Goal: Task Accomplishment & Management: Complete application form

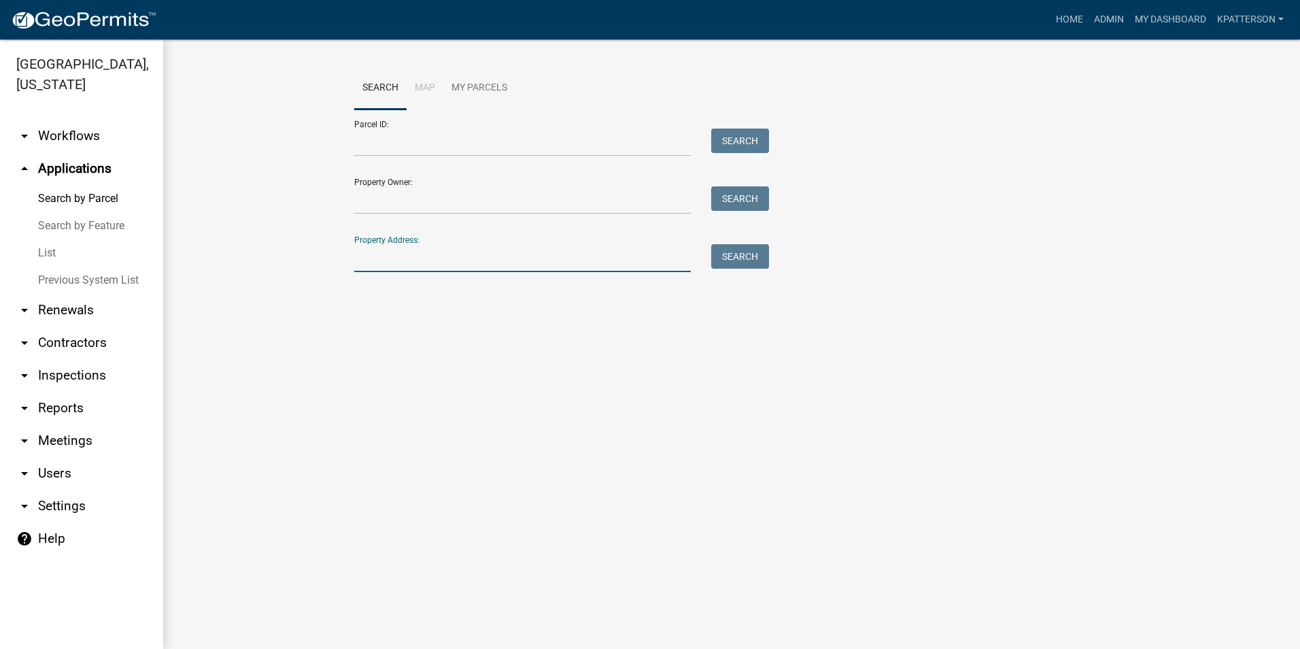
click at [411, 263] on input "Property Address:" at bounding box center [522, 258] width 337 height 28
type input "1952 SR HWY 54"
drag, startPoint x: 741, startPoint y: 255, endPoint x: 729, endPoint y: 254, distance: 11.6
click at [739, 253] on button "Search" at bounding box center [740, 256] width 58 height 24
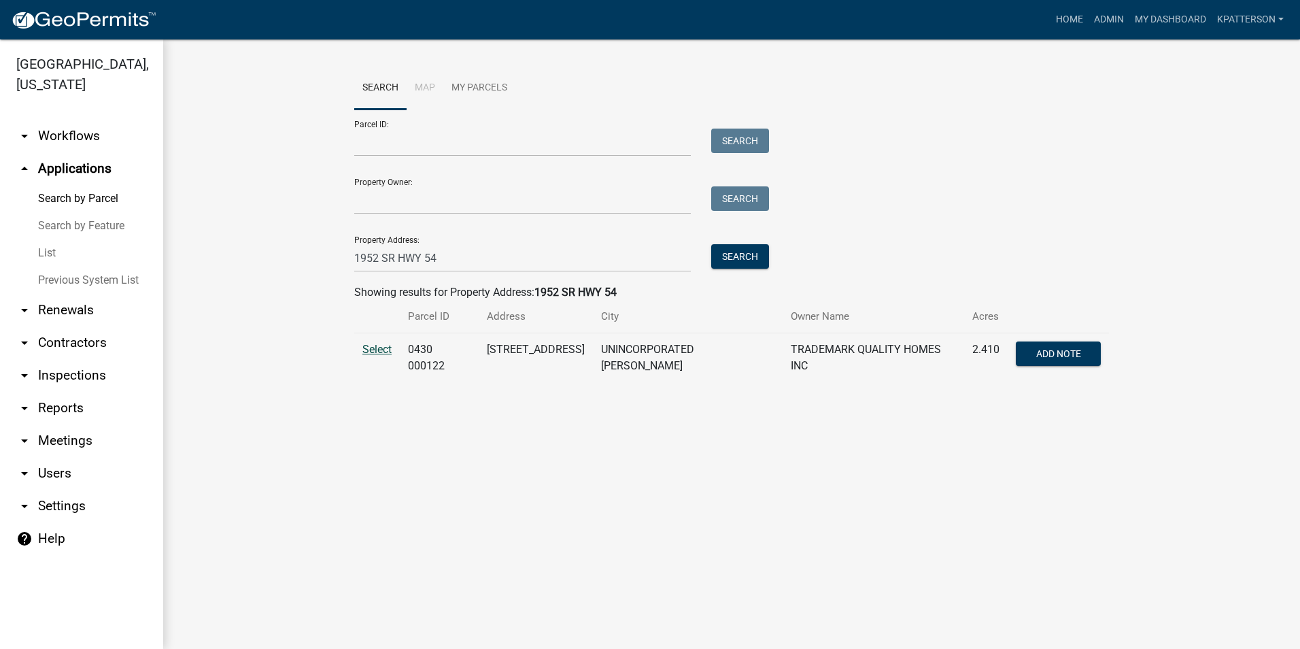
click at [380, 348] on span "Select" at bounding box center [376, 349] width 29 height 13
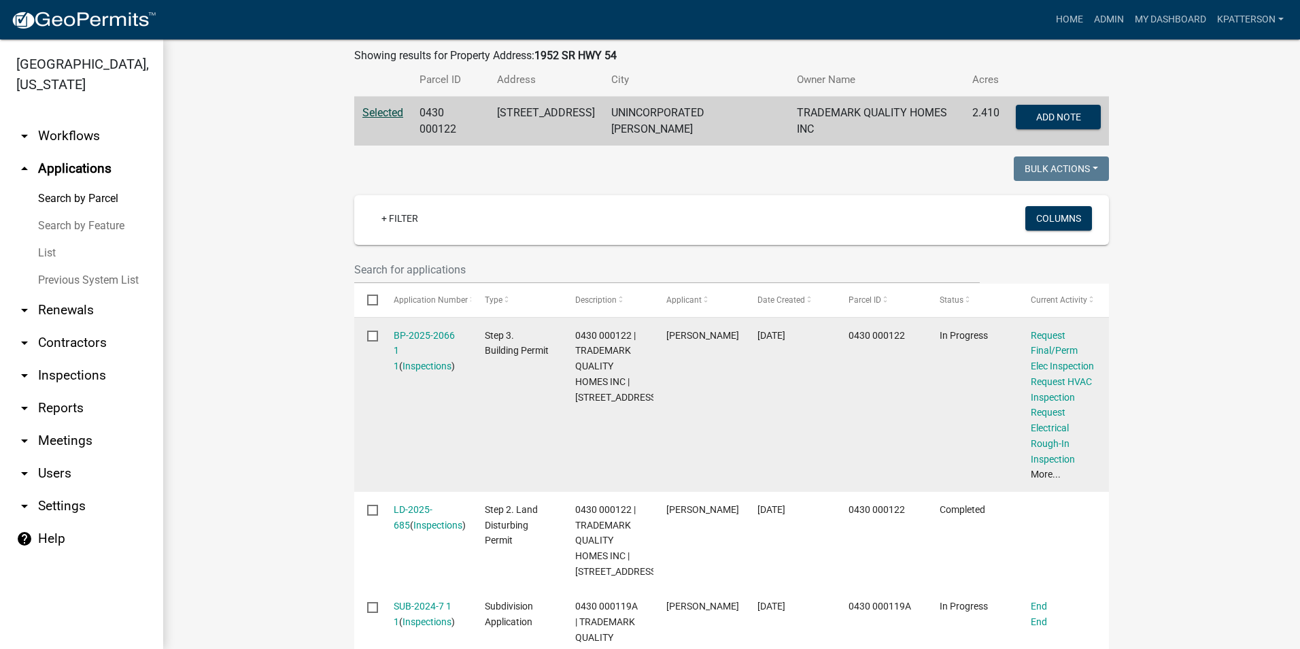
scroll to position [272, 0]
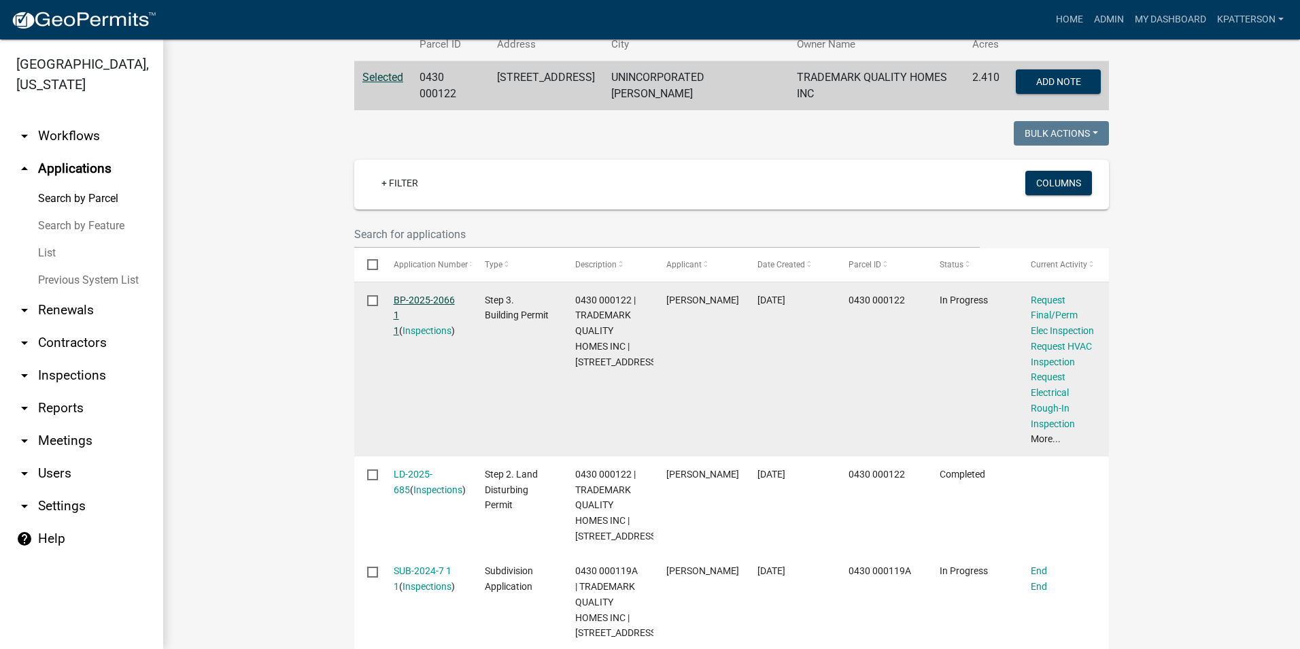
click at [435, 297] on link "BP-2025-2066 1 1" at bounding box center [424, 315] width 61 height 42
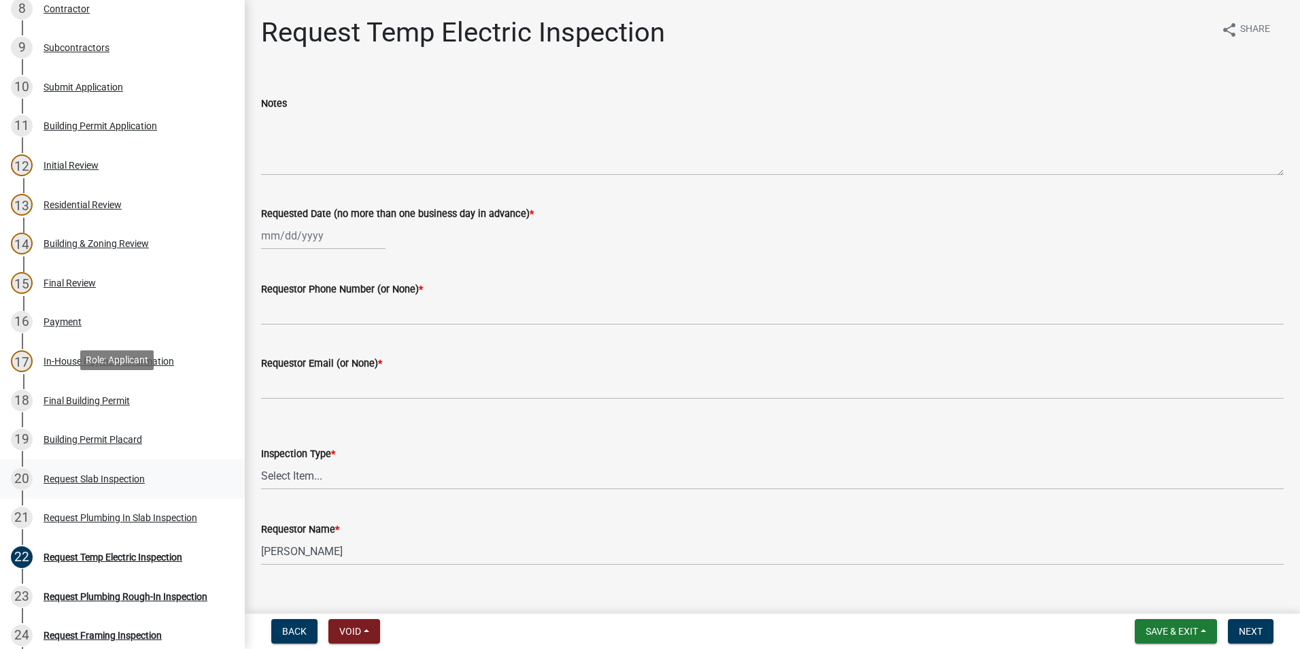
scroll to position [748, 0]
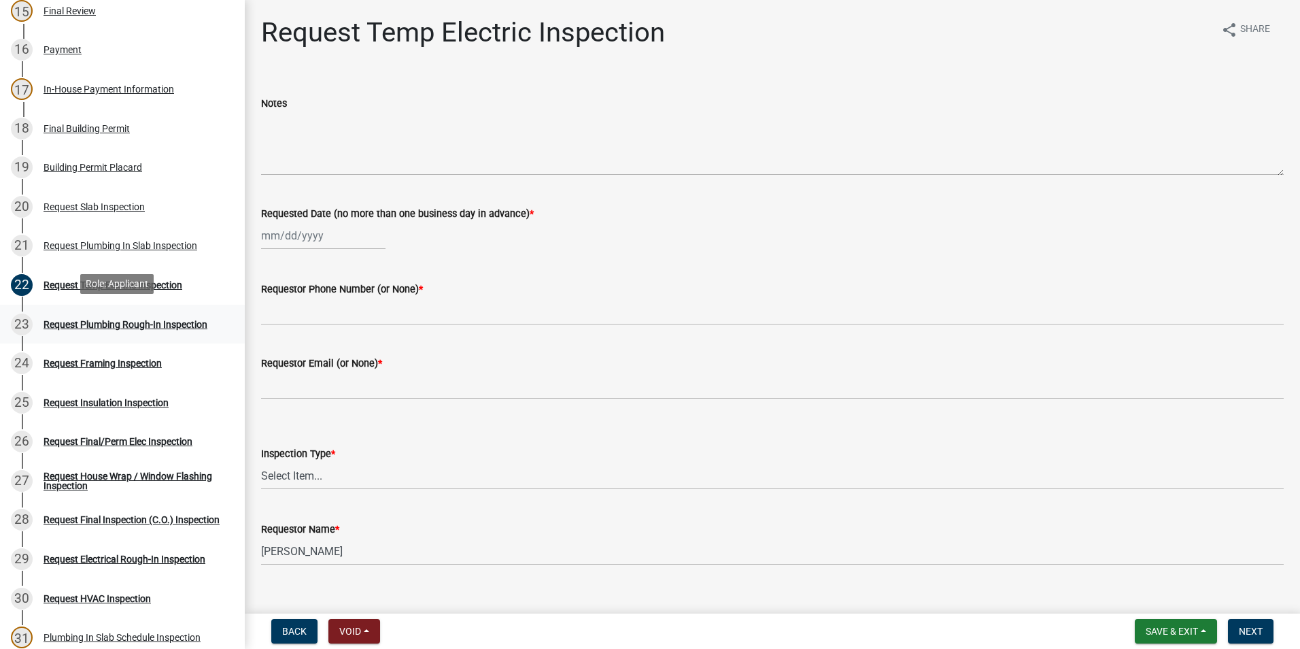
click at [103, 320] on div "Request Plumbing Rough-In Inspection" at bounding box center [126, 325] width 164 height 10
click at [320, 233] on div at bounding box center [323, 236] width 124 height 28
select select "10"
select select "2025"
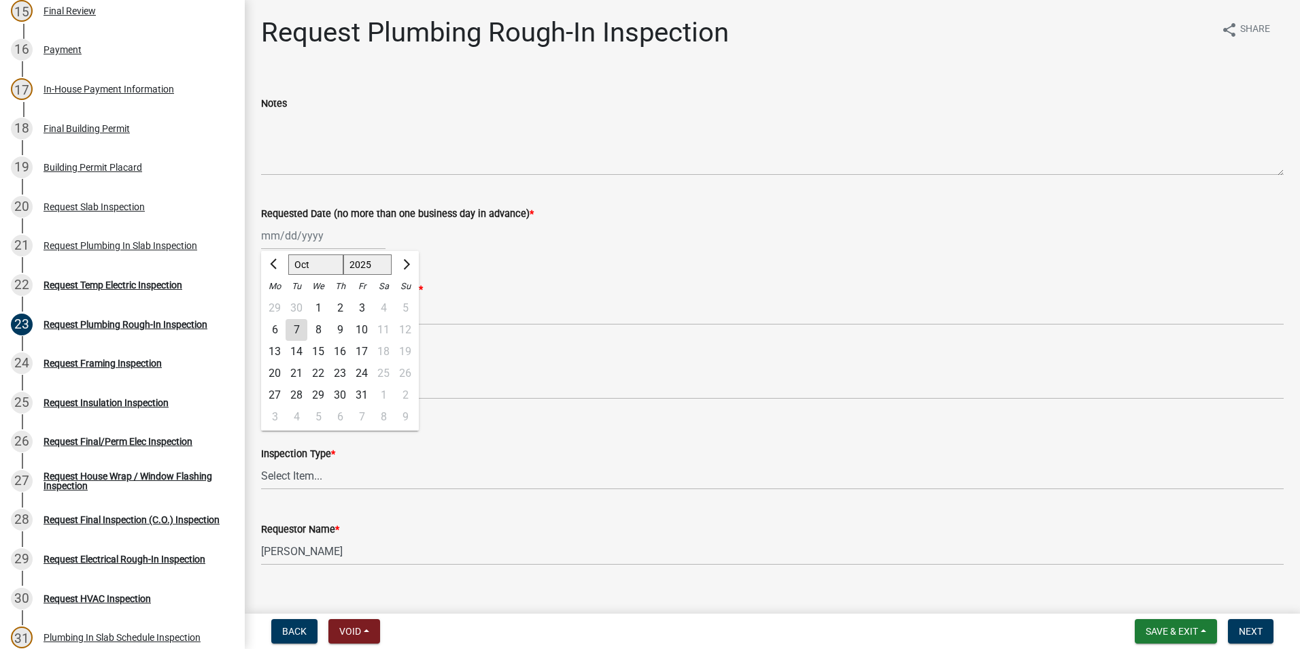
click at [304, 326] on div "7" at bounding box center [297, 330] width 22 height 22
type input "[DATE]"
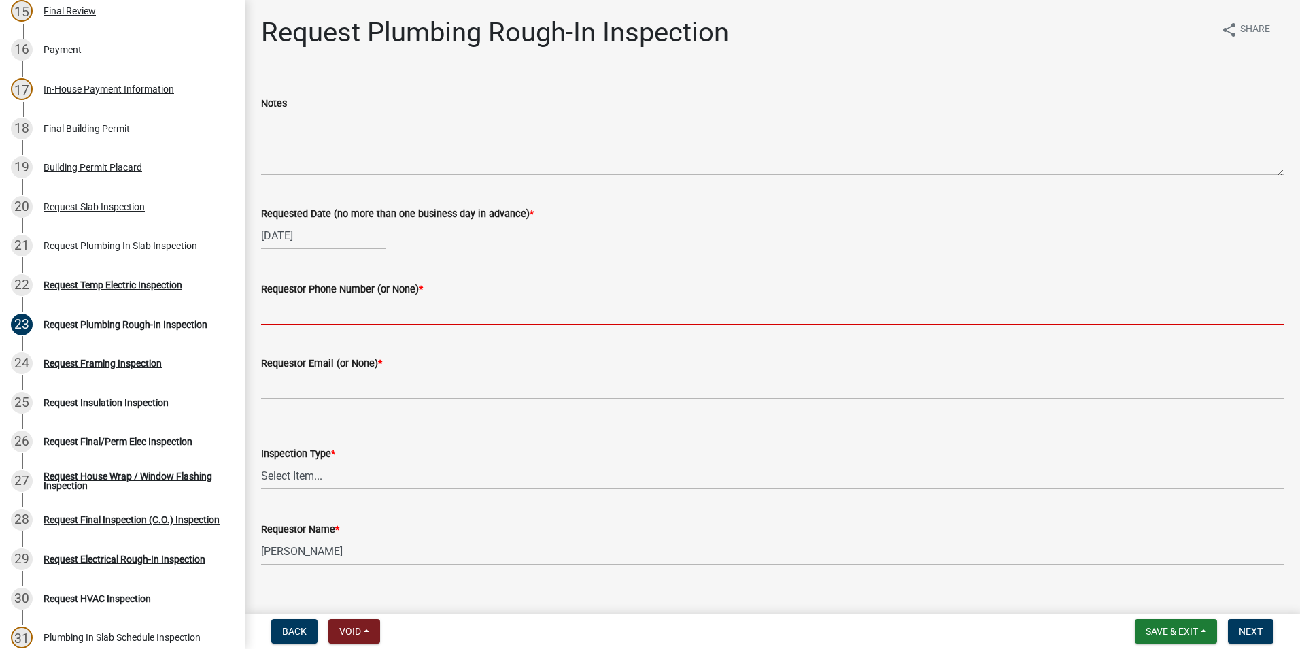
click at [309, 311] on input "Requestor Phone Number (or None) *" at bounding box center [772, 311] width 1023 height 28
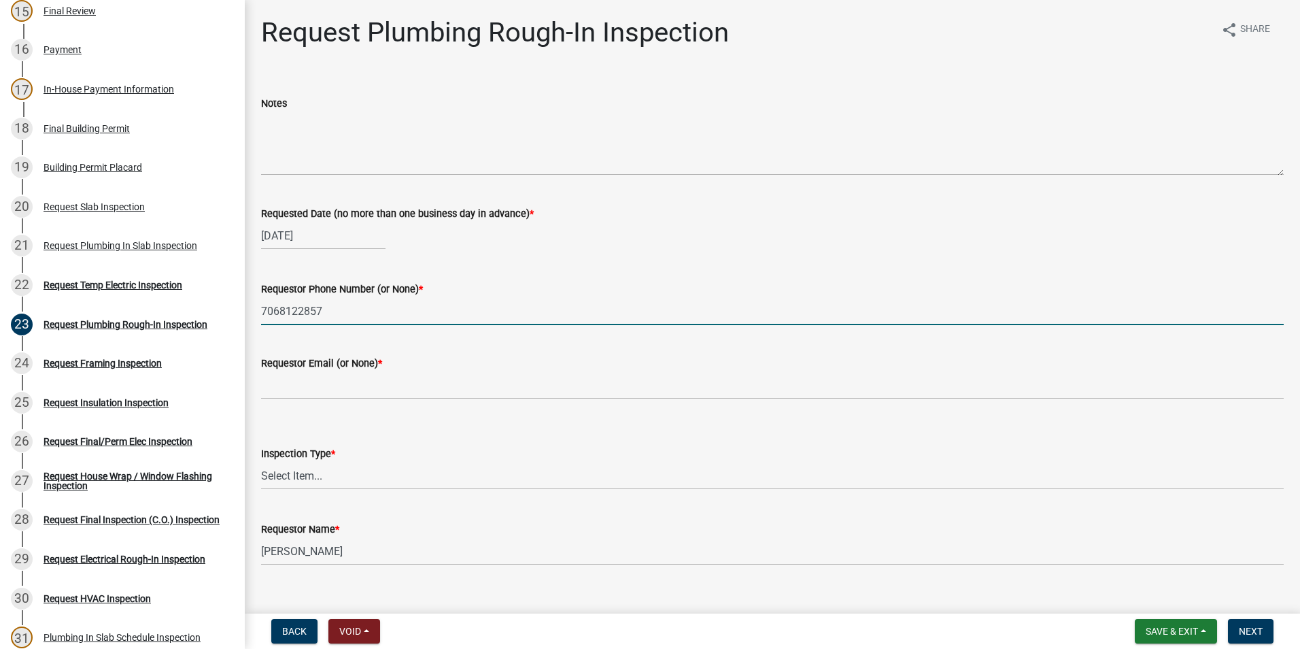
type input "7068122857"
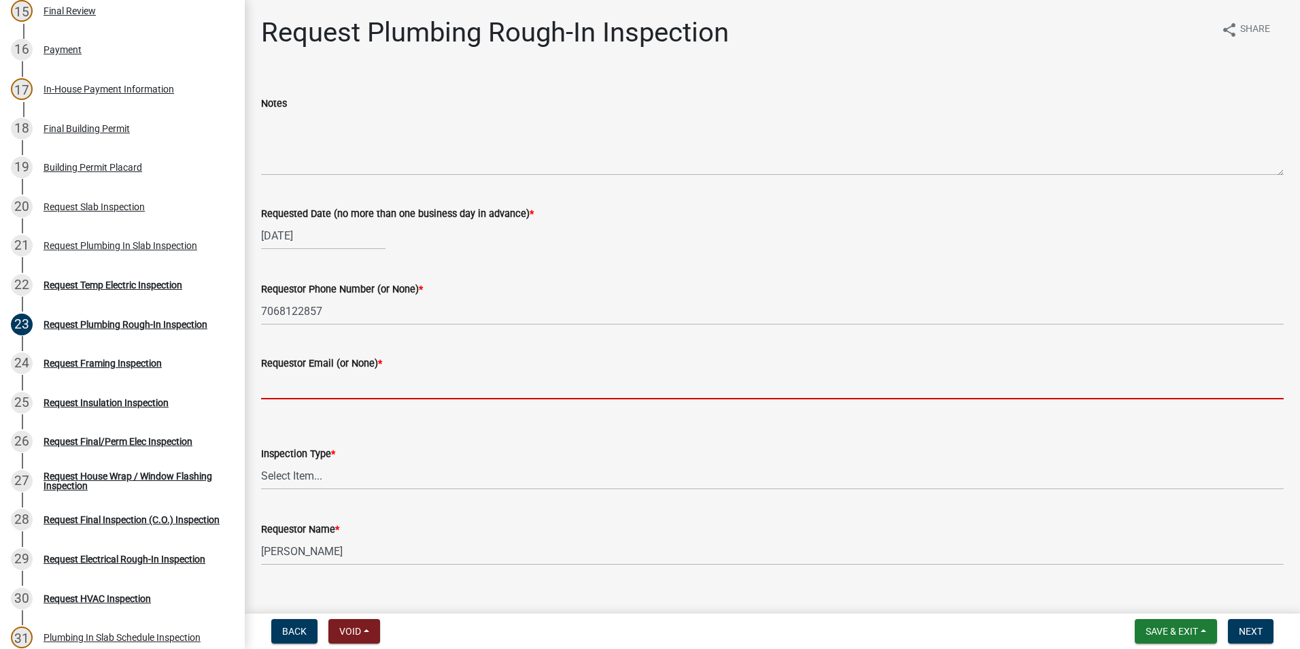
click at [271, 380] on input "Requestor Email (or None) *" at bounding box center [772, 385] width 1023 height 28
type input "none"
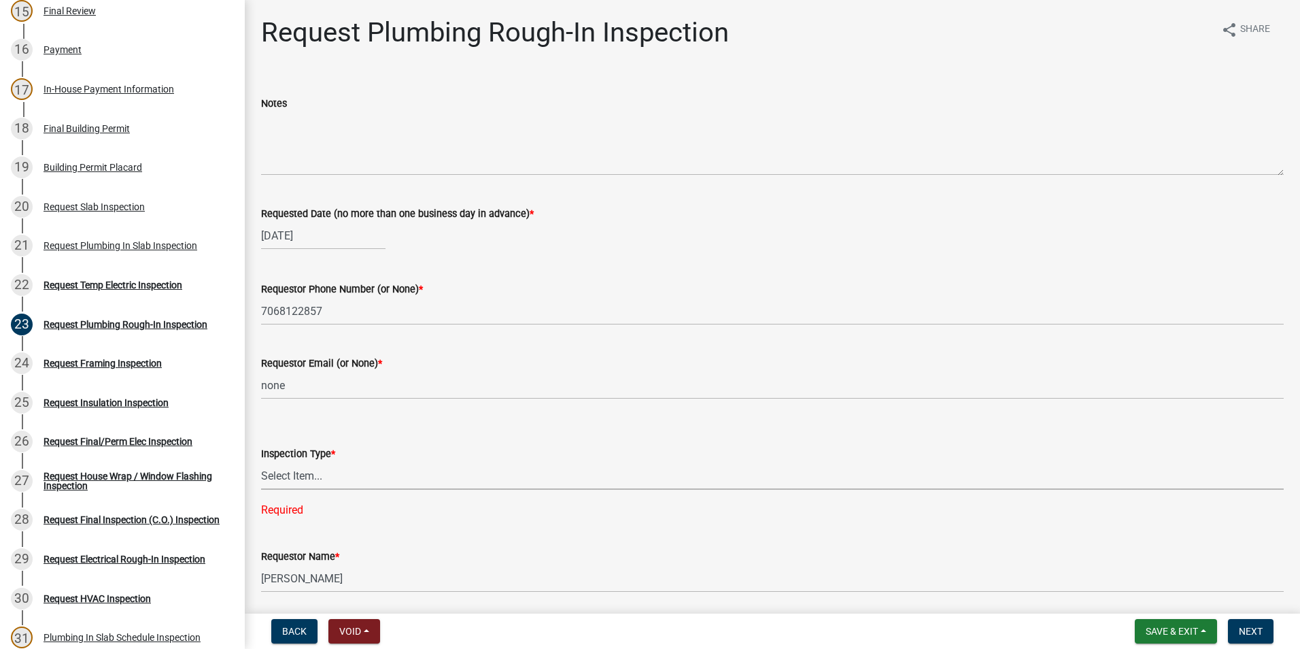
click at [319, 474] on select "Select Item... Plumbing Rough-In" at bounding box center [772, 476] width 1023 height 28
click at [261, 462] on select "Select Item... Plumbing Rough-In" at bounding box center [772, 476] width 1023 height 28
select select "d1de9a53-ca36-4ba4-9767-b1741540e47d"
drag, startPoint x: 417, startPoint y: 573, endPoint x: 306, endPoint y: 554, distance: 112.5
click at [306, 554] on wm-data-entity-input "Requestor Name * [PERSON_NAME]" at bounding box center [772, 539] width 1023 height 74
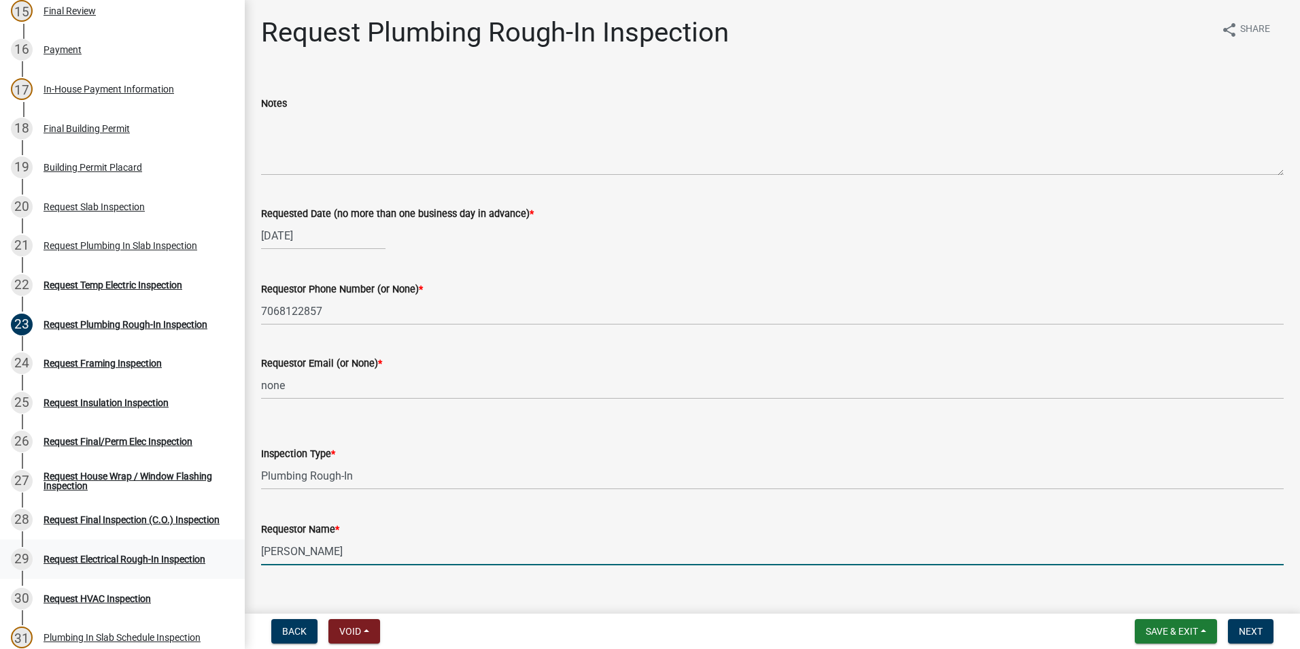
drag, startPoint x: 360, startPoint y: 560, endPoint x: 184, endPoint y: 563, distance: 176.2
click at [184, 563] on div "Step 3. Building Permit BP-2025-2066 Edit View Summary Notes Show emails 1 Intr…" at bounding box center [650, 324] width 1300 height 649
type input "zac"
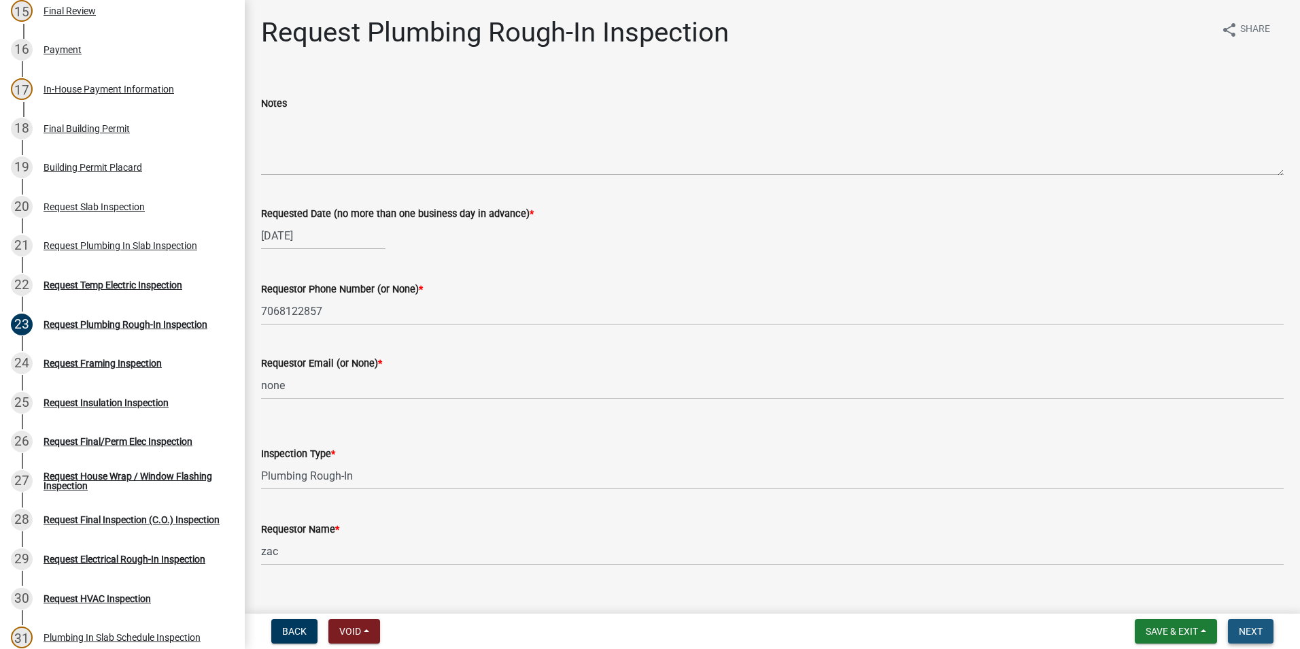
click at [1236, 626] on button "Next" at bounding box center [1251, 631] width 46 height 24
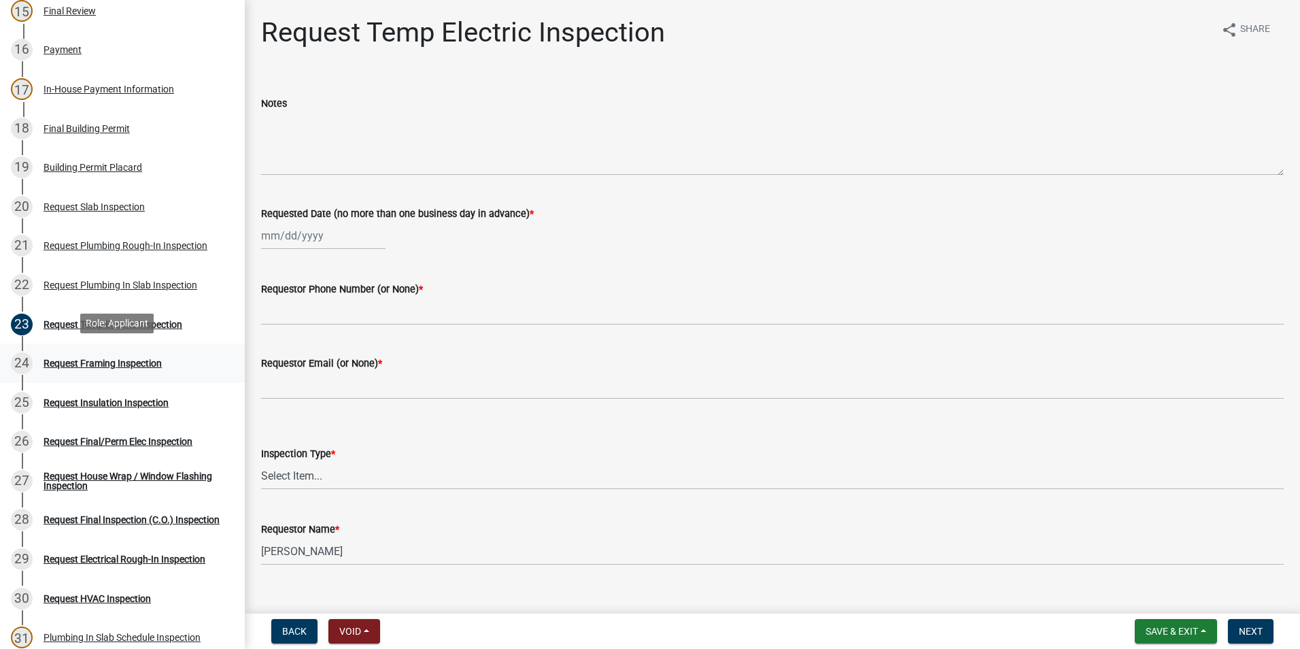
click at [137, 358] on div "Request Framing Inspection" at bounding box center [103, 363] width 118 height 10
click at [321, 238] on div at bounding box center [323, 236] width 124 height 28
select select "10"
select select "2025"
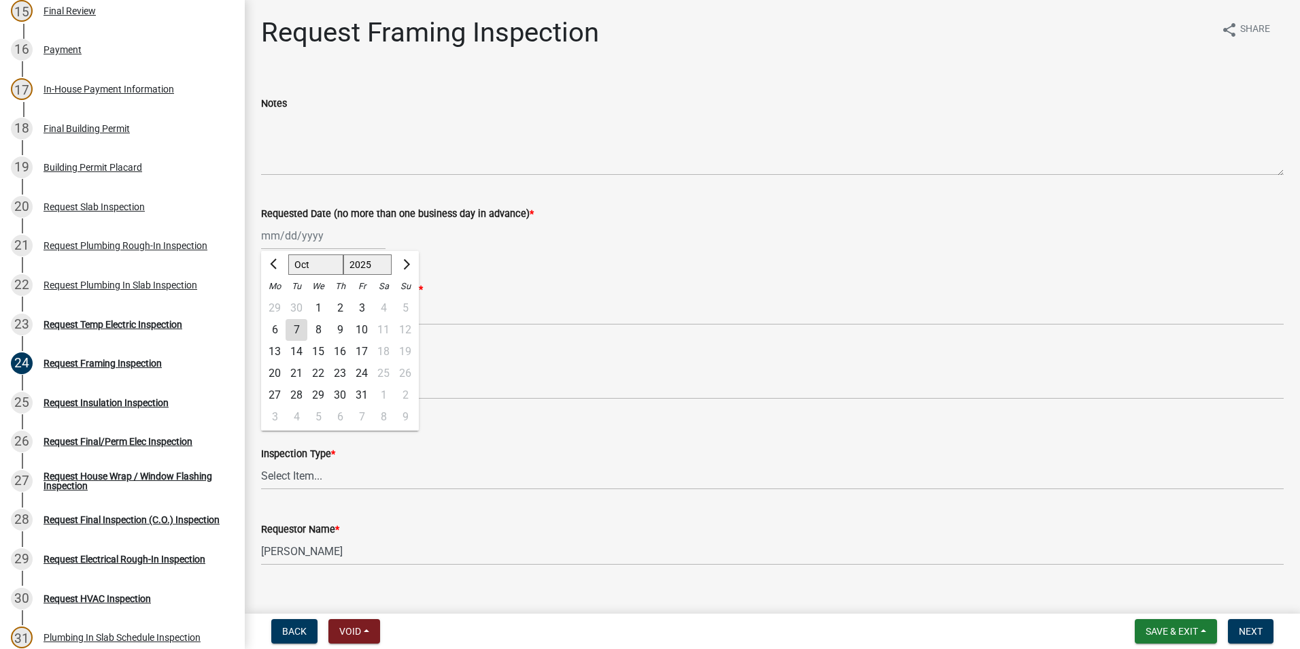
click at [299, 324] on div "7" at bounding box center [297, 330] width 22 height 22
type input "[DATE]"
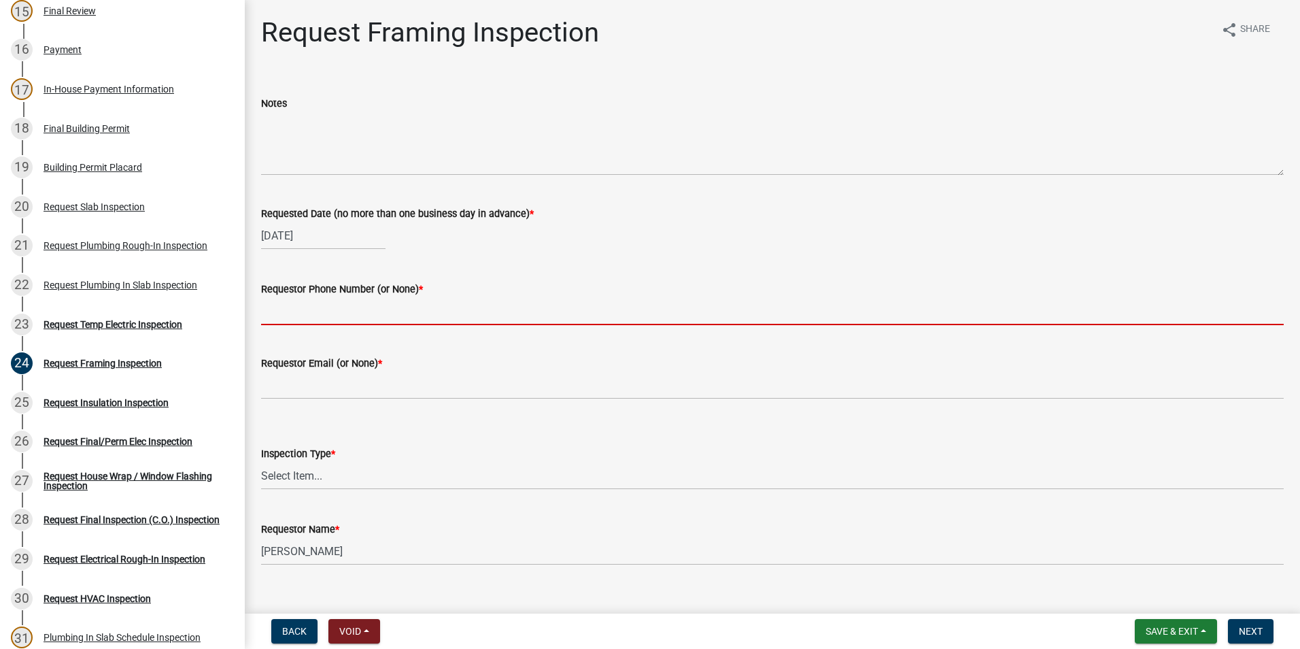
click at [314, 305] on input "Requestor Phone Number (or None) *" at bounding box center [772, 311] width 1023 height 28
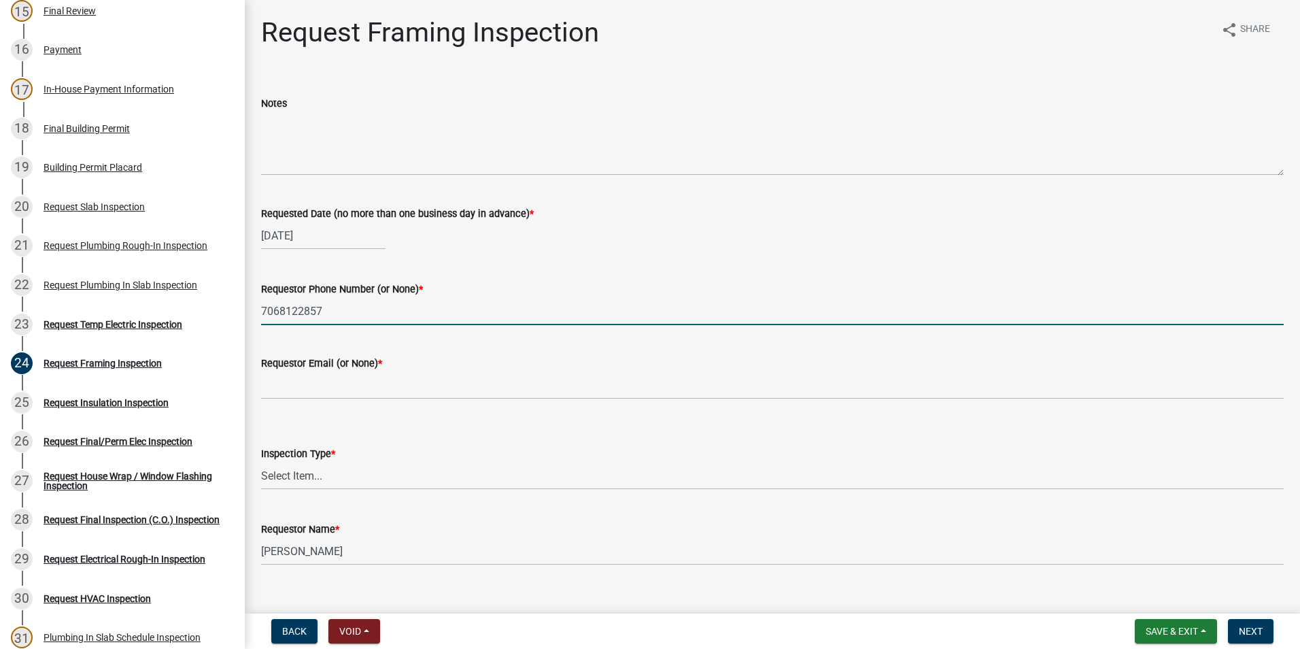
type input "7068122857"
click at [333, 397] on wm-data-entity-input "Requestor Email (or None) *" at bounding box center [772, 373] width 1023 height 74
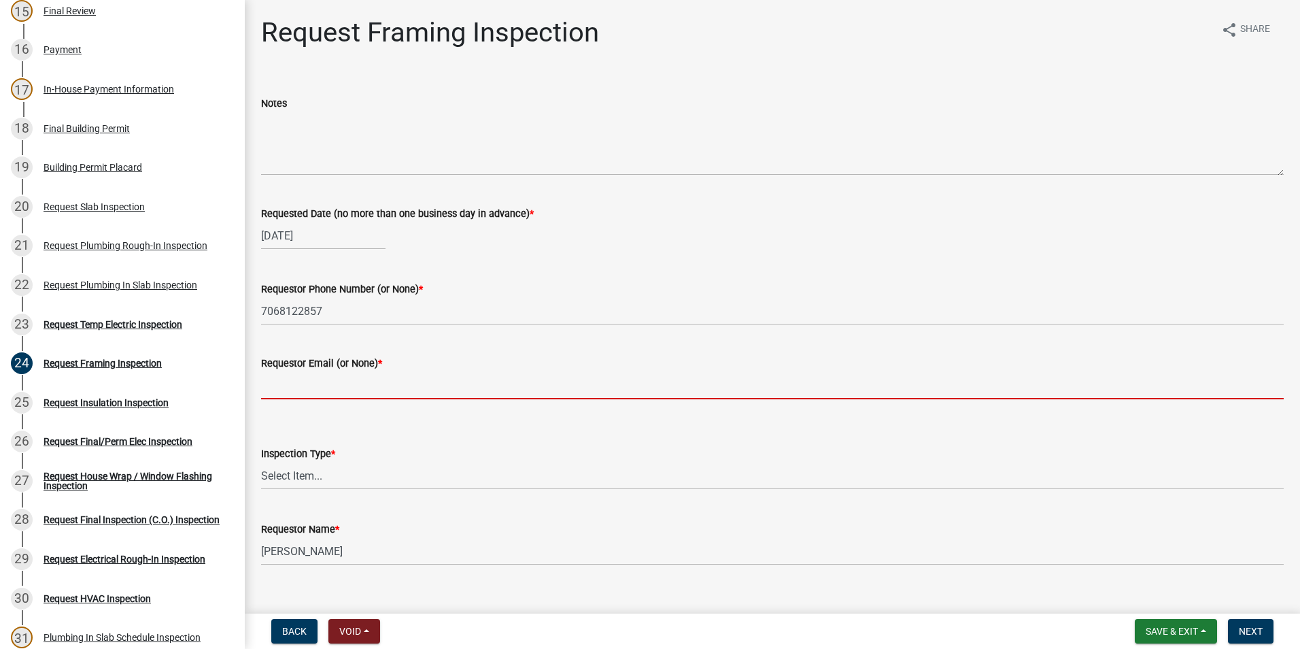
click at [333, 394] on input "Requestor Email (or None) *" at bounding box center [772, 385] width 1023 height 28
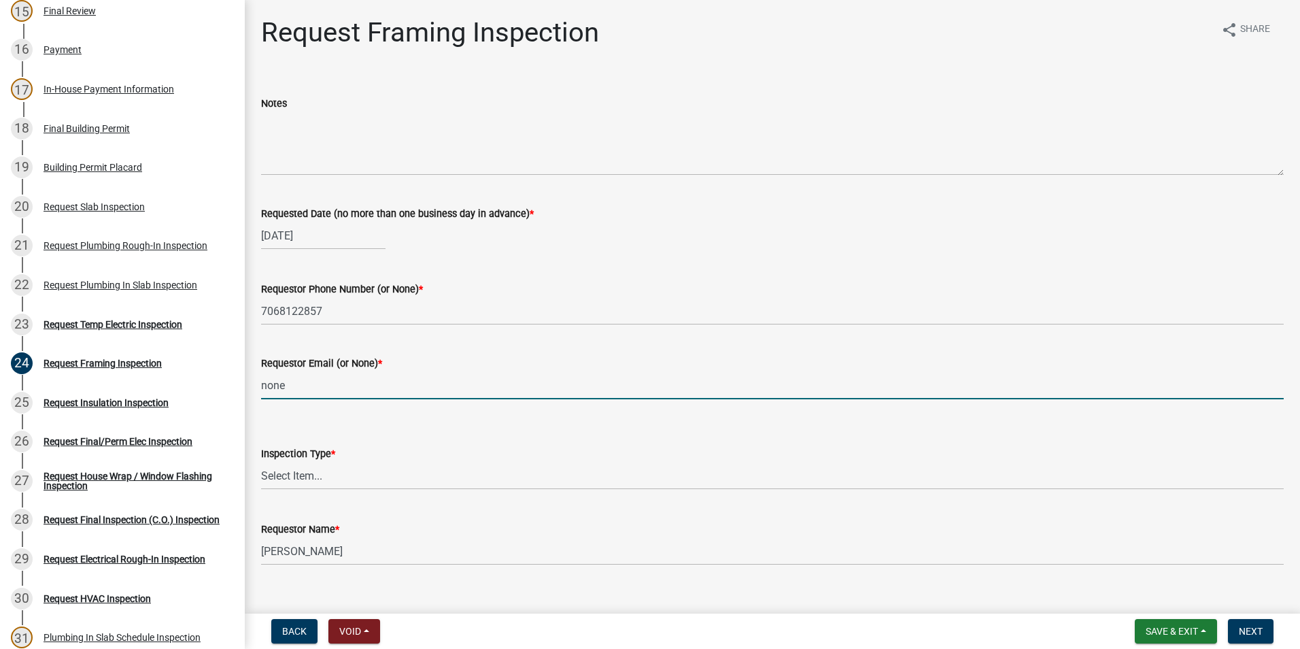
type input "none"
click at [320, 486] on select "Select Item... Framing" at bounding box center [772, 476] width 1023 height 28
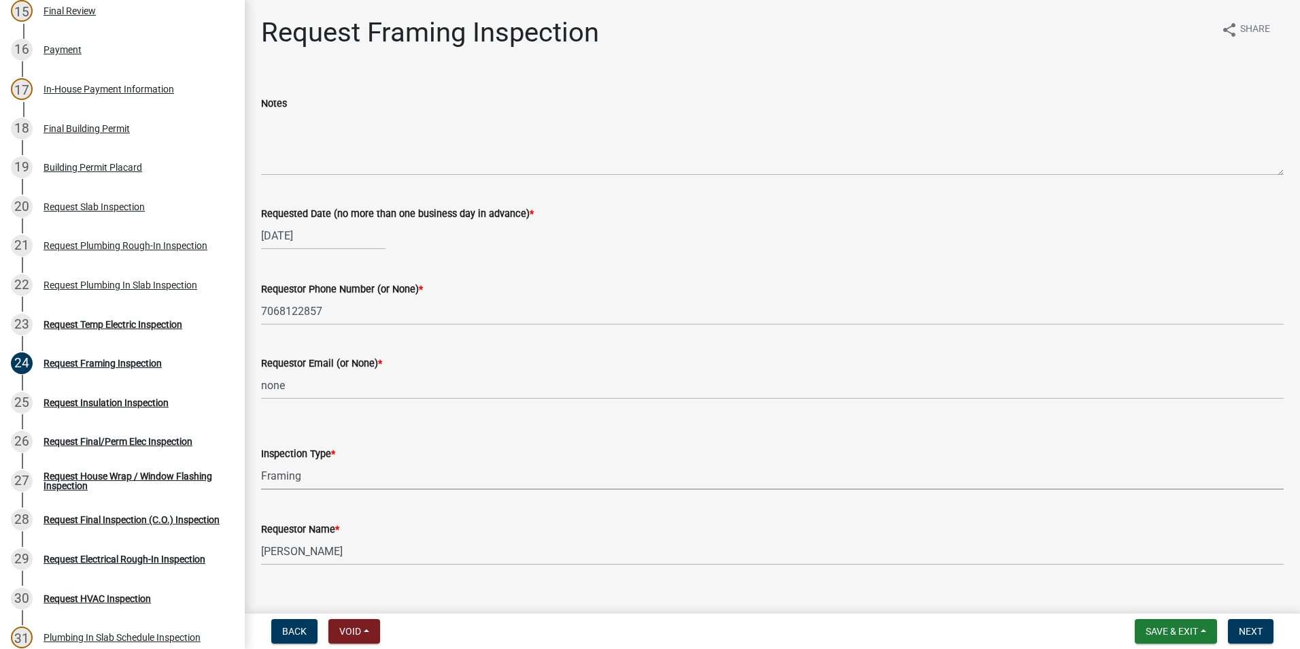
click at [261, 462] on select "Select Item... Framing" at bounding box center [772, 476] width 1023 height 28
select select "37c52e4c-0293-4b91-b6c8-f52d35843f6a"
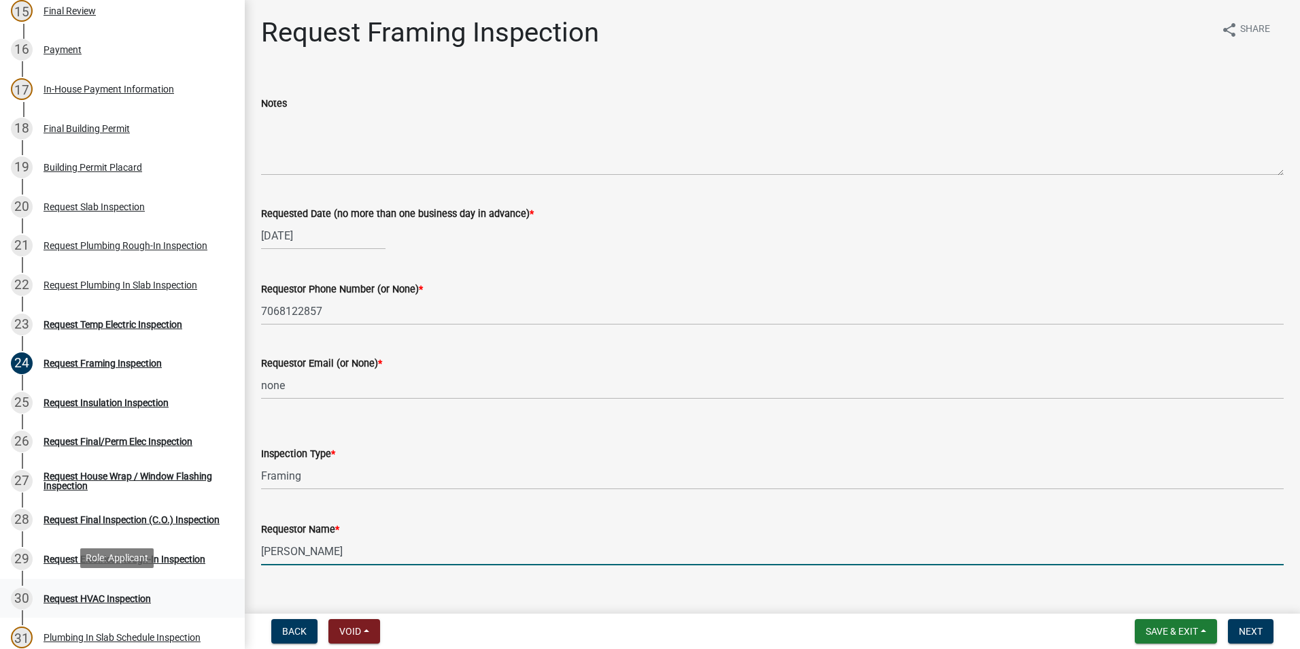
drag, startPoint x: 411, startPoint y: 551, endPoint x: 142, endPoint y: 588, distance: 271.1
click at [140, 588] on div "Step 3. Building Permit BP-2025-2066 Edit View Summary Notes Show emails 1 Intr…" at bounding box center [650, 324] width 1300 height 649
type input "zac"
click at [1253, 638] on button "Next" at bounding box center [1251, 631] width 46 height 24
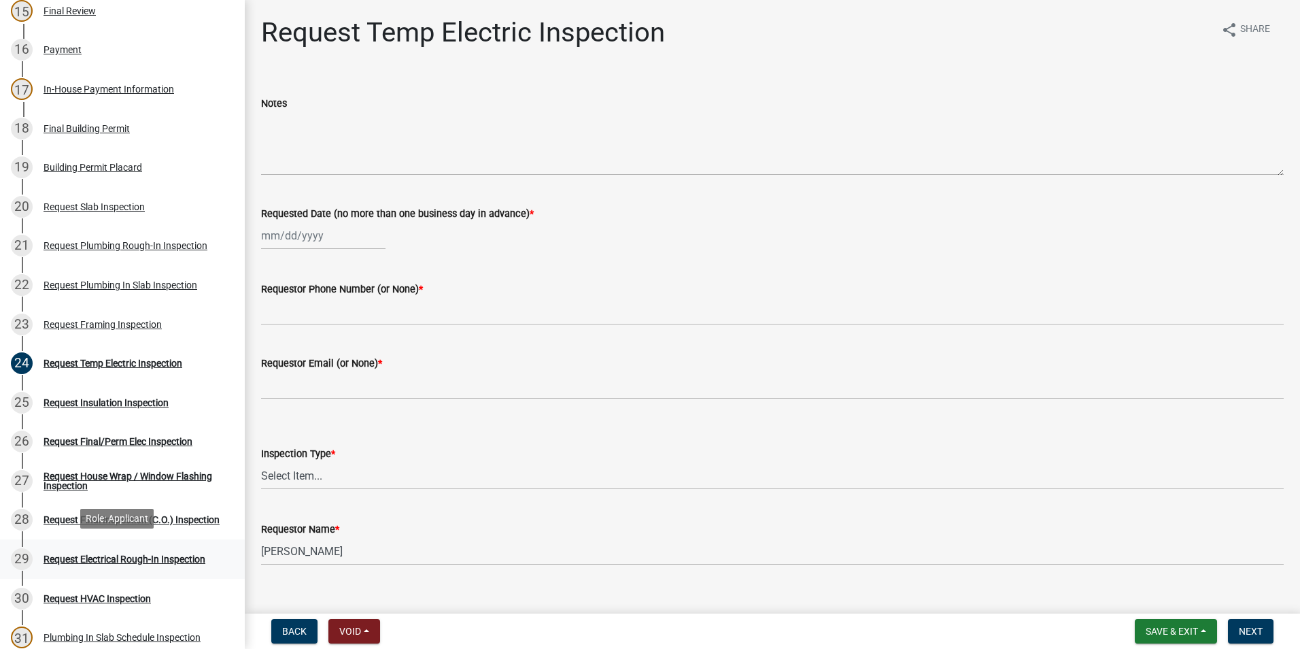
click at [171, 554] on div "Request Electrical Rough-In Inspection" at bounding box center [125, 559] width 162 height 10
click at [278, 247] on div at bounding box center [323, 236] width 124 height 28
select select "10"
select select "2025"
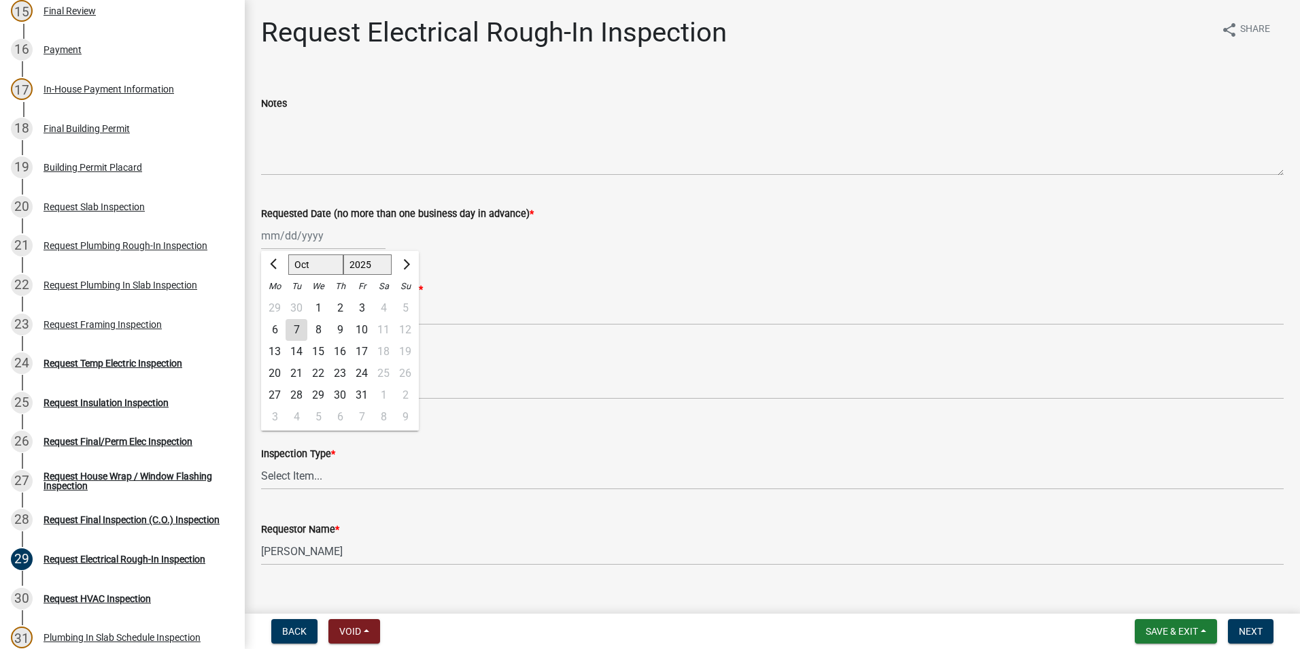
click at [299, 326] on div "7" at bounding box center [297, 330] width 22 height 22
type input "[DATE]"
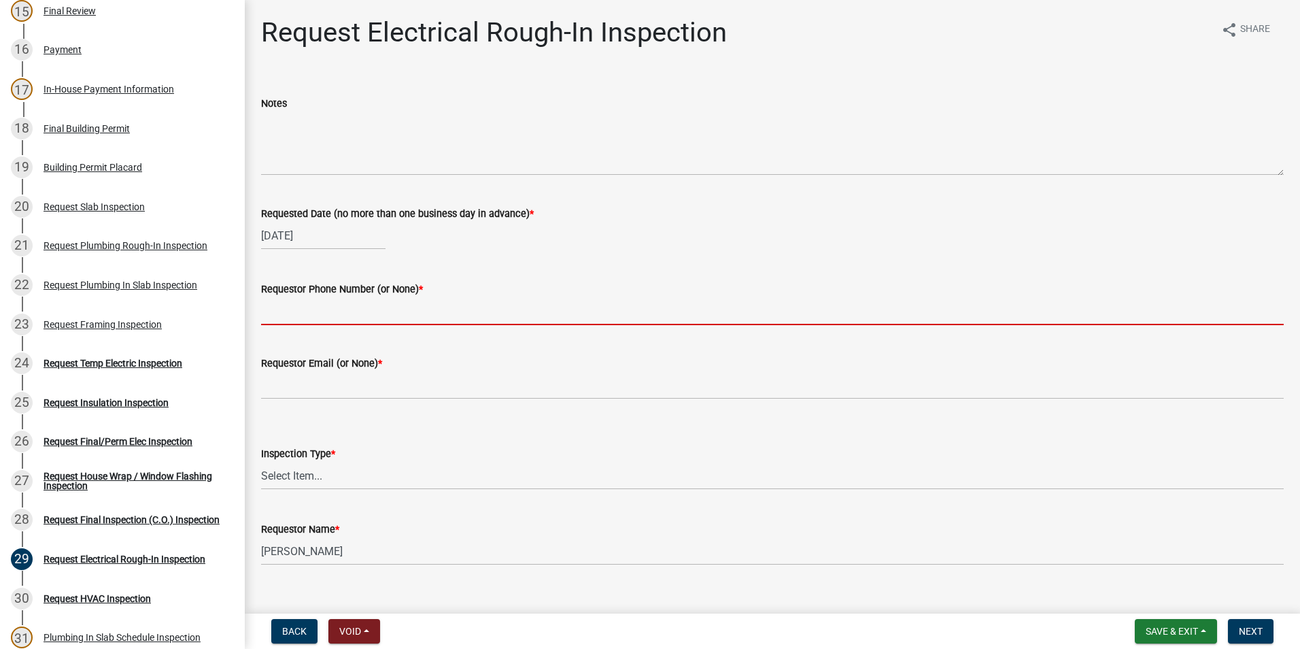
click at [310, 316] on input "Requestor Phone Number (or None) *" at bounding box center [772, 311] width 1023 height 28
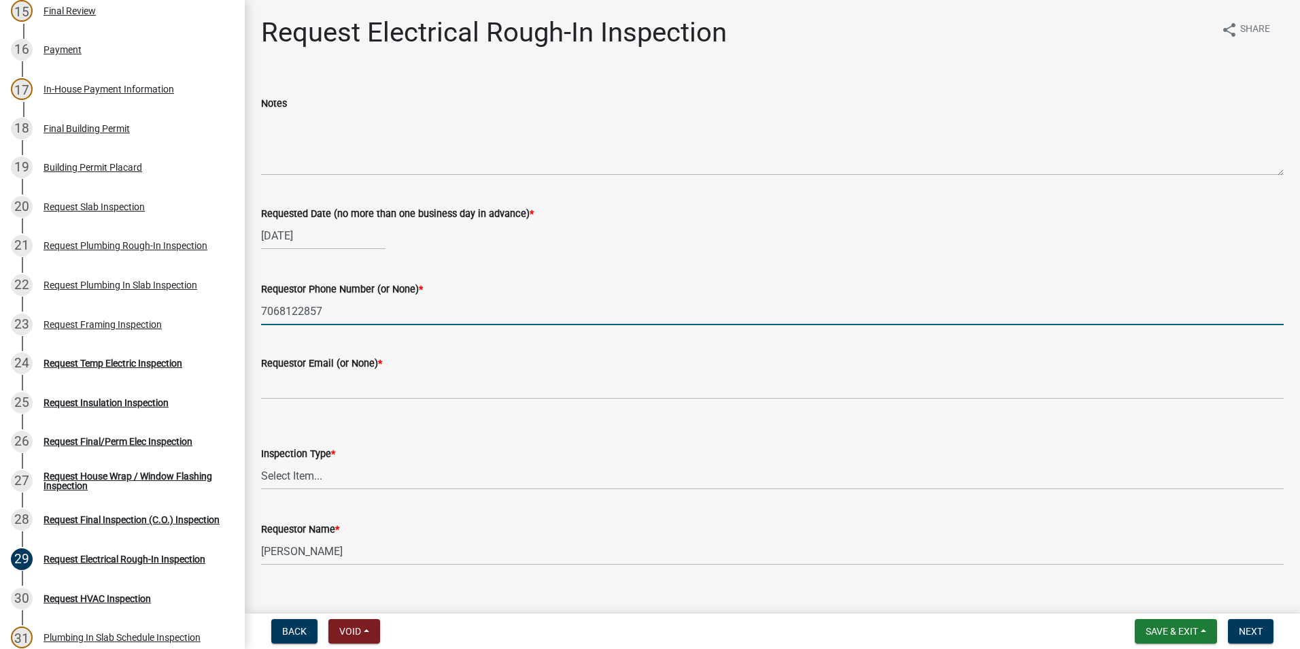
type input "7068122857"
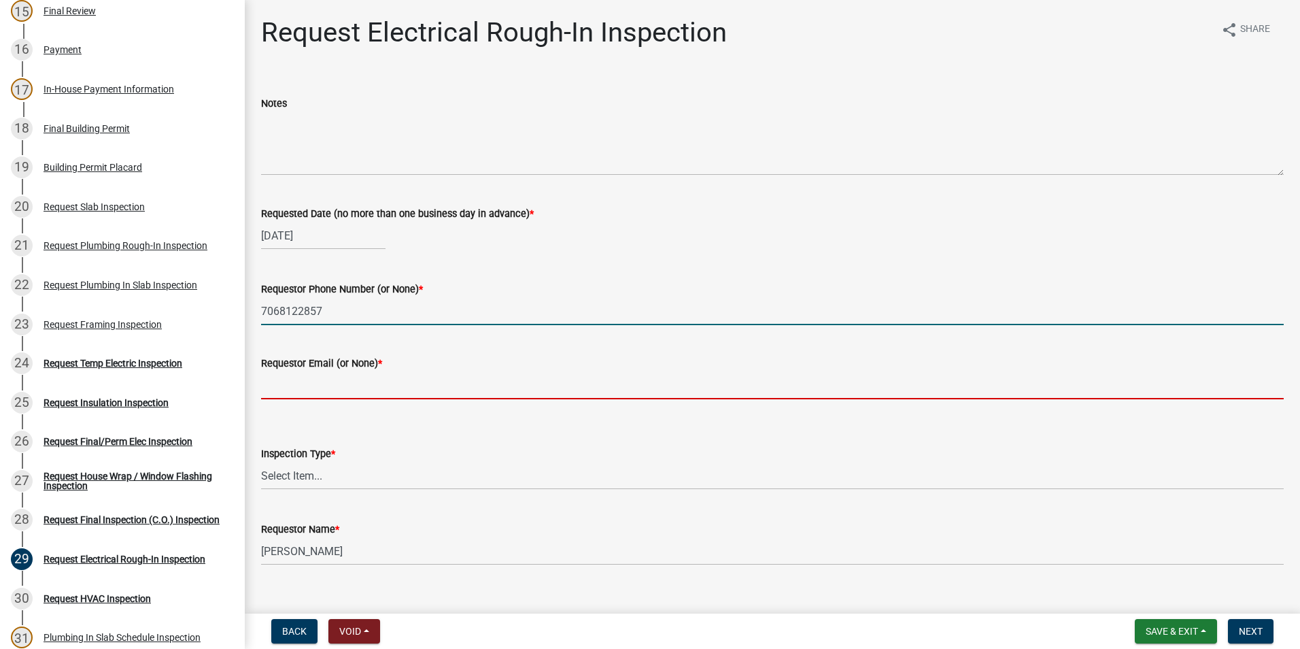
click at [322, 382] on input "Requestor Email (or None) *" at bounding box center [772, 385] width 1023 height 28
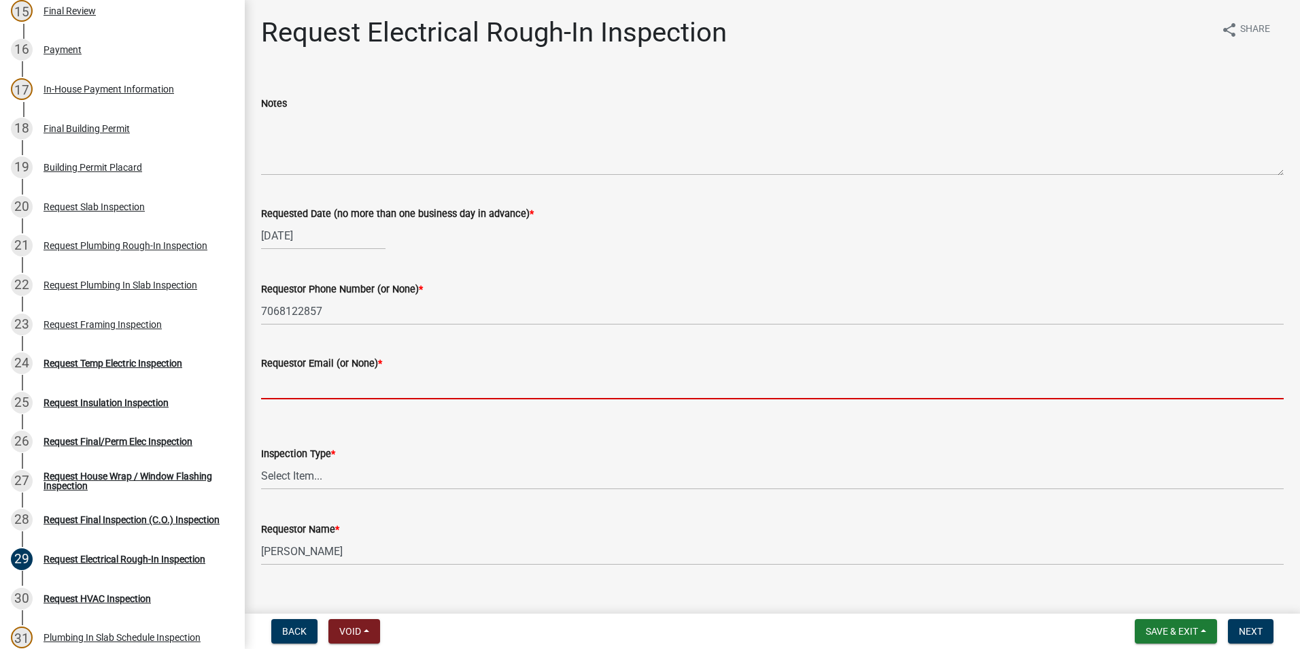
type input "none"
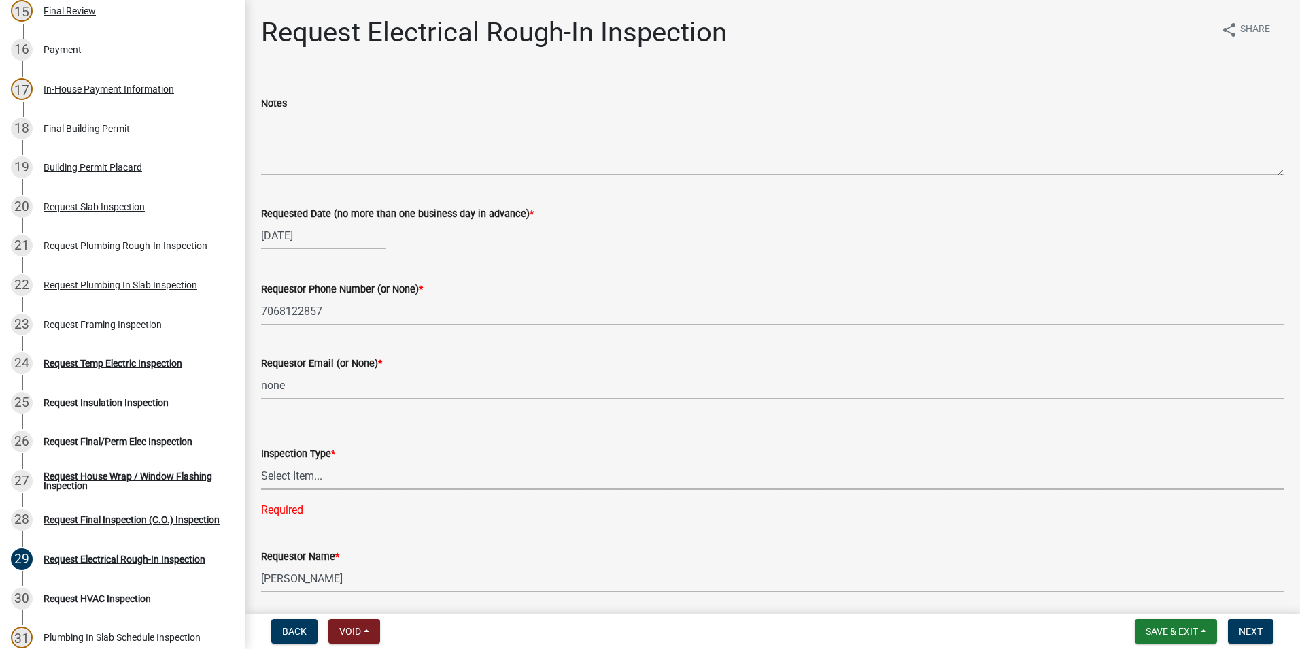
click at [348, 481] on select "Select Item... Electrical Rough-In" at bounding box center [772, 476] width 1023 height 28
click at [261, 462] on select "Select Item... Electrical Rough-In" at bounding box center [772, 476] width 1023 height 28
select select "67548d0d-90c3-4d72-82f5-40817f841add"
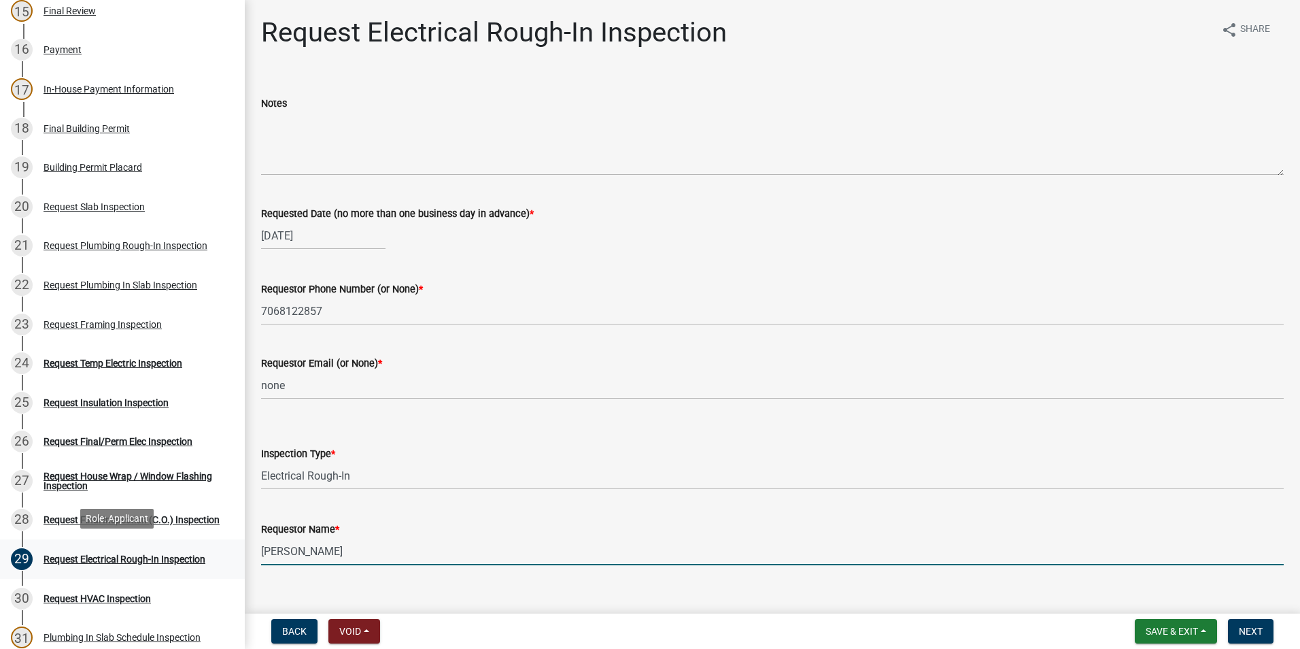
drag, startPoint x: 401, startPoint y: 550, endPoint x: 129, endPoint y: 575, distance: 272.5
click at [129, 575] on div "Step 3. Building Permit BP-2025-2066 Edit View Summary Notes Show emails 1 Intr…" at bounding box center [650, 324] width 1300 height 649
type input "zac"
click at [1260, 631] on span "Next" at bounding box center [1251, 631] width 24 height 11
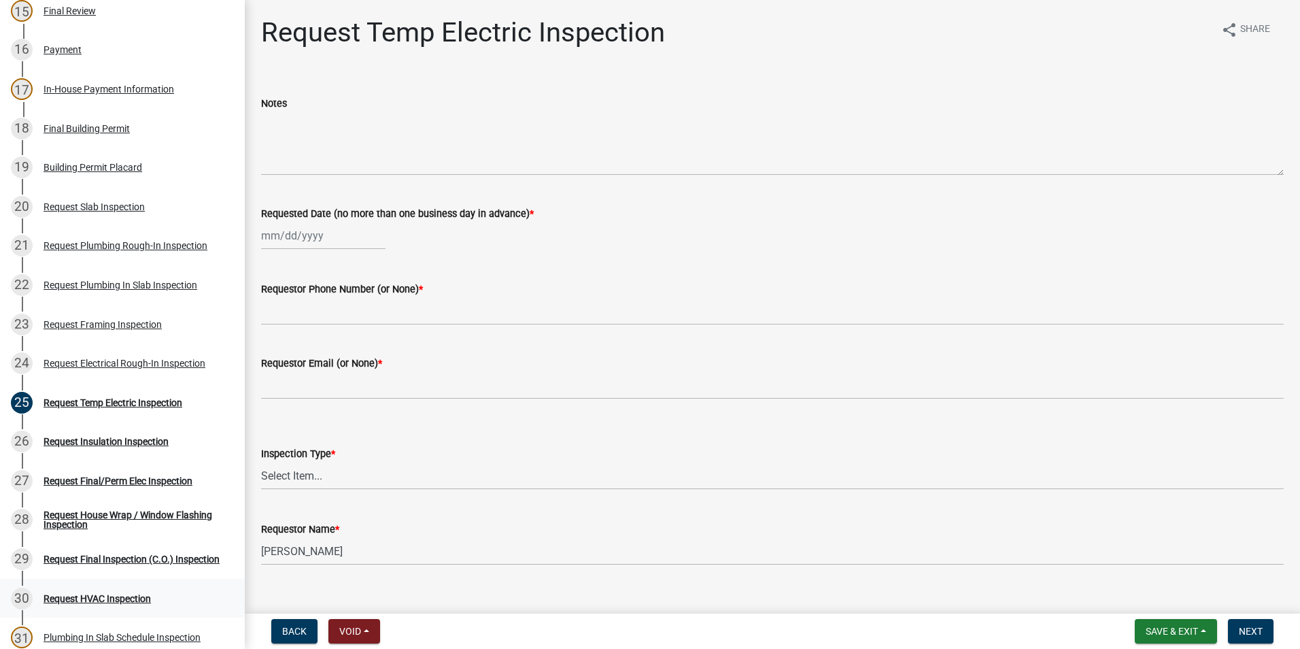
click at [124, 602] on div "30 Request HVAC Inspection" at bounding box center [117, 599] width 212 height 22
click at [317, 233] on div at bounding box center [323, 236] width 124 height 28
select select "10"
select select "2025"
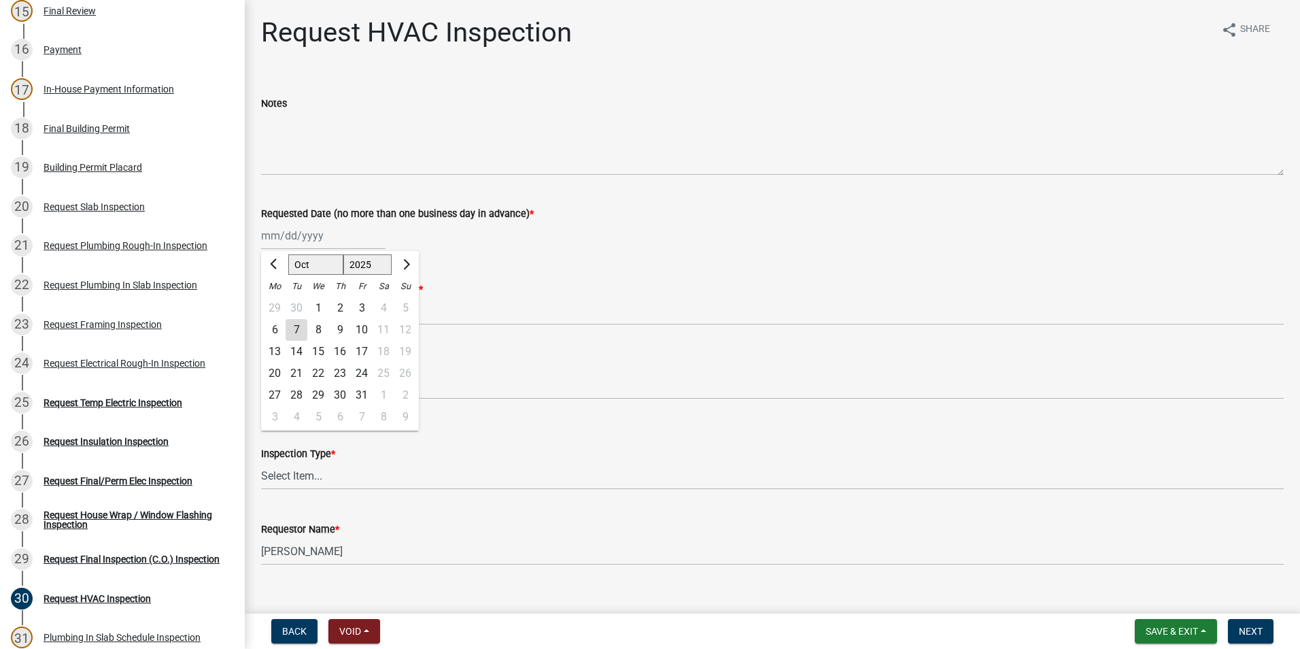
click at [300, 322] on div "7" at bounding box center [297, 330] width 22 height 22
type input "[DATE]"
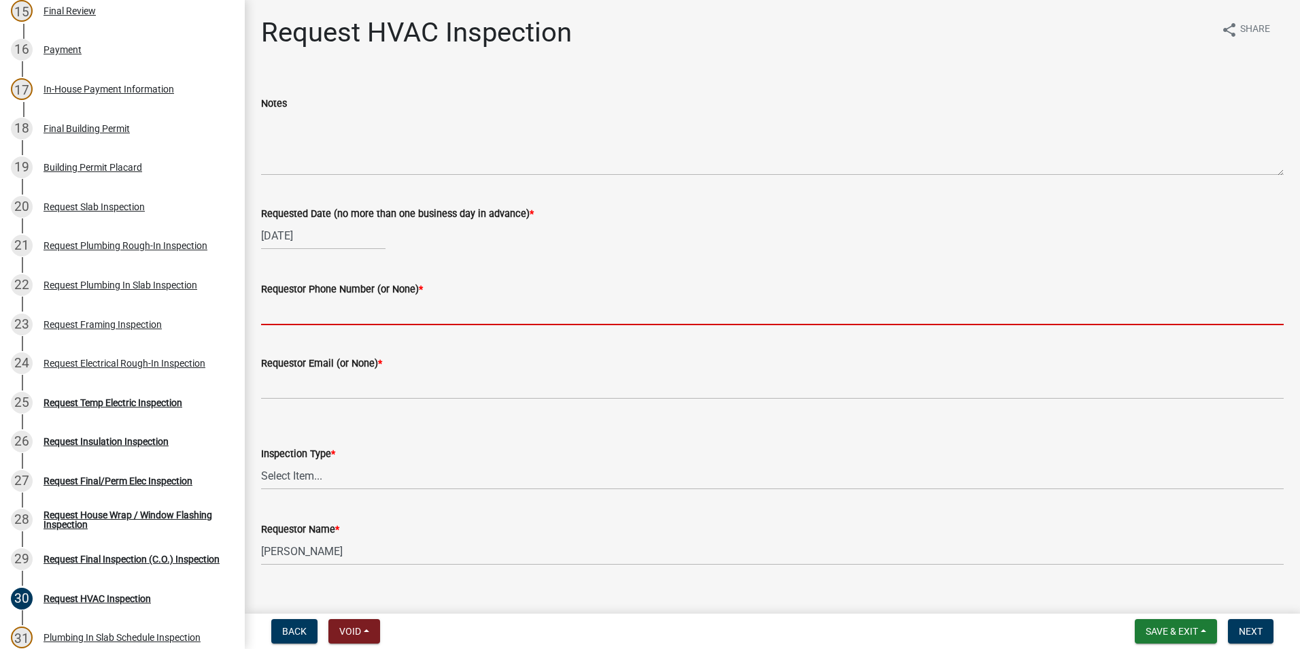
click at [301, 316] on input "Requestor Phone Number (or None) *" at bounding box center [772, 311] width 1023 height 28
type input "7068122857"
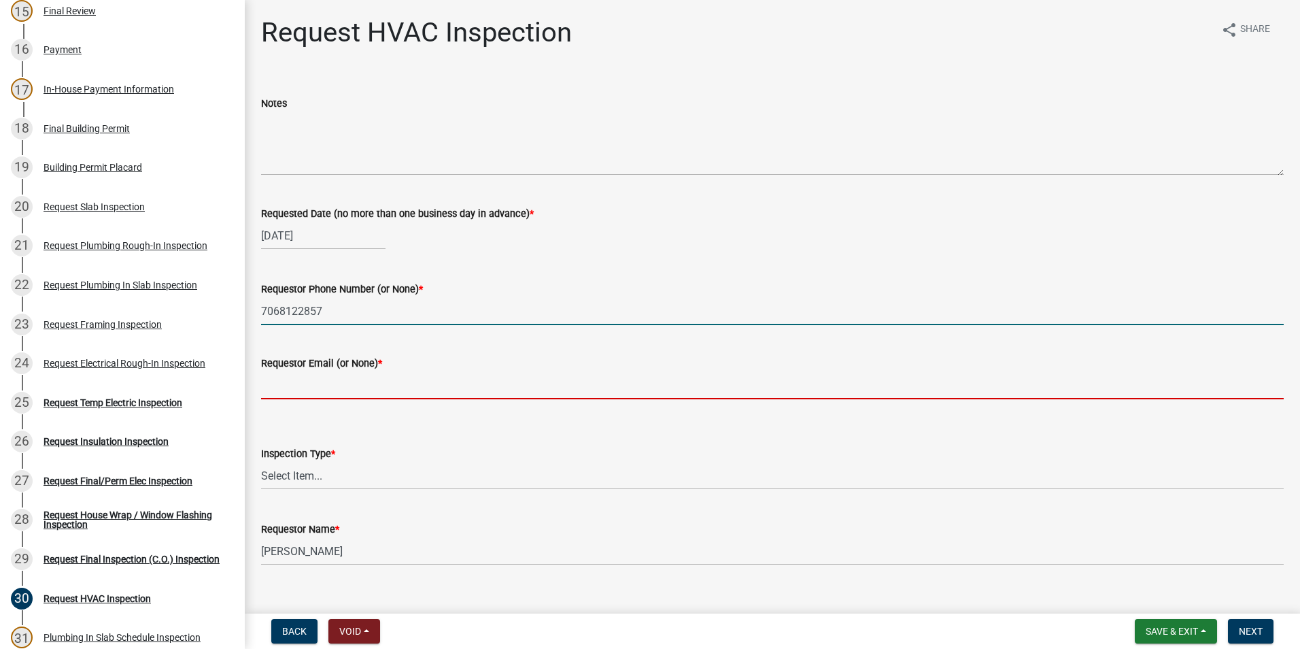
type input "none"
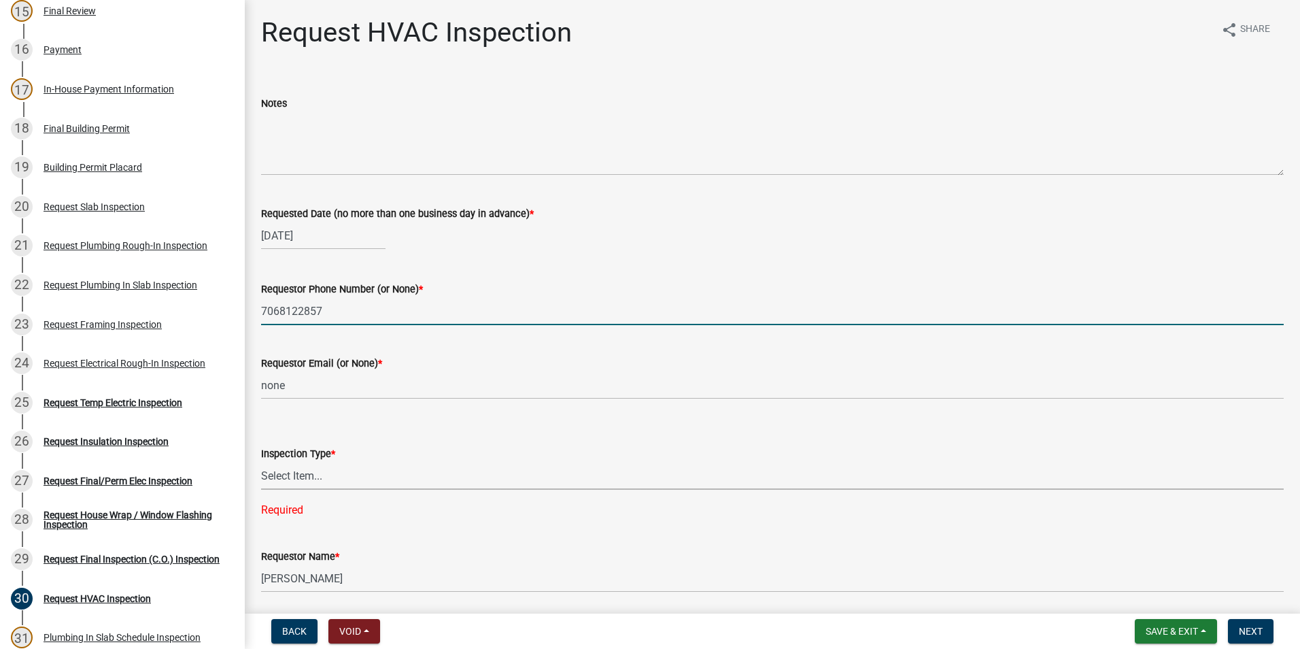
click at [315, 479] on select "Select Item... HVAC" at bounding box center [772, 476] width 1023 height 28
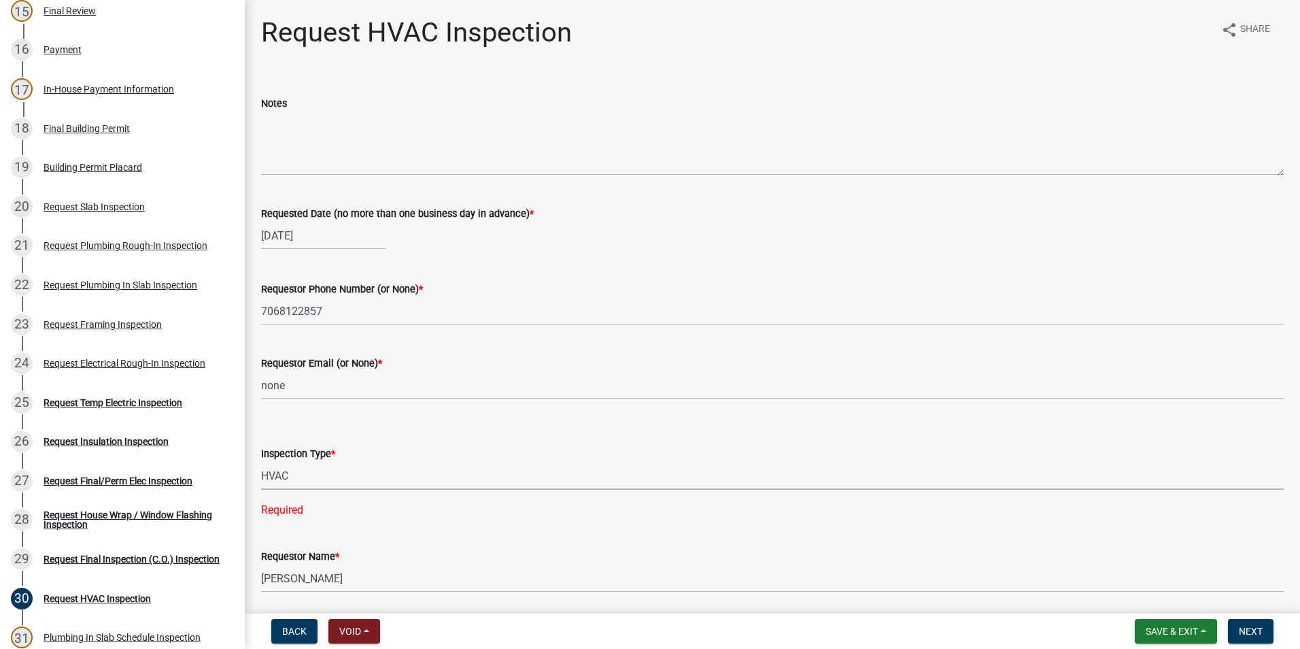
click at [261, 462] on select "Select Item... HVAC" at bounding box center [772, 476] width 1023 height 28
select select "9f61f643-e90c-48cb-862c-7dc940cfcd85"
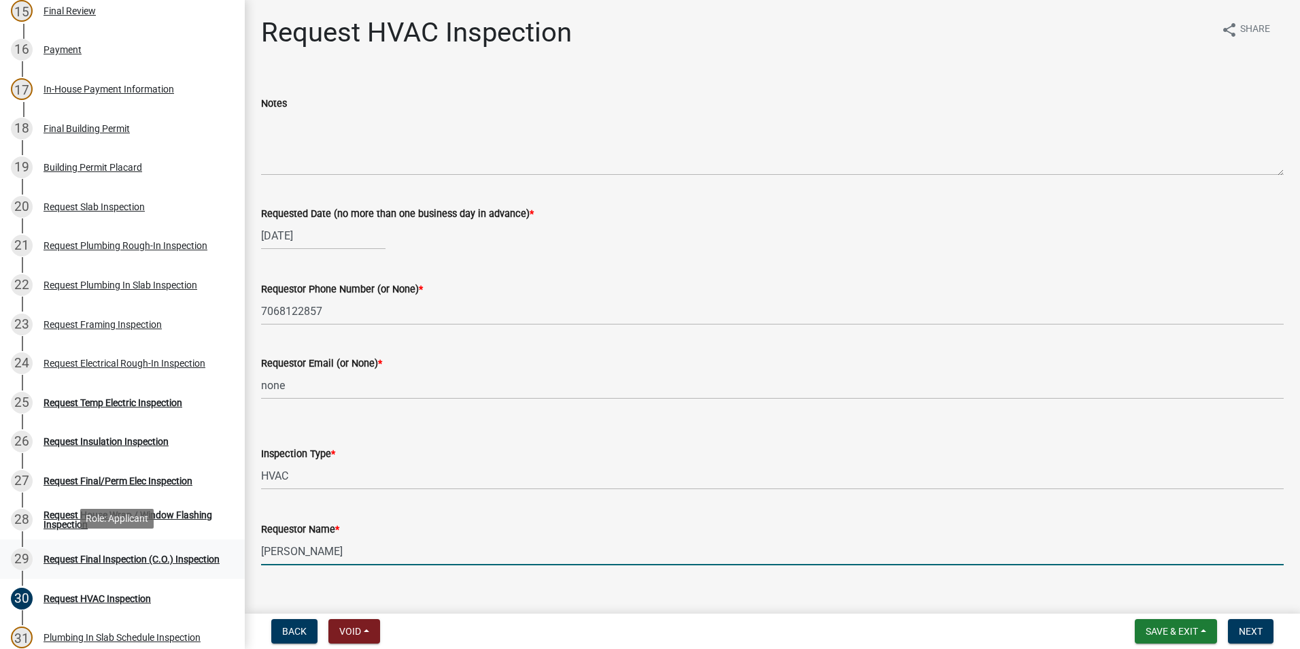
drag, startPoint x: 429, startPoint y: 549, endPoint x: 152, endPoint y: 543, distance: 276.9
click at [152, 543] on div "Step 3. Building Permit BP-2025-2066 Edit View Summary Notes Show emails 1 Intr…" at bounding box center [650, 324] width 1300 height 649
type input "Zach - Trademark"
click at [1247, 631] on span "Next" at bounding box center [1251, 631] width 24 height 11
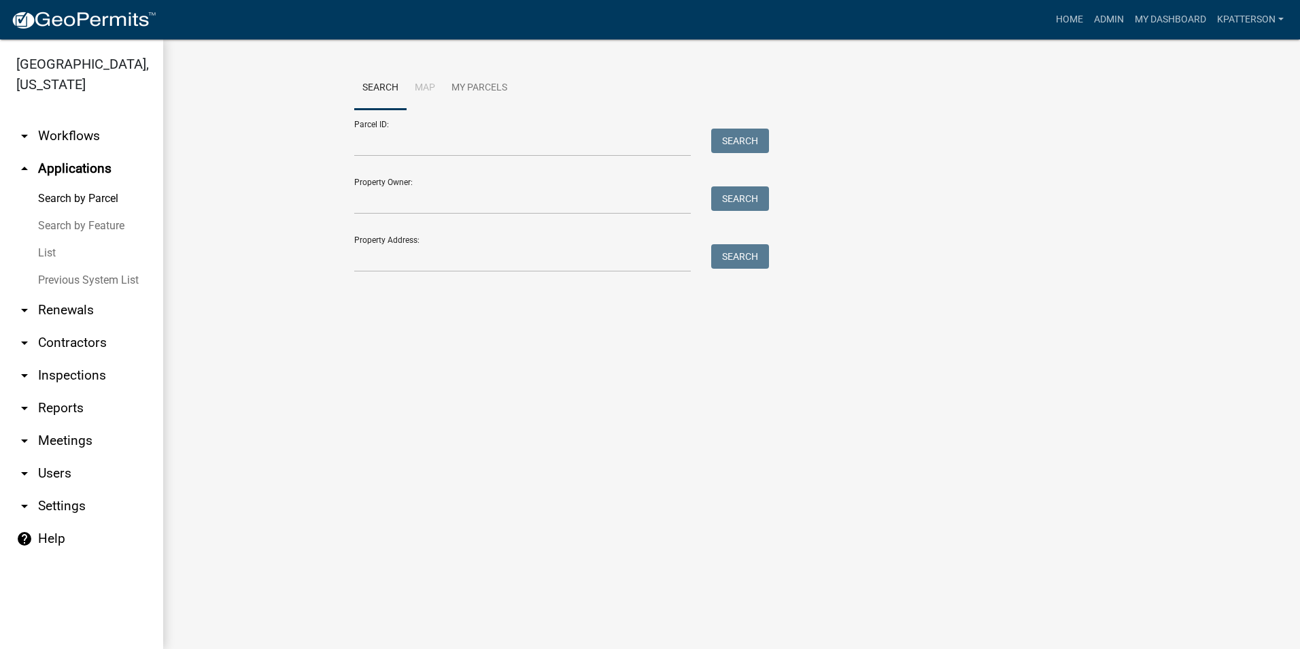
click at [87, 120] on link "arrow_drop_down Workflows" at bounding box center [81, 136] width 163 height 33
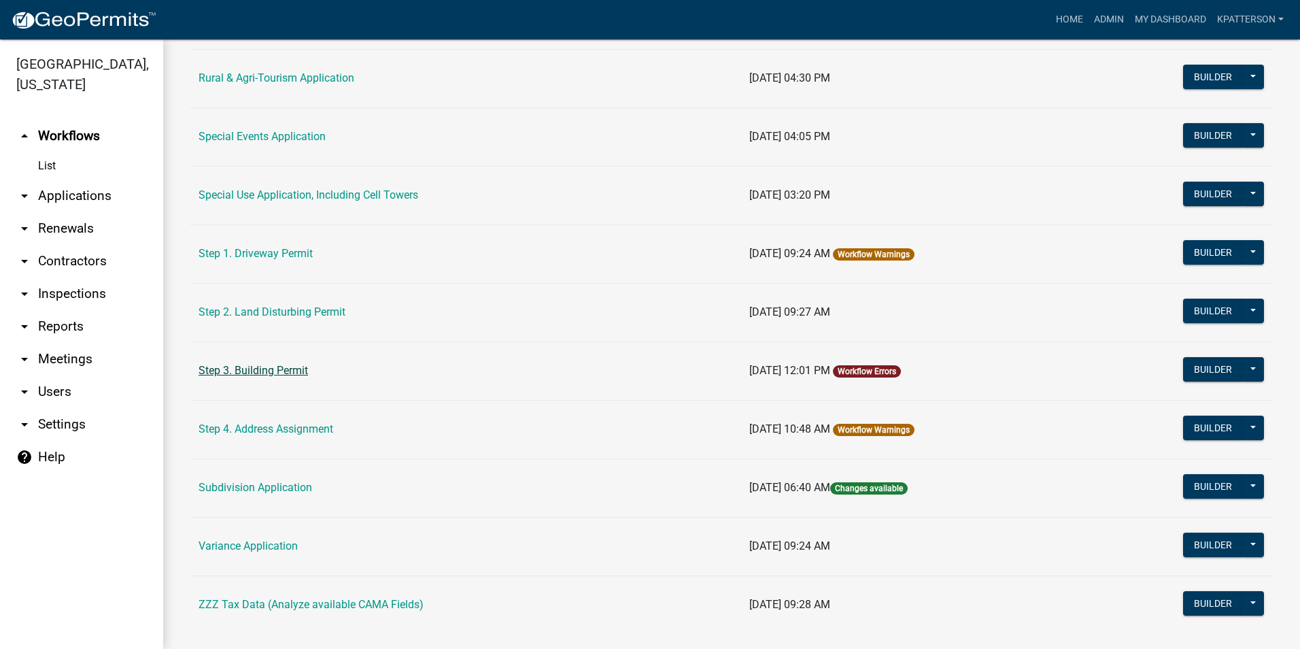
scroll to position [612, 0]
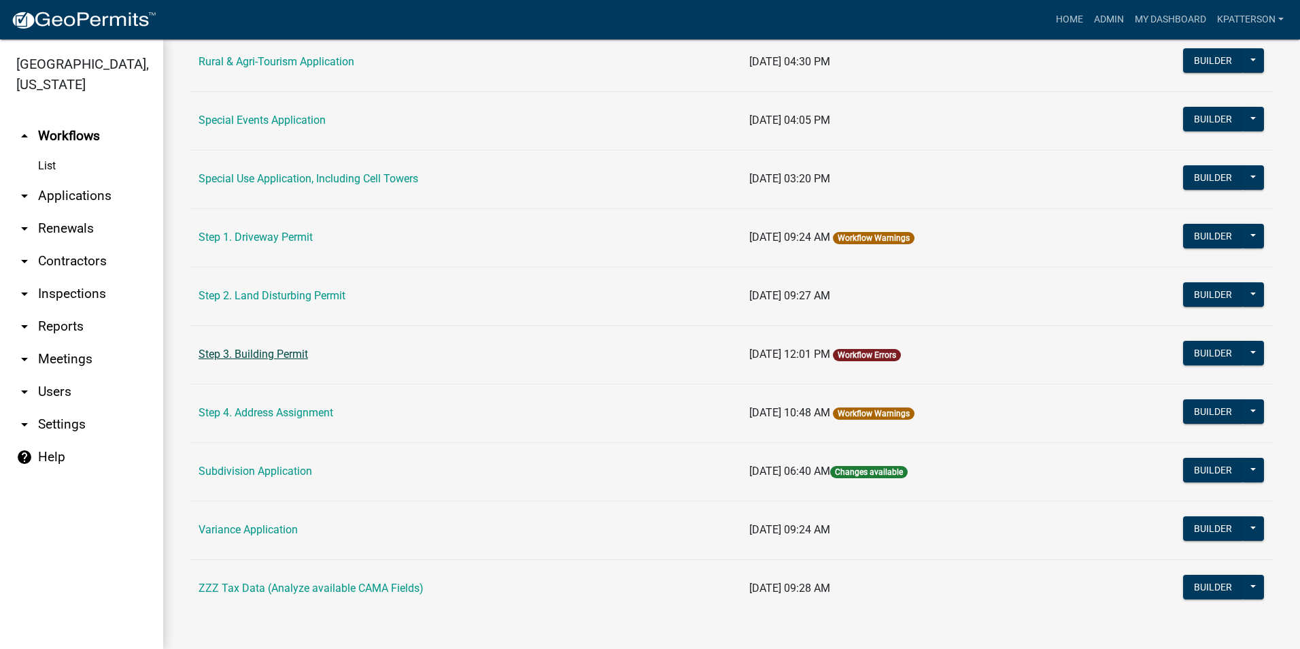
click at [267, 356] on link "Step 3. Building Permit" at bounding box center [253, 354] width 109 height 13
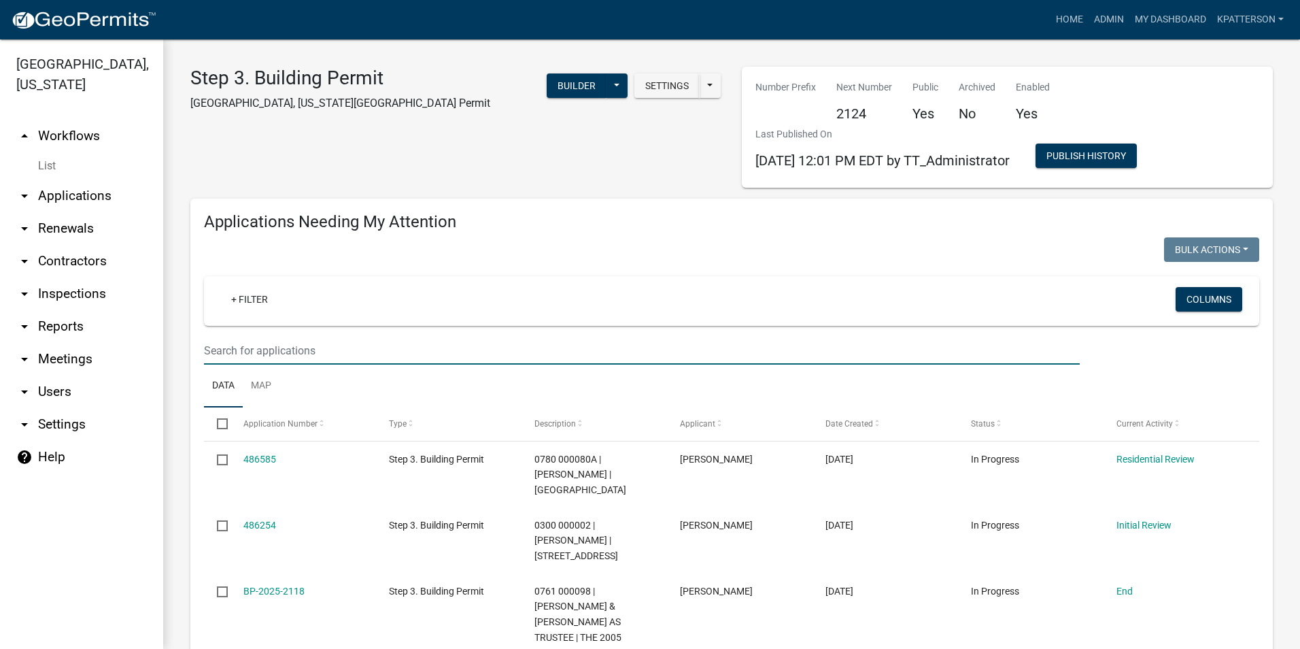
click at [269, 351] on input "text" at bounding box center [642, 351] width 876 height 28
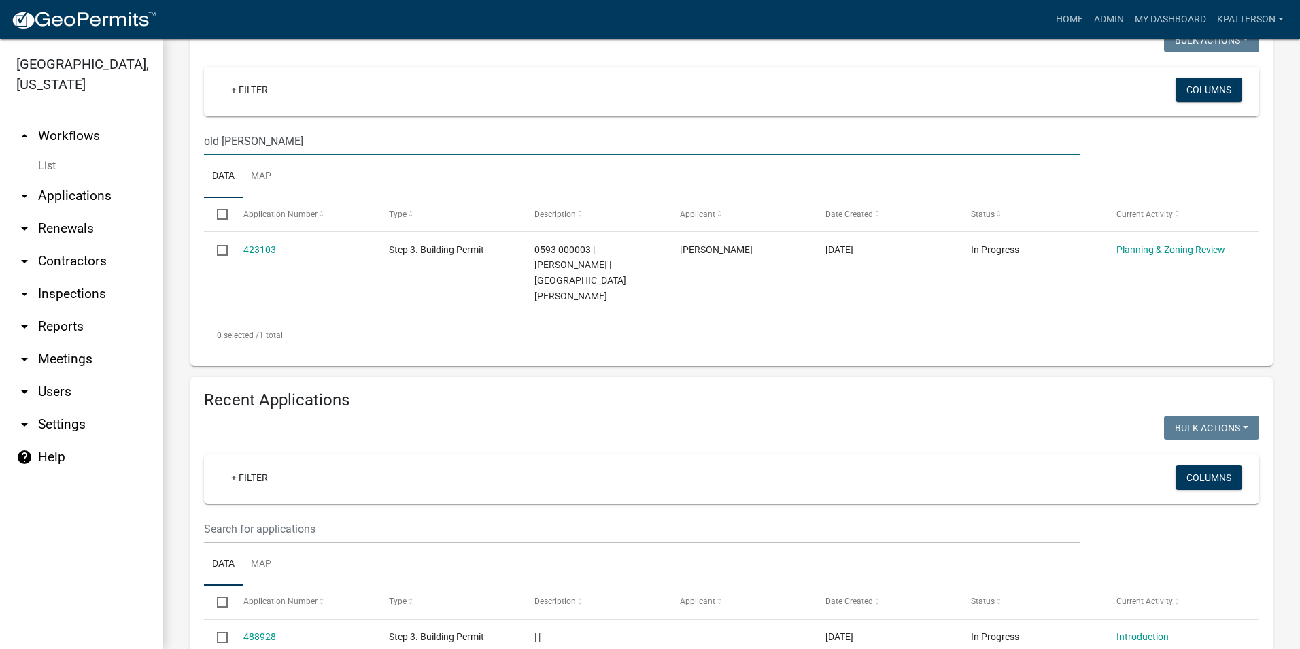
scroll to position [204, 0]
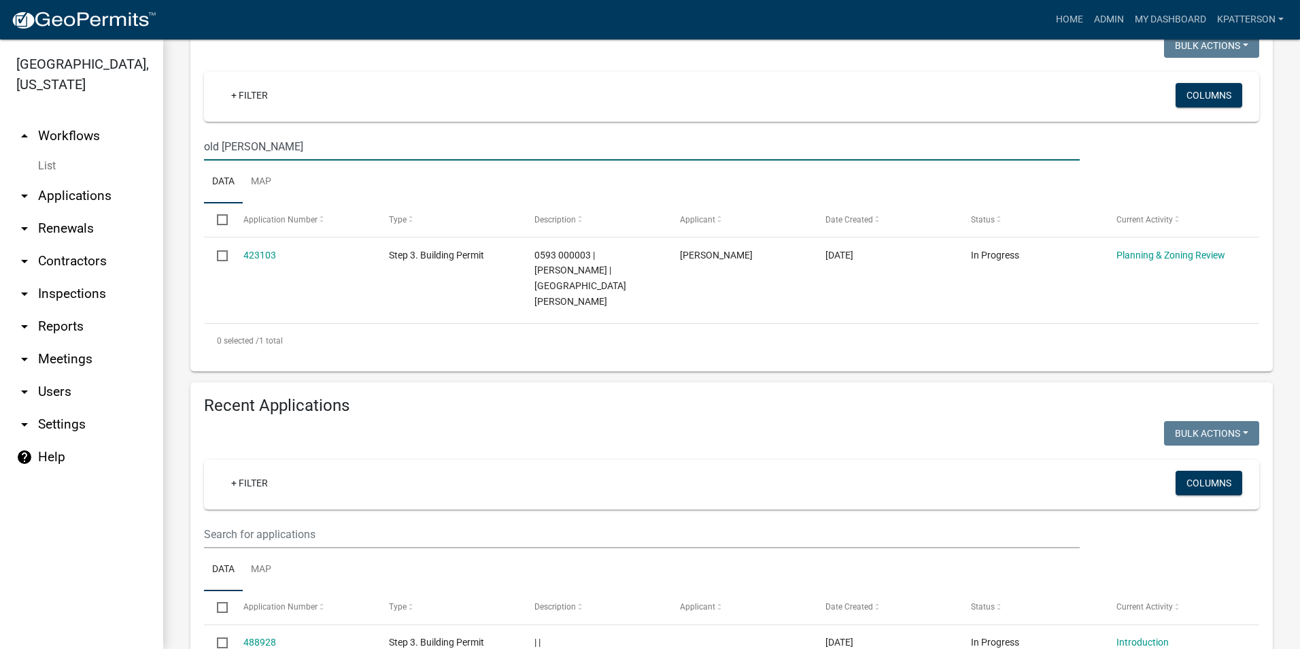
type input "old [PERSON_NAME]"
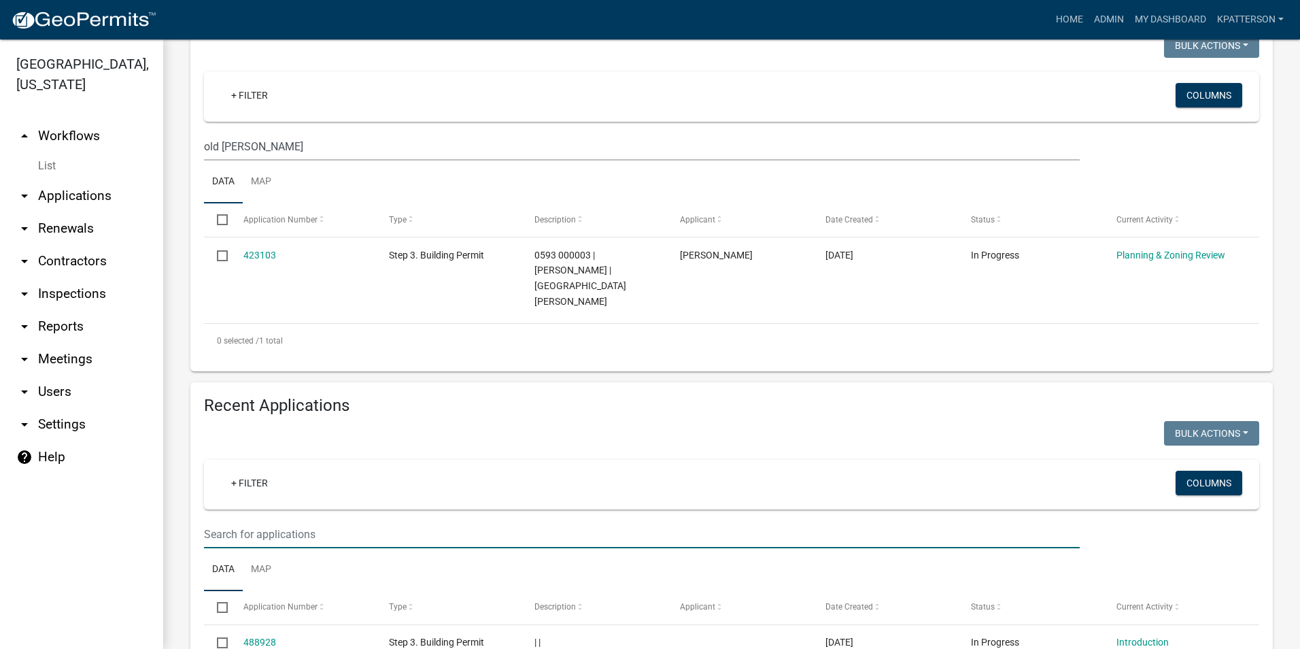
click at [283, 520] on input "text" at bounding box center [642, 534] width 876 height 28
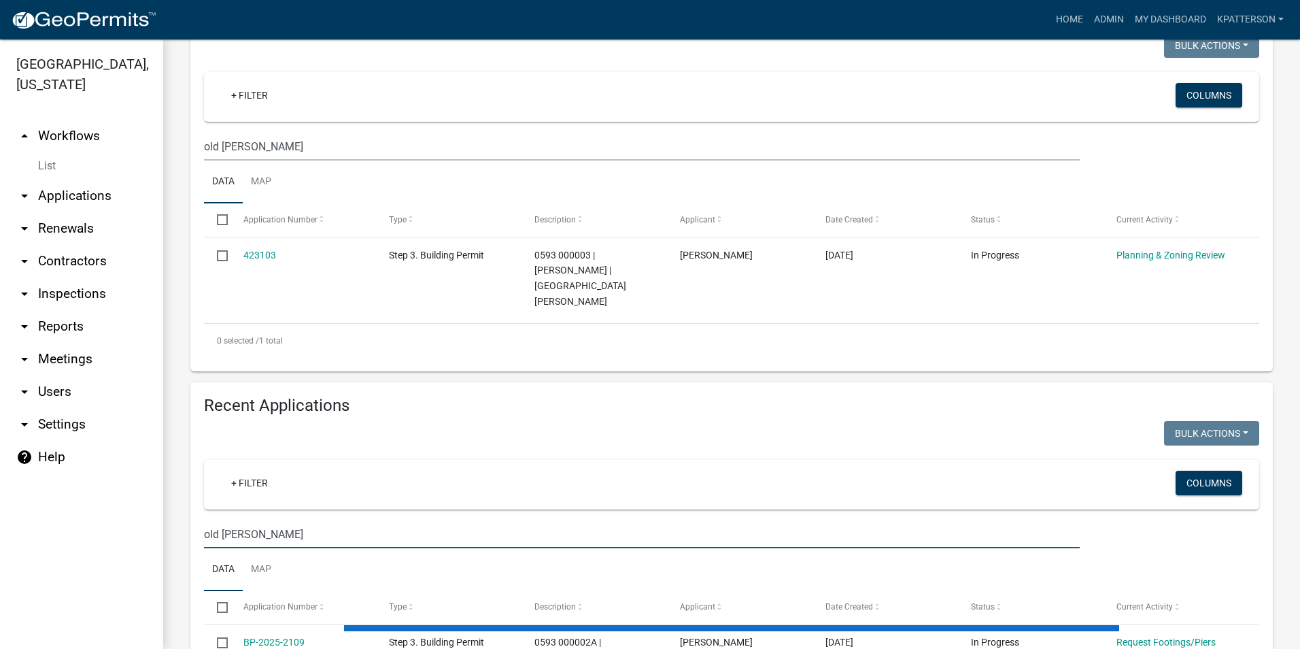
type input "old [PERSON_NAME]"
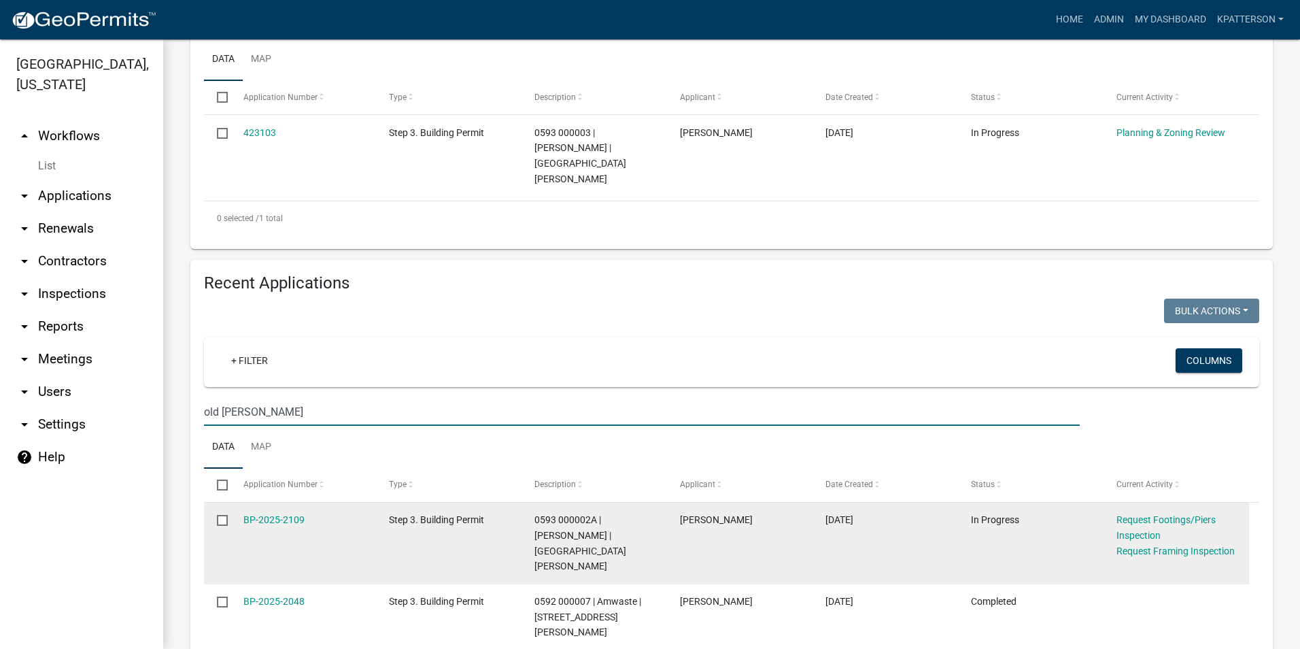
scroll to position [340, 0]
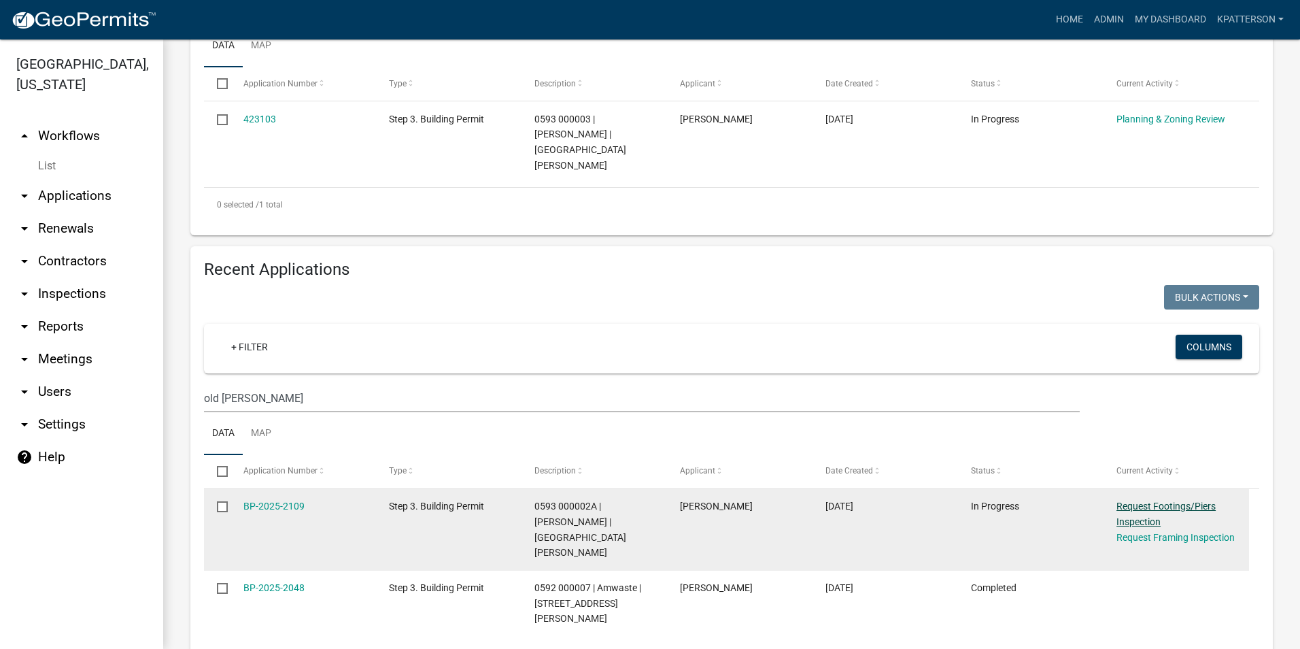
click at [1140, 504] on link "Request Footings/Piers Inspection" at bounding box center [1166, 514] width 99 height 27
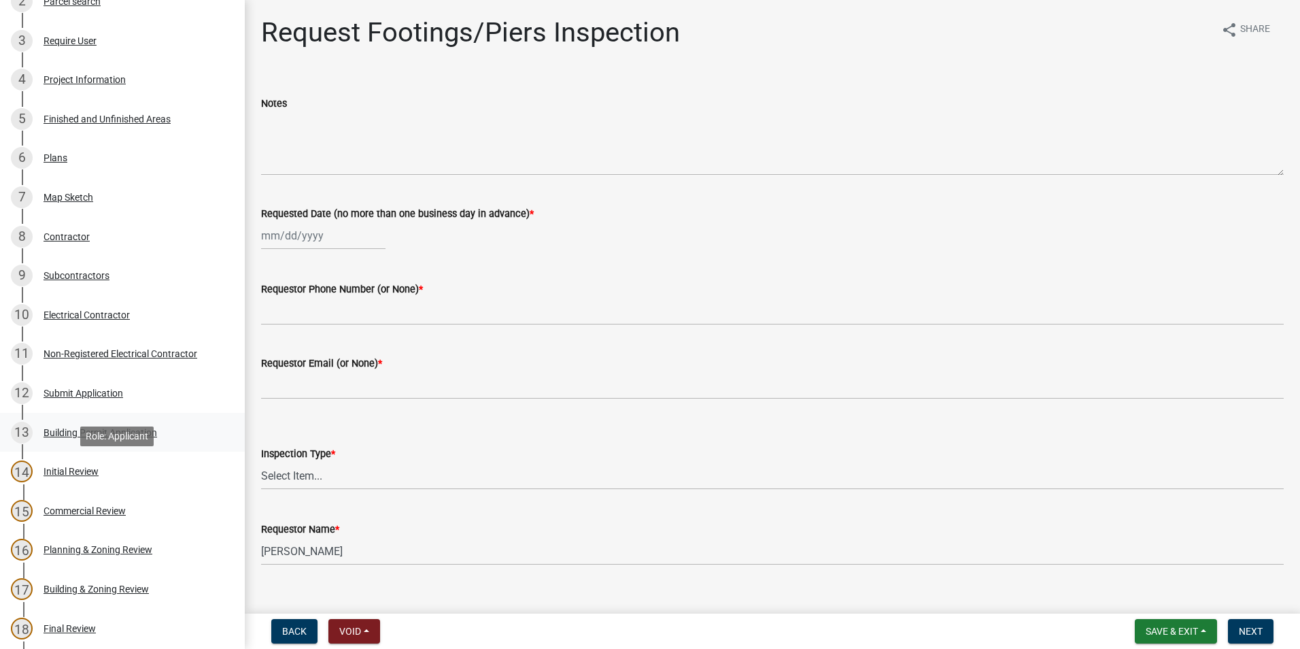
scroll to position [272, 0]
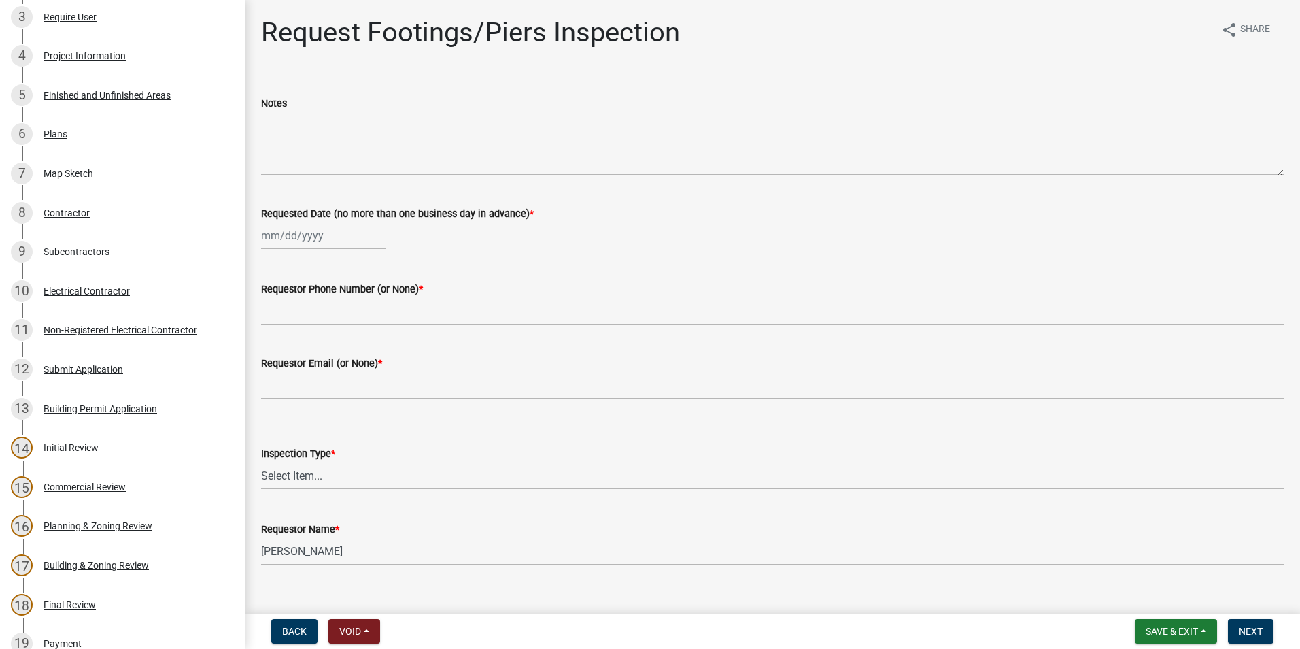
click at [313, 235] on div at bounding box center [323, 236] width 124 height 28
select select "10"
select select "2025"
click at [296, 326] on div "7" at bounding box center [297, 330] width 22 height 22
type input "[DATE]"
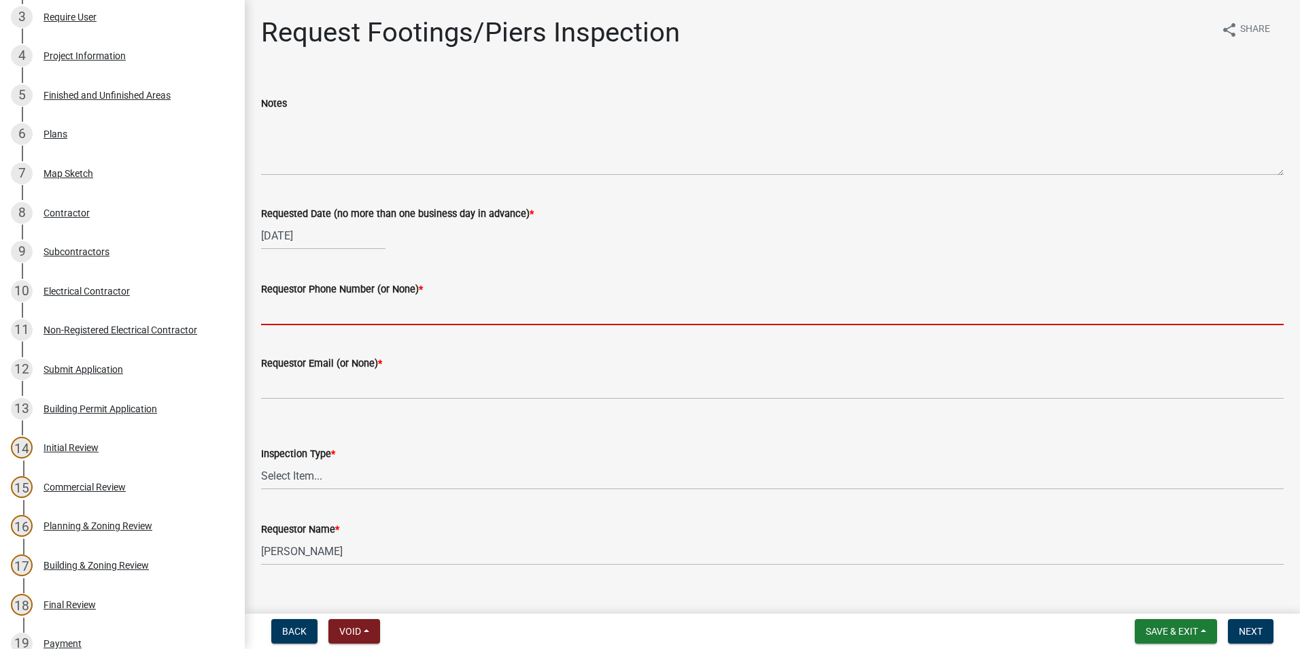
click at [314, 310] on input "Requestor Phone Number (or None) *" at bounding box center [772, 311] width 1023 height 28
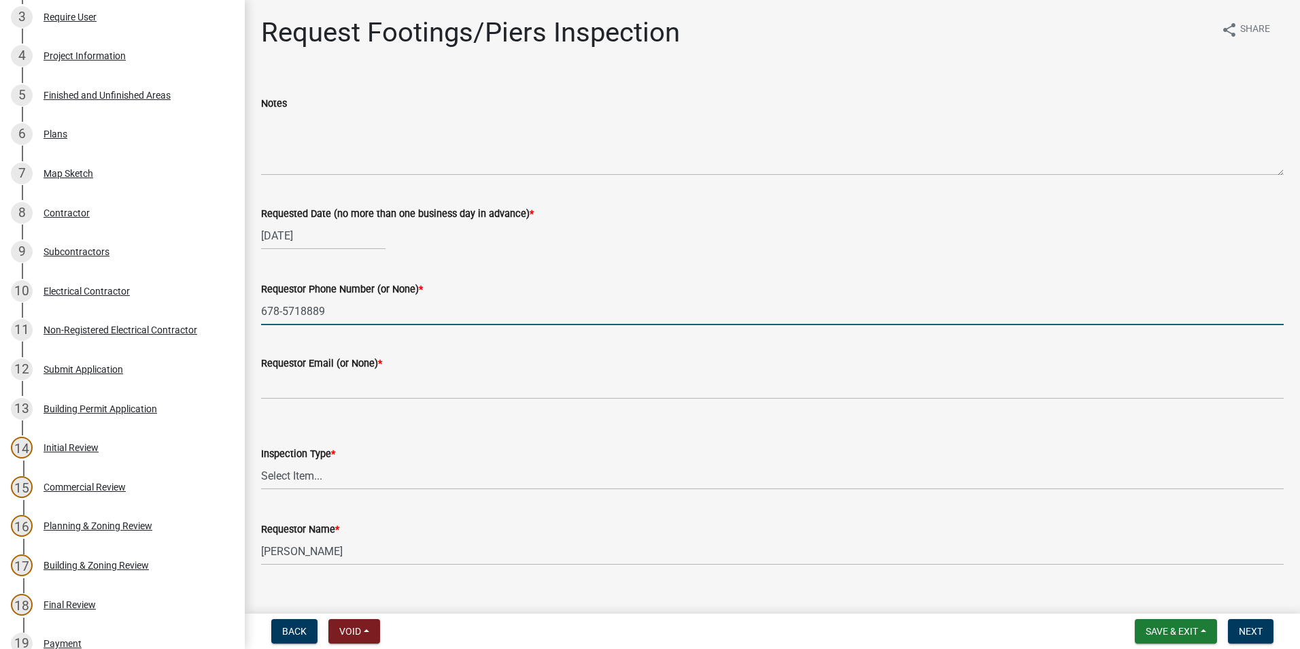
click at [300, 306] on input "678-5718889" at bounding box center [772, 311] width 1023 height 28
type input "[PHONE_NUMBER]"
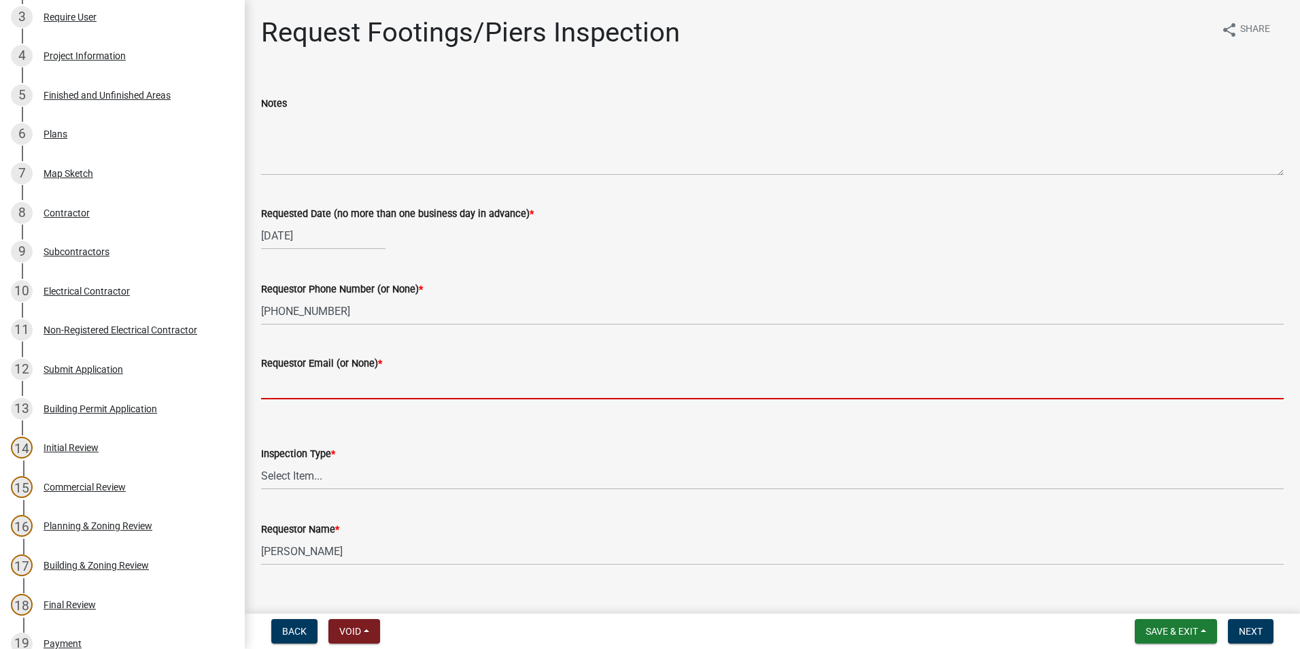
click at [302, 380] on input "Requestor Email (or None) *" at bounding box center [772, 385] width 1023 height 28
type input "none"
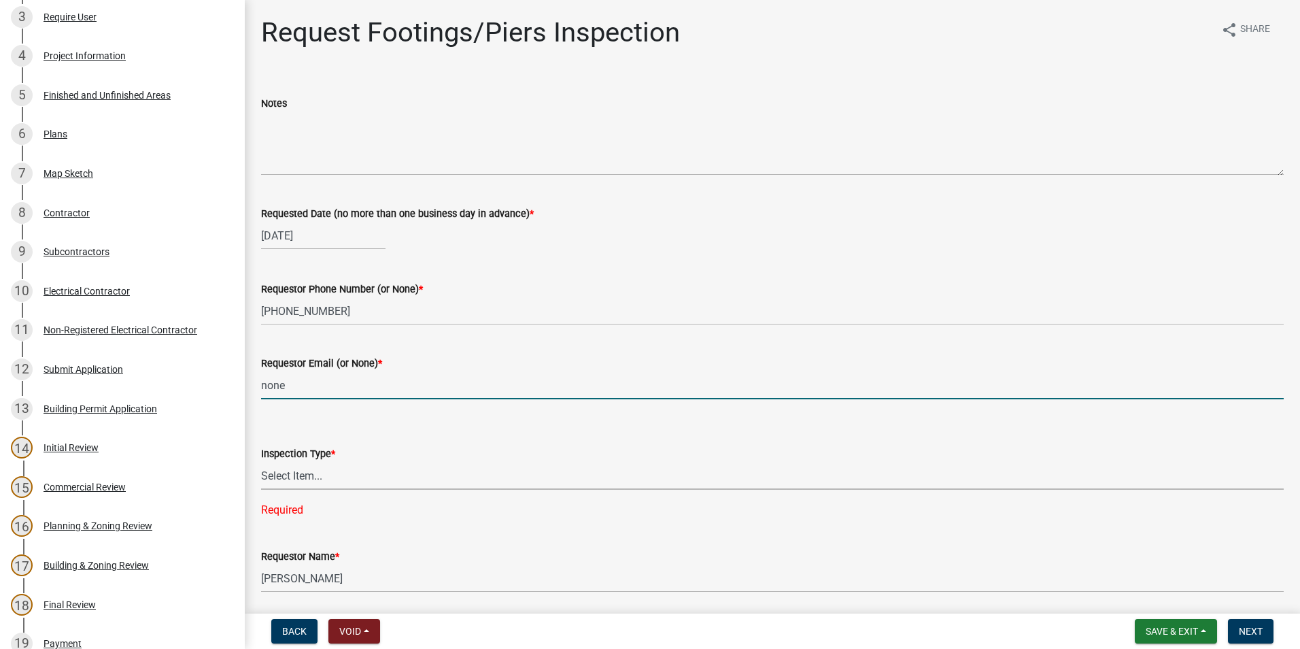
click at [305, 479] on select "Select Item... Footings/Piers" at bounding box center [772, 476] width 1023 height 28
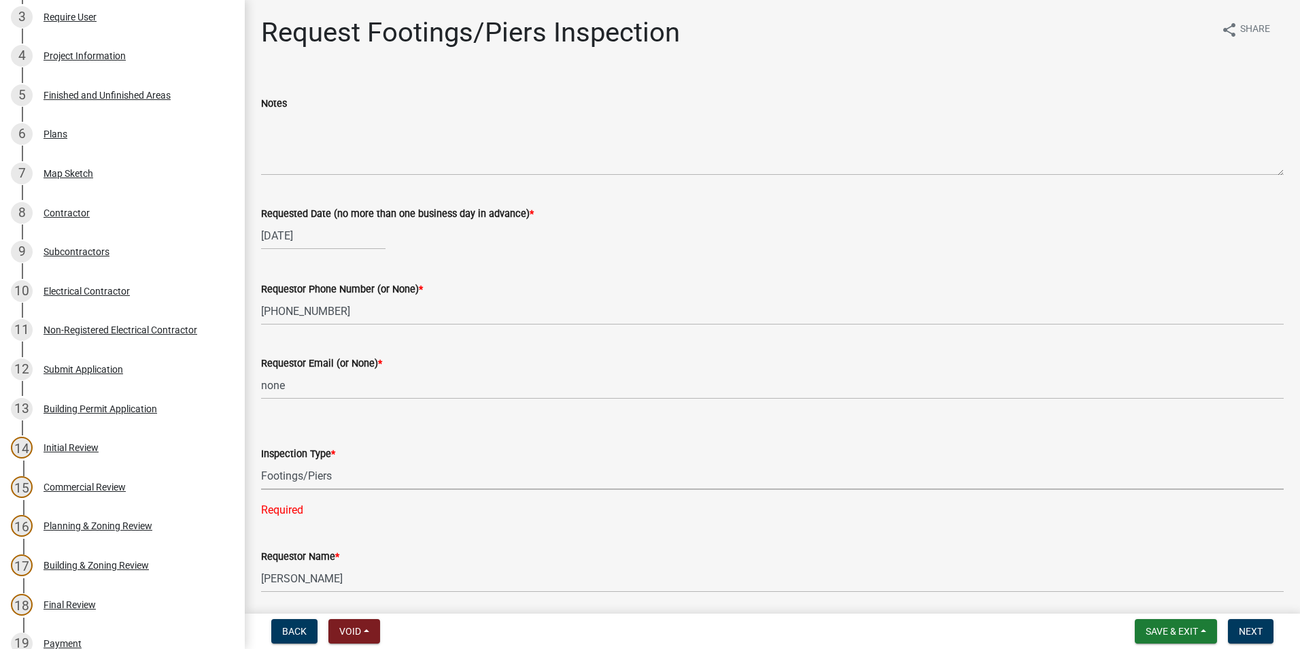
click at [261, 462] on select "Select Item... Footings/Piers" at bounding box center [772, 476] width 1023 height 28
select select "c3b24c34-84dc-4df5-998e-4aae79418446"
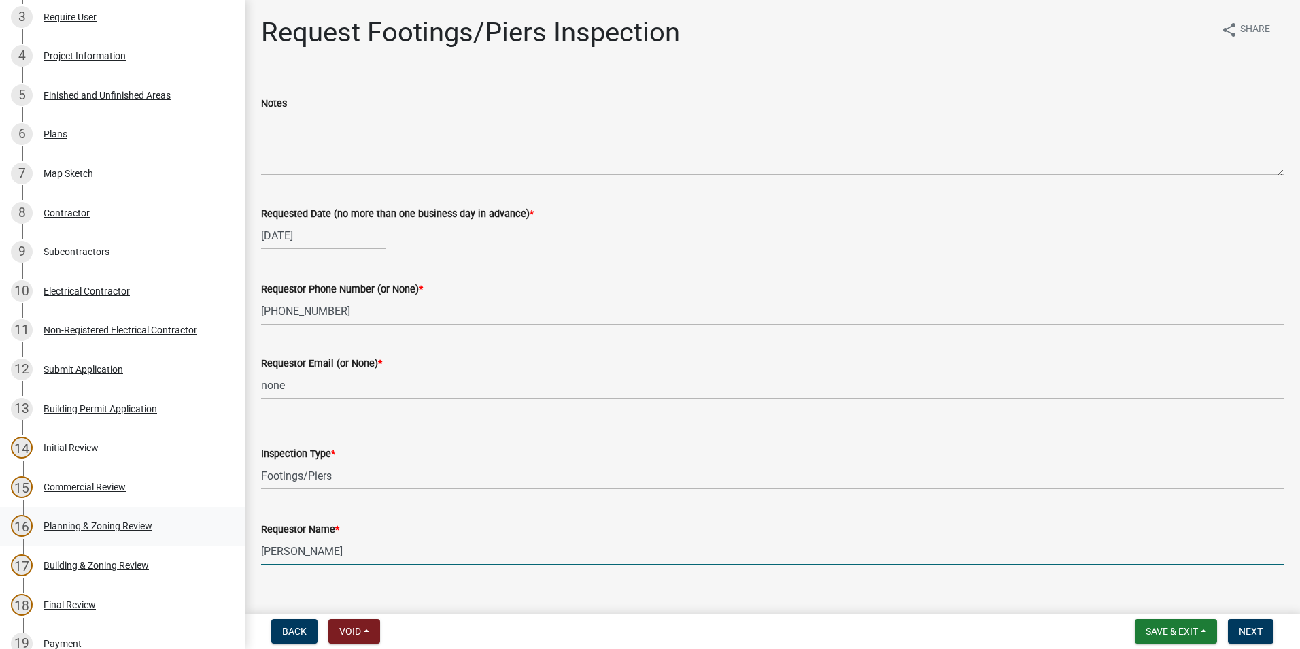
drag, startPoint x: 322, startPoint y: 548, endPoint x: 209, endPoint y: 539, distance: 113.9
click at [209, 539] on div "Step 3. Building Permit BP-2025-2109 Edit View Summary Notes Show emails 1 Intr…" at bounding box center [650, 324] width 1300 height 649
type input "[PERSON_NAME]"
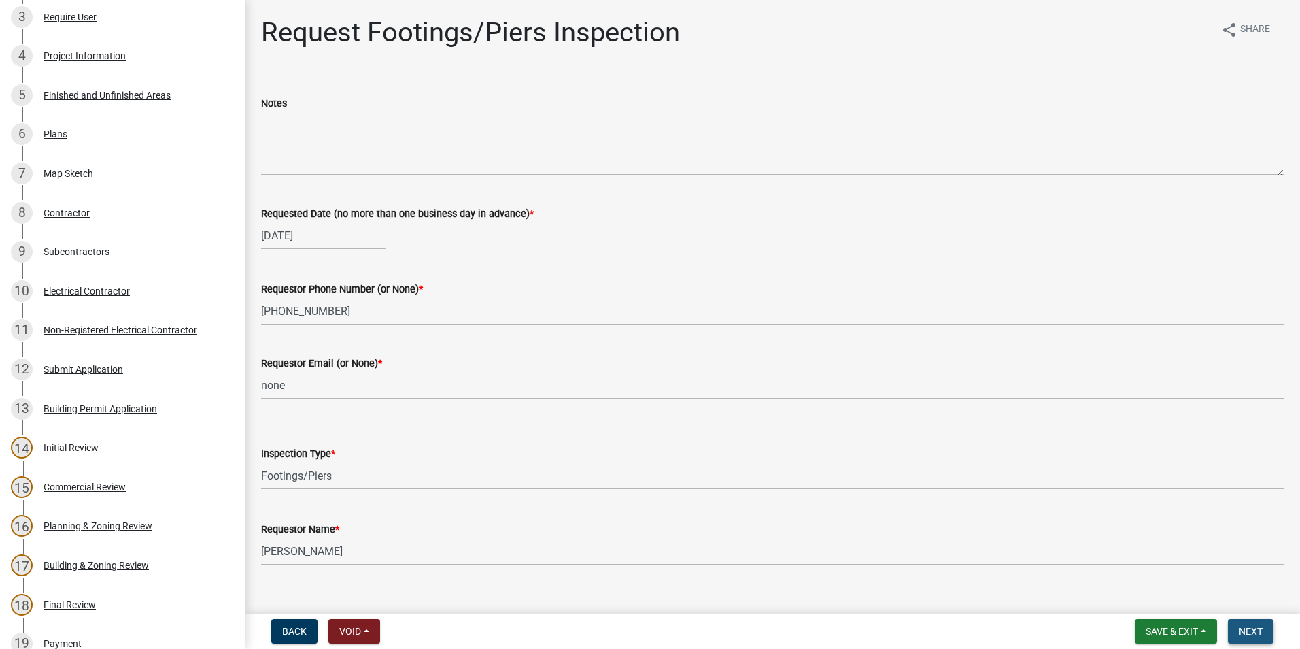
click at [1240, 637] on span "Next" at bounding box center [1251, 631] width 24 height 11
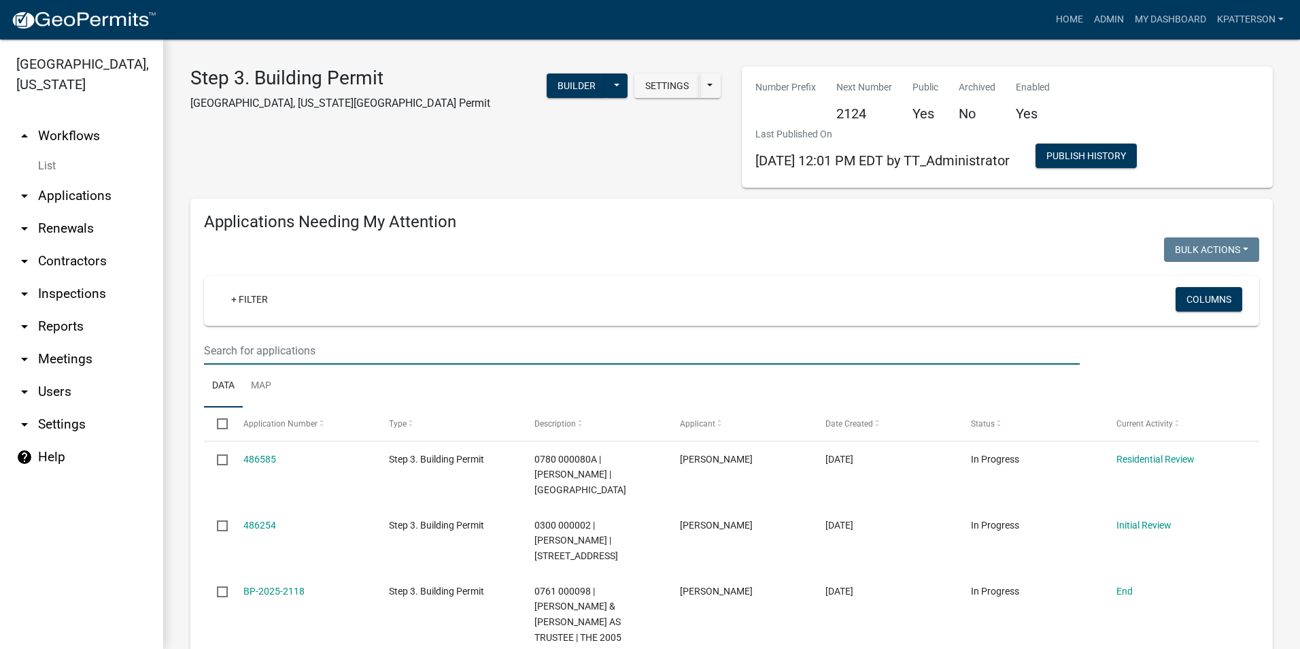
click at [333, 351] on input "text" at bounding box center [642, 351] width 876 height 28
type input "old [PERSON_NAME]"
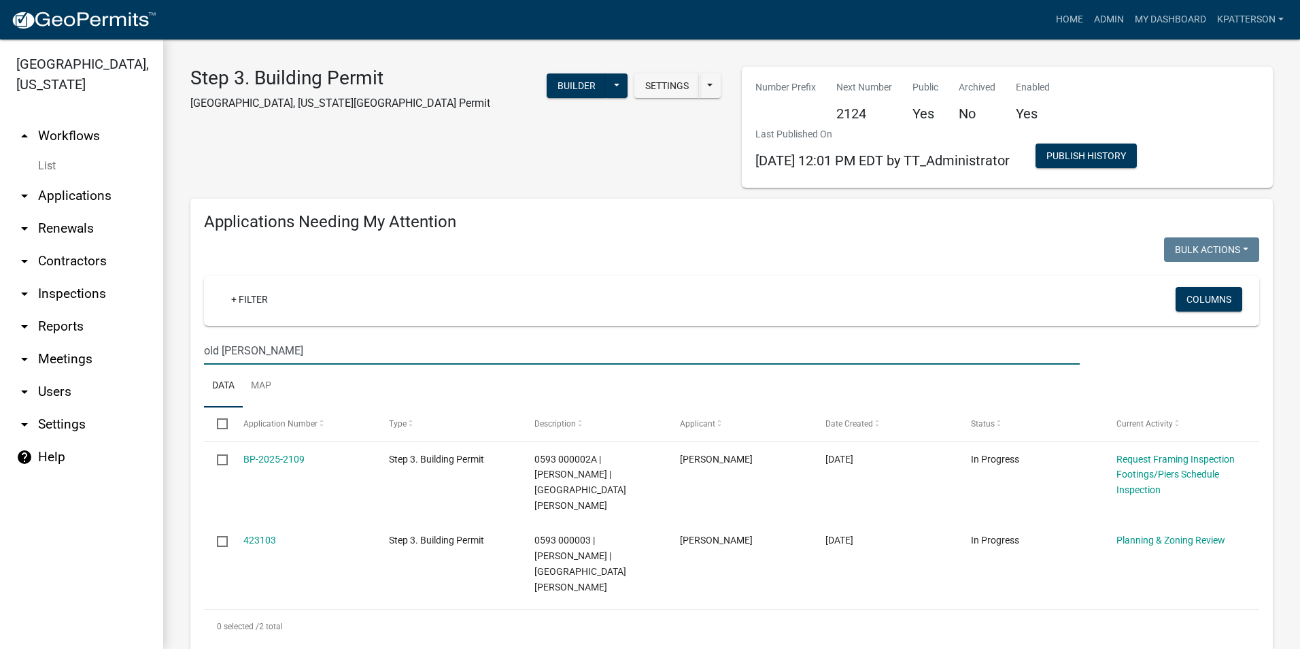
click at [328, 349] on input "old [PERSON_NAME]" at bounding box center [642, 351] width 876 height 28
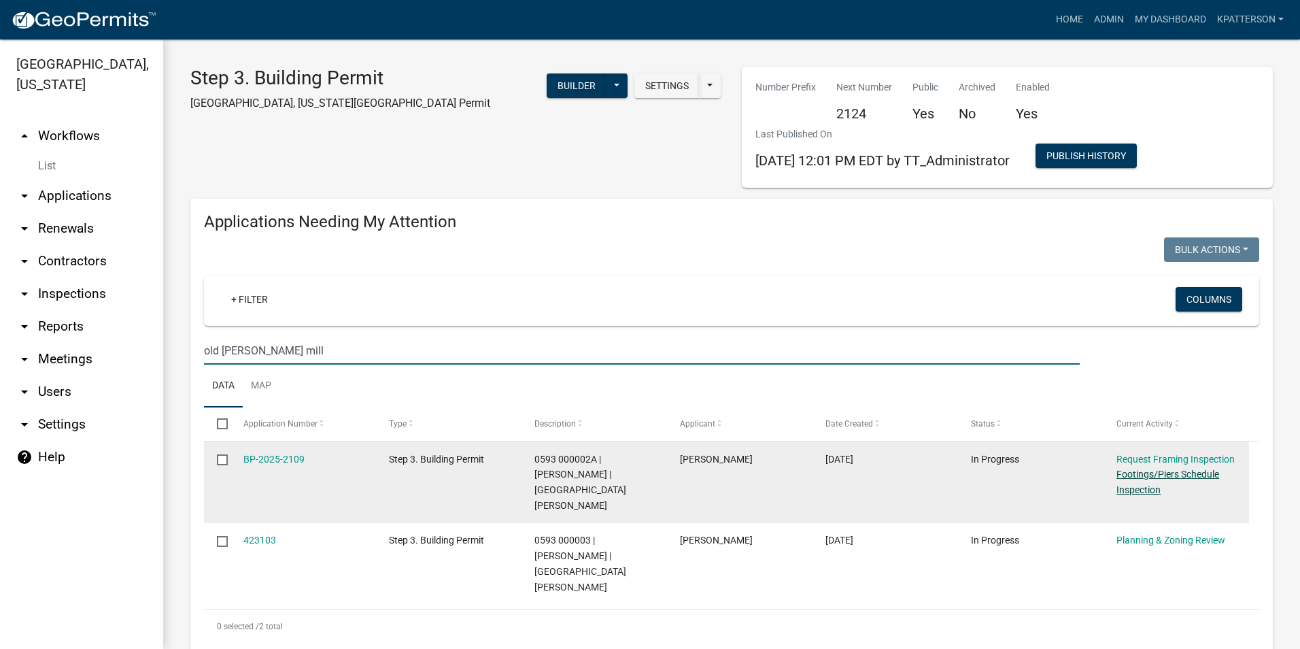
type input "old [PERSON_NAME] mill"
click at [1149, 471] on link "Footings/Piers Schedule Inspection" at bounding box center [1168, 482] width 103 height 27
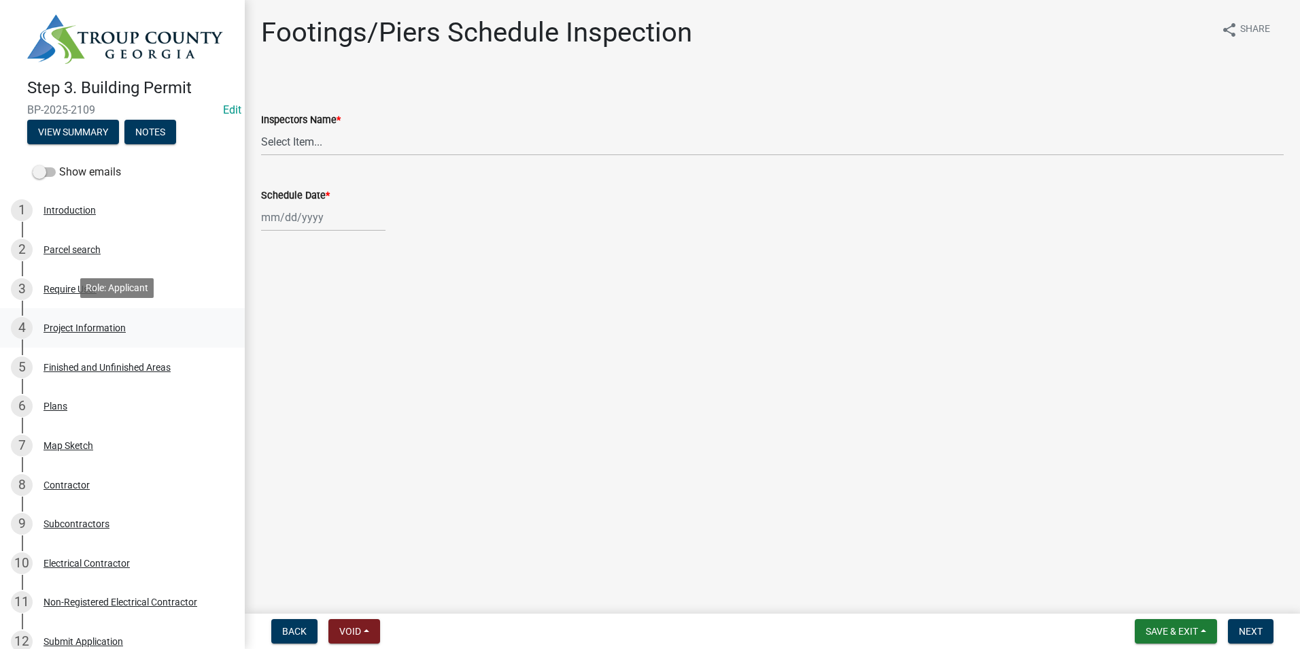
click at [143, 317] on div "4 Project Information" at bounding box center [117, 328] width 212 height 22
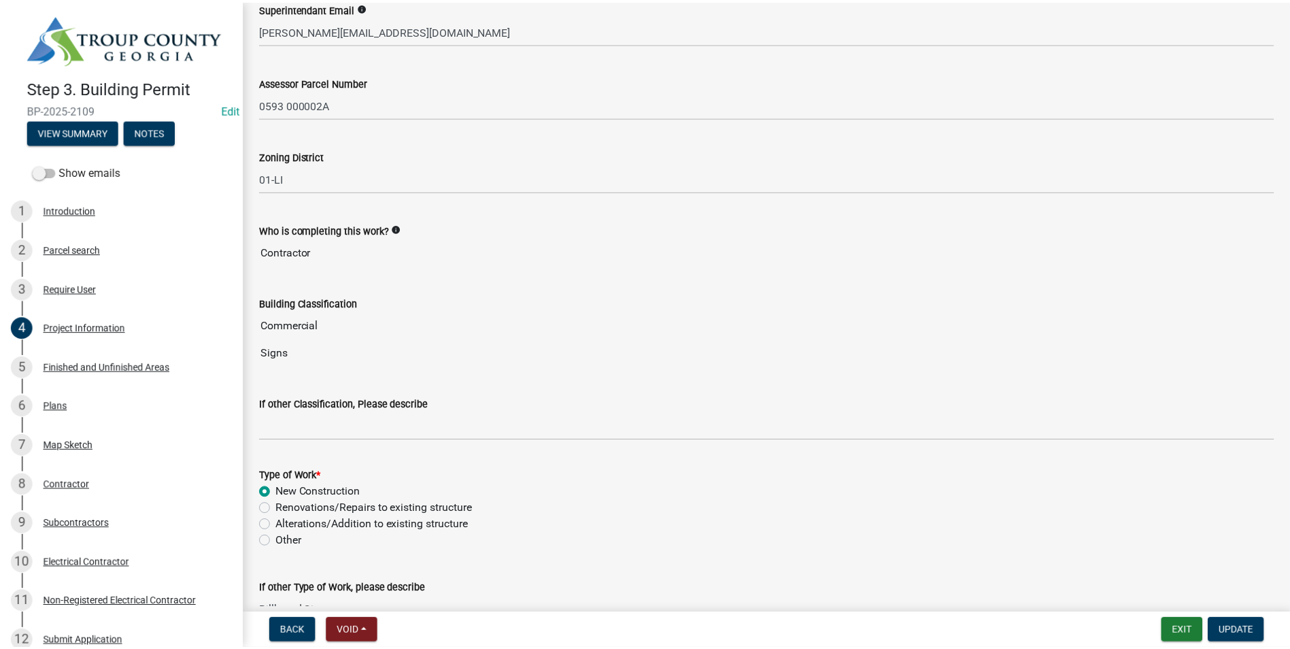
scroll to position [792, 0]
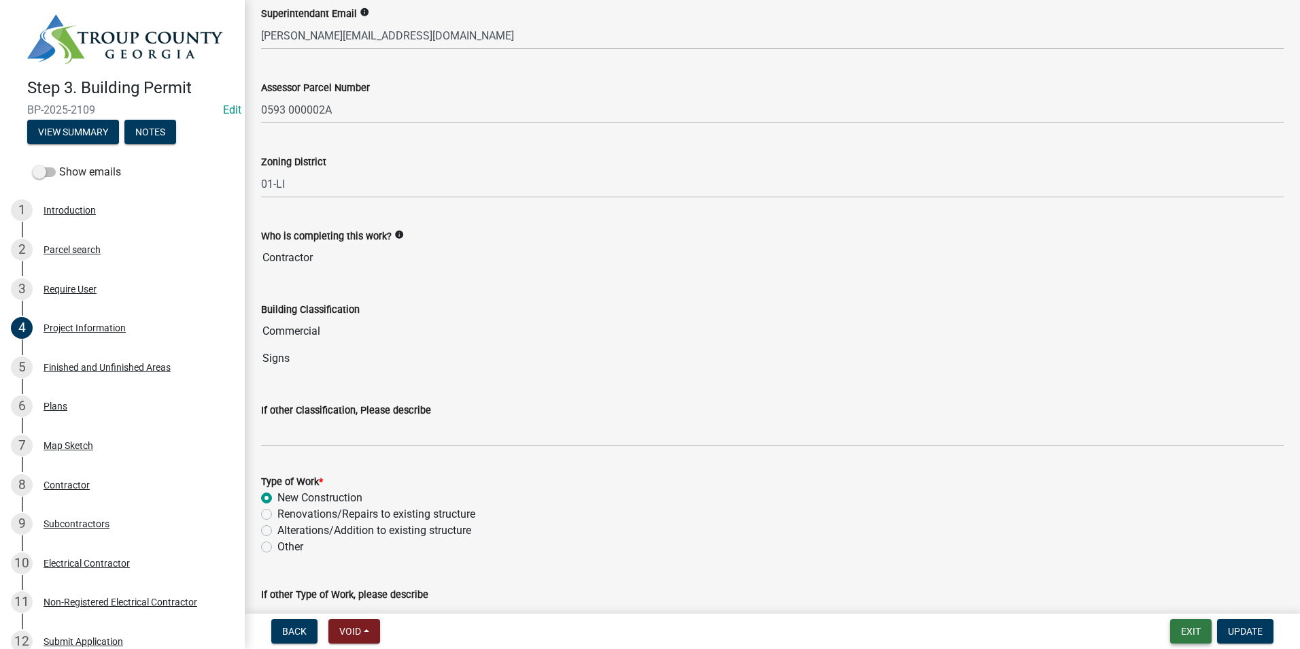
click at [1198, 630] on button "Exit" at bounding box center [1190, 631] width 41 height 24
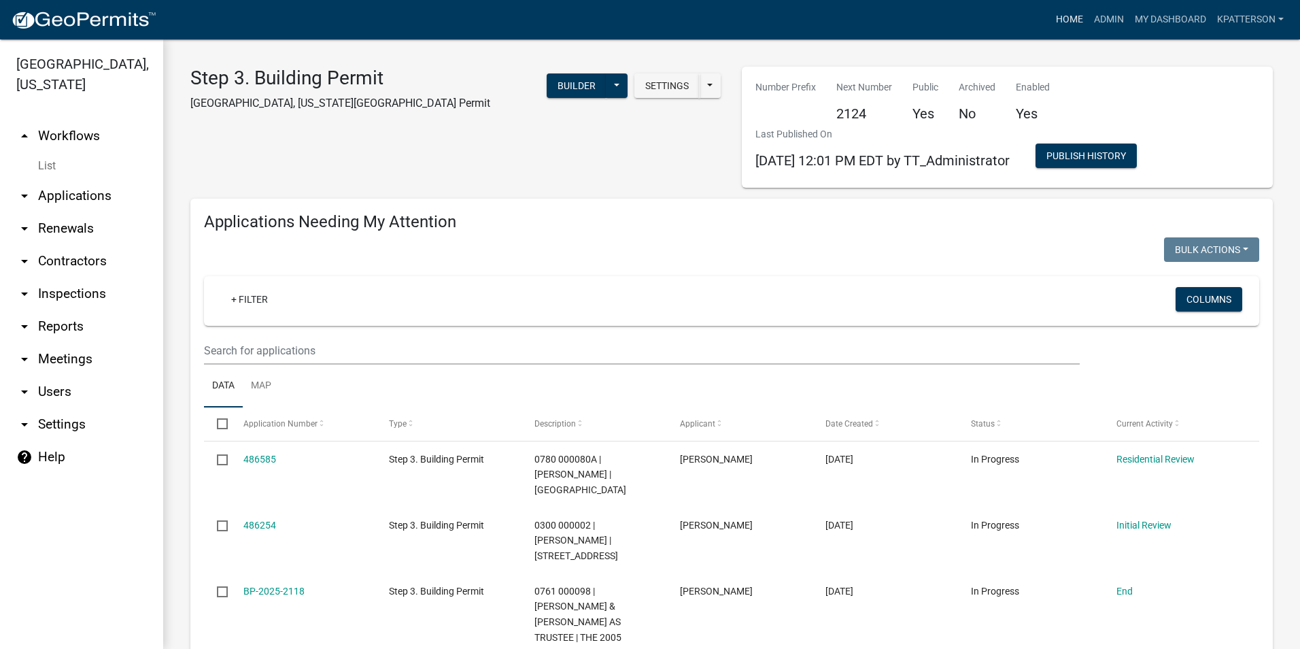
click at [1069, 20] on link "Home" at bounding box center [1070, 20] width 38 height 26
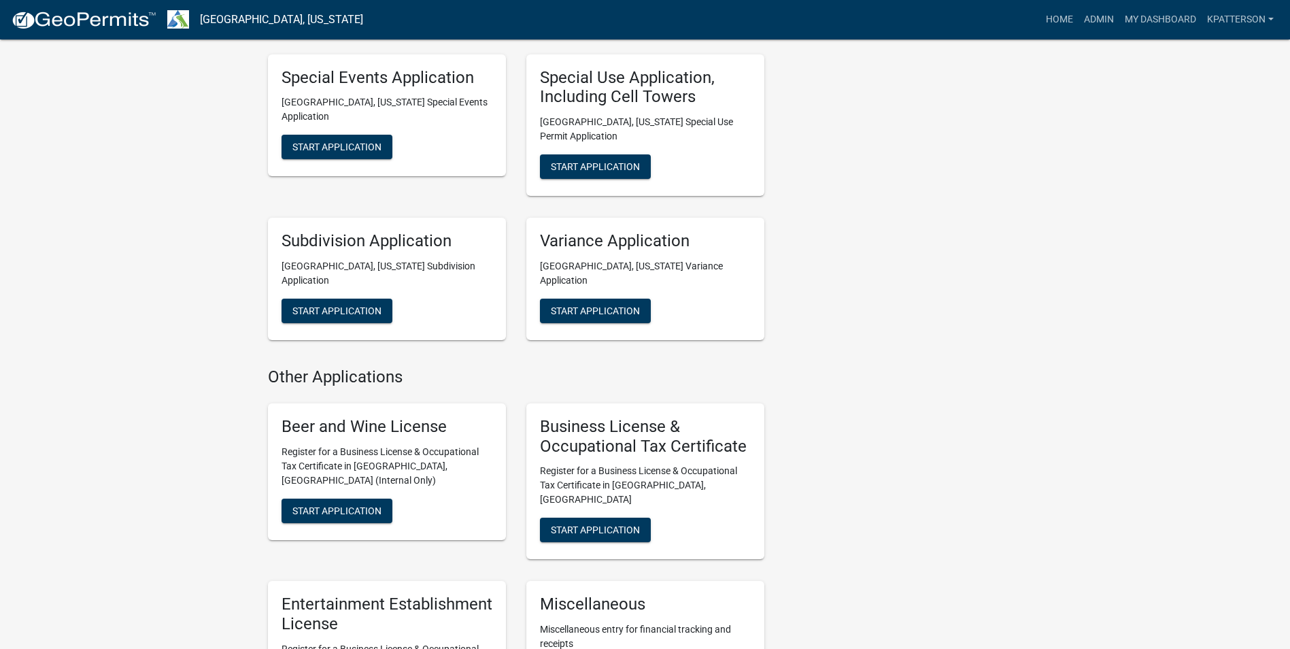
scroll to position [1020, 0]
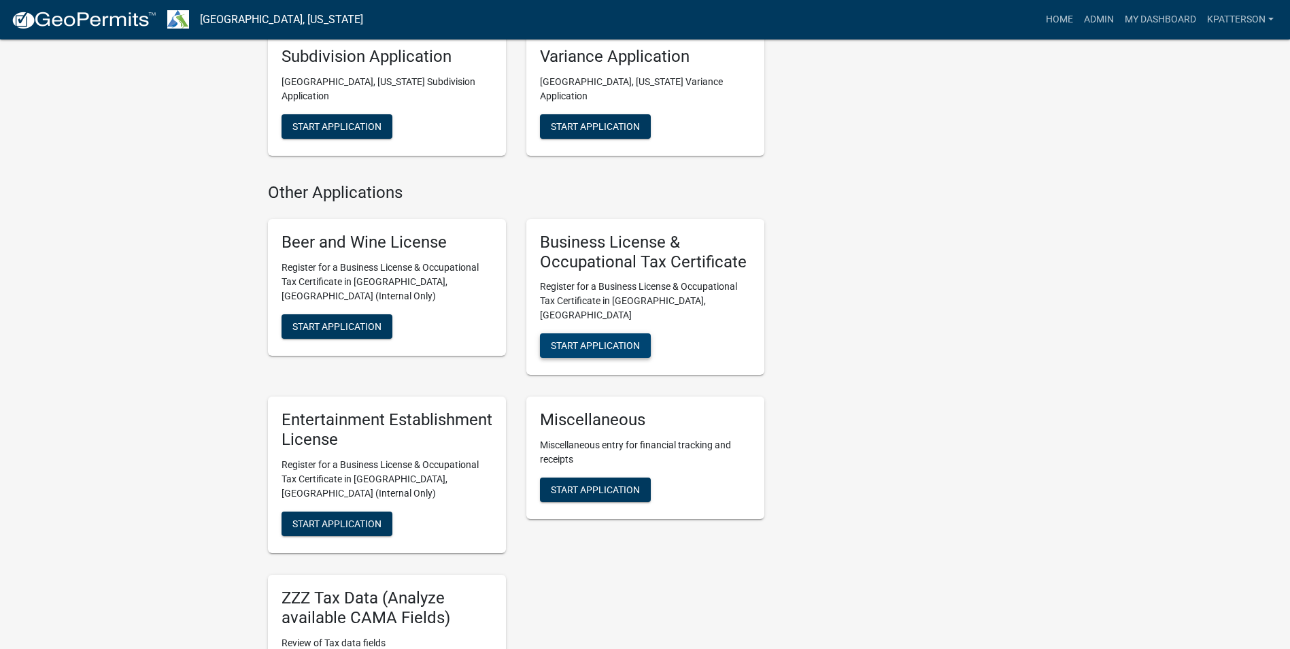
click at [594, 340] on span "Start Application" at bounding box center [595, 345] width 89 height 11
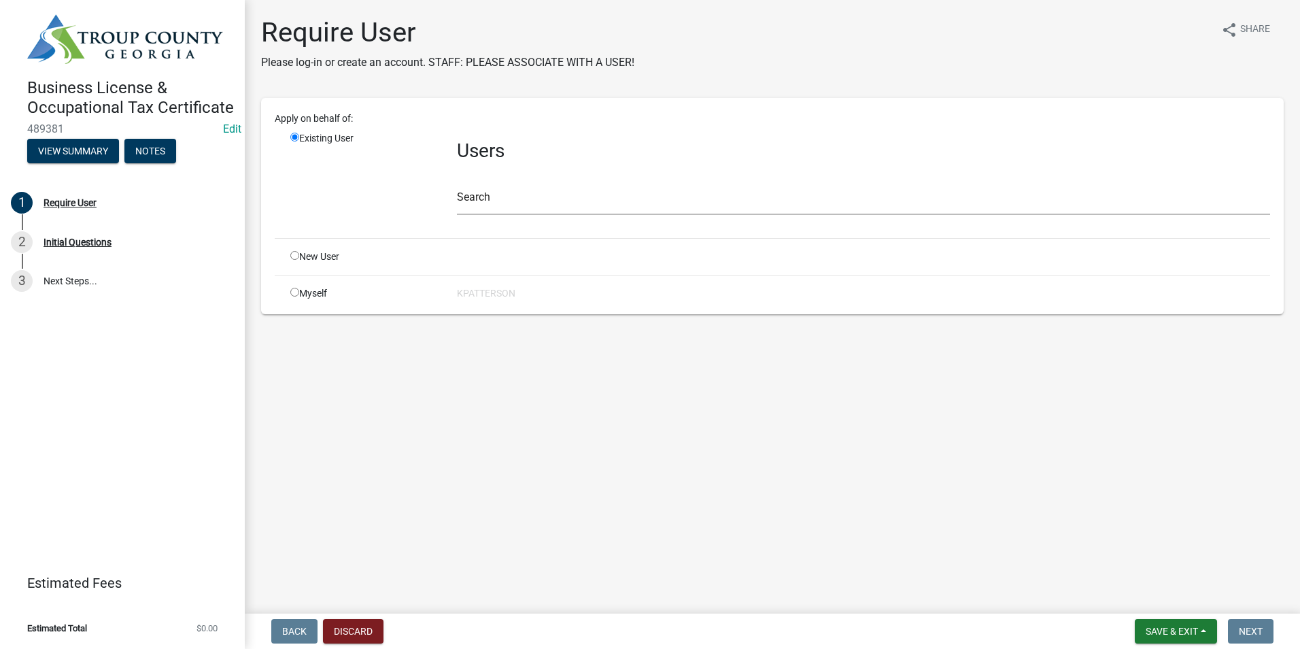
click at [297, 254] on input "radio" at bounding box center [294, 255] width 9 height 9
radio input "true"
radio input "false"
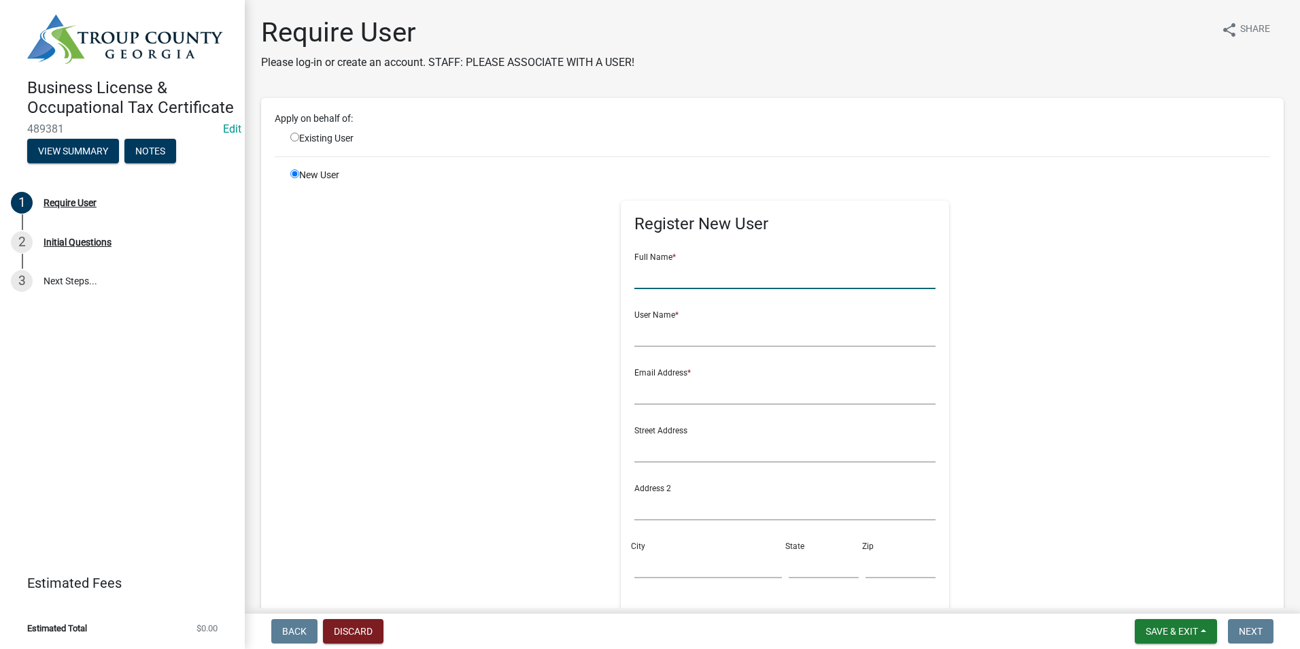
click at [691, 278] on input "text" at bounding box center [785, 275] width 301 height 28
type input "[PERSON_NAME]"
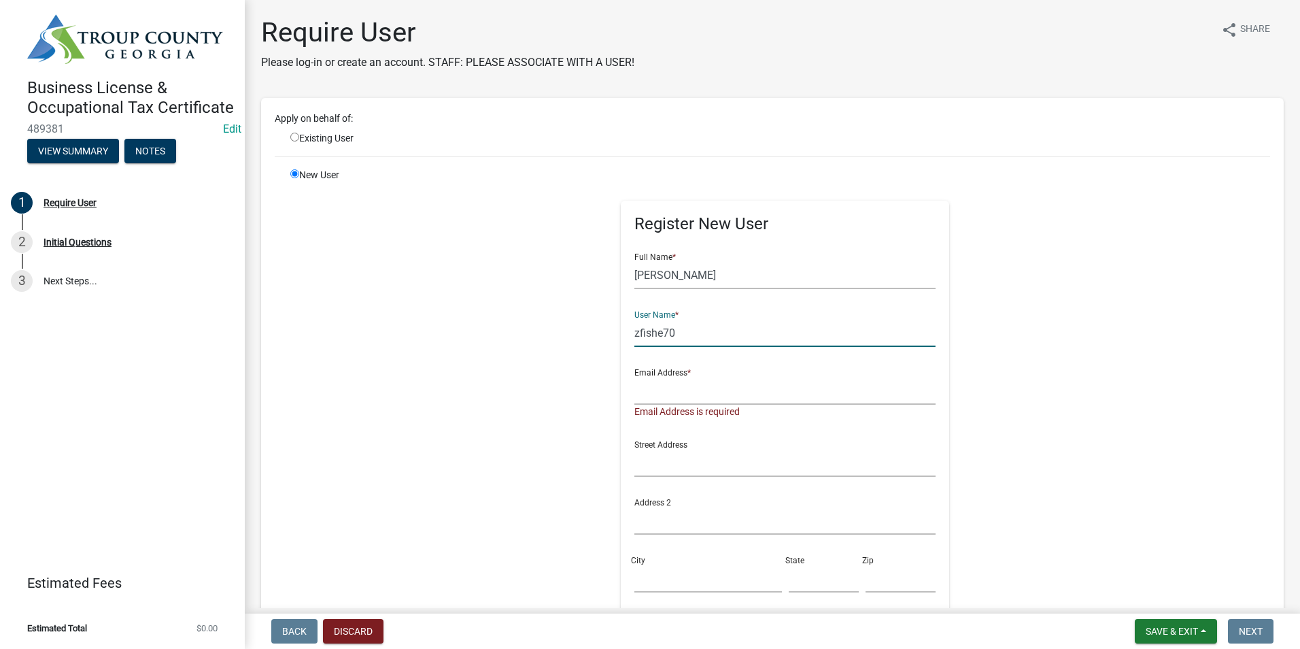
click at [714, 336] on input "zfishe70" at bounding box center [785, 333] width 301 height 28
type input "zfisher70"
click at [647, 403] on input "text" at bounding box center [785, 391] width 301 height 28
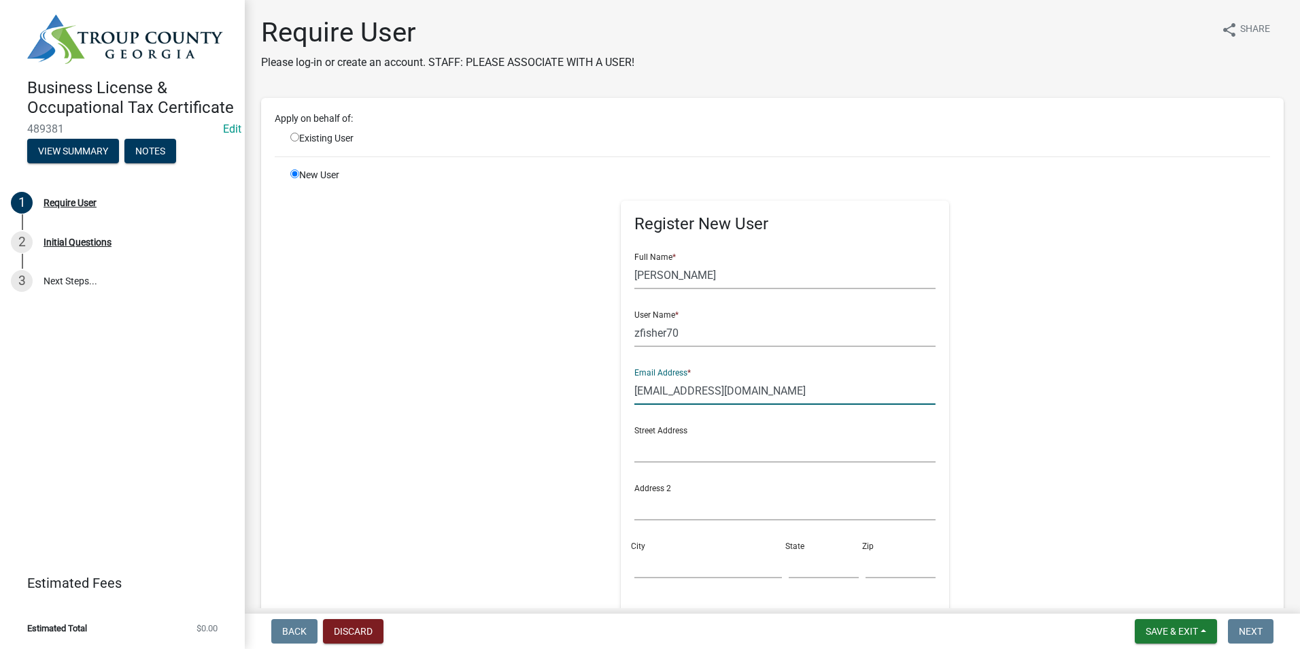
type input "[EMAIL_ADDRESS][DOMAIN_NAME]"
click at [635, 450] on input "text" at bounding box center [785, 449] width 301 height 28
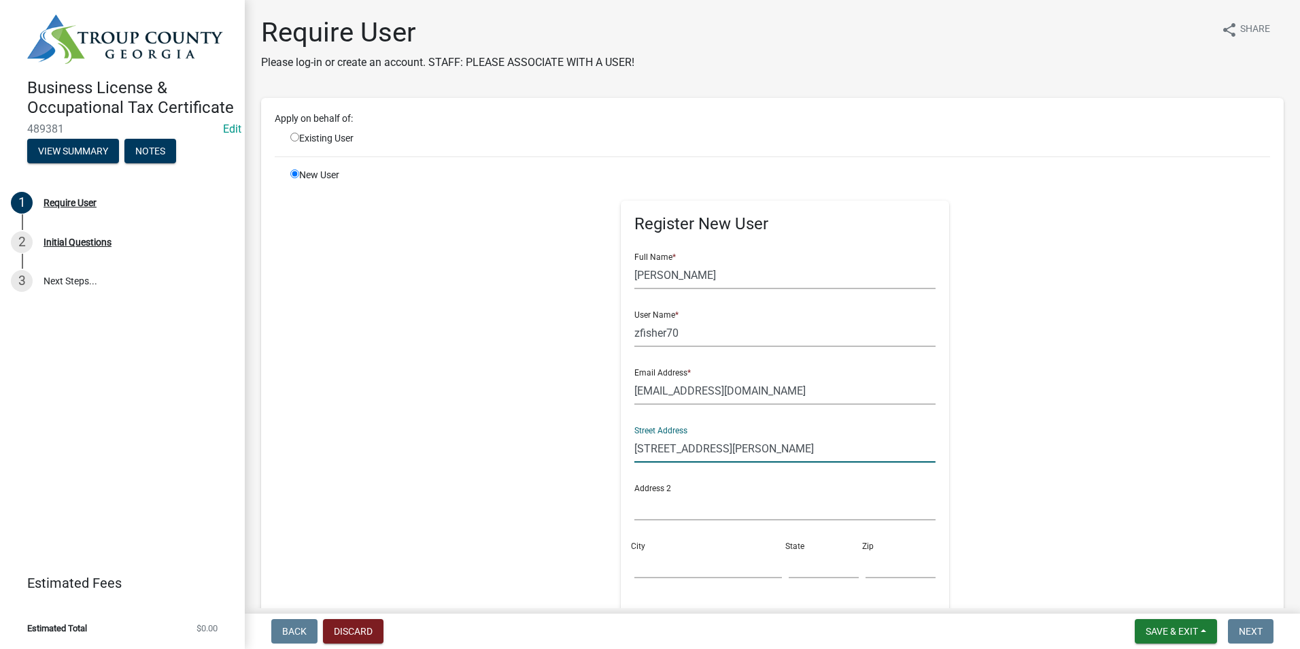
type input "[STREET_ADDRESS][PERSON_NAME]"
type input "LaGrange"
type input "GA"
type input "30241"
click at [460, 420] on div "Register New User Full Name * [PERSON_NAME] User Name * zfisher70 Email Address…" at bounding box center [785, 474] width 697 height 612
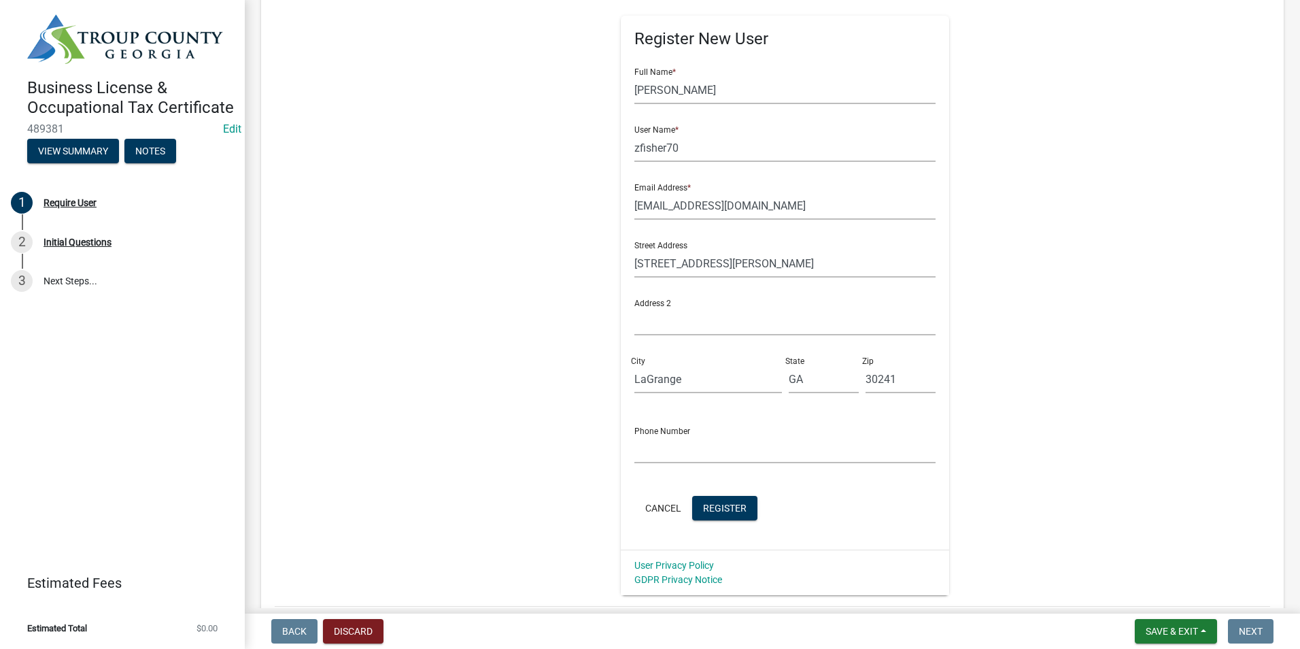
scroll to position [204, 0]
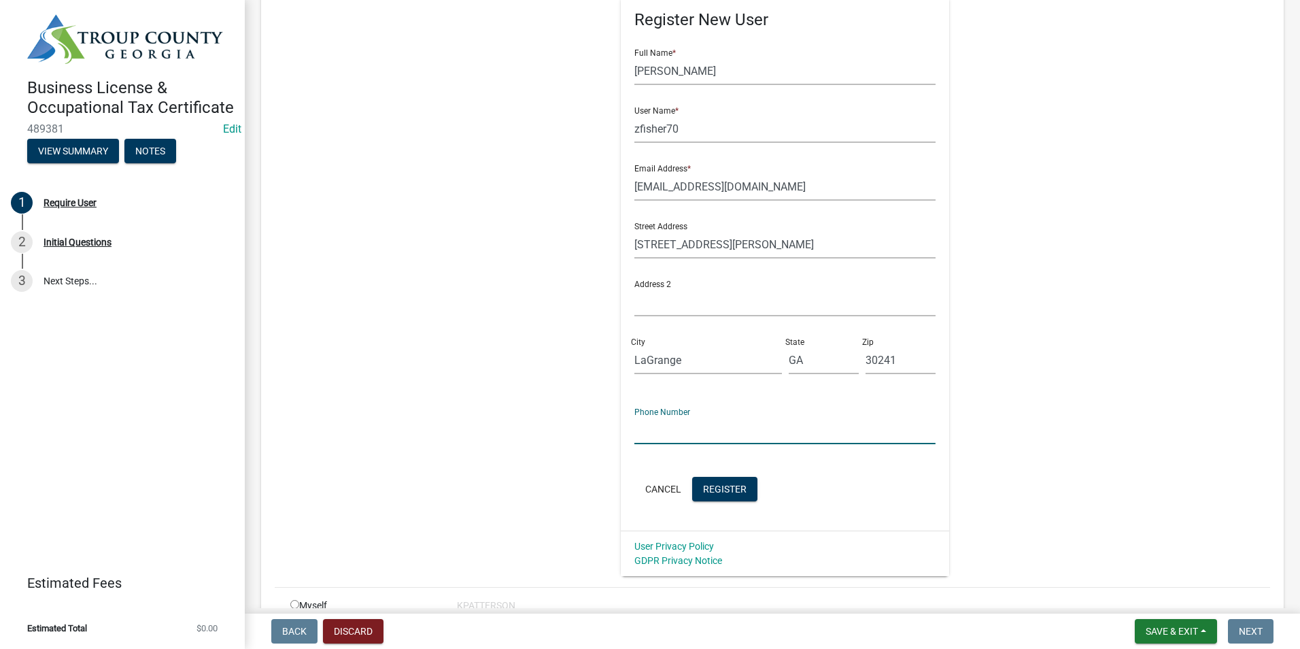
click at [686, 436] on input "text" at bounding box center [785, 430] width 301 height 28
type input "[PHONE_NUMBER]"
click at [707, 485] on span "Register" at bounding box center [725, 488] width 44 height 11
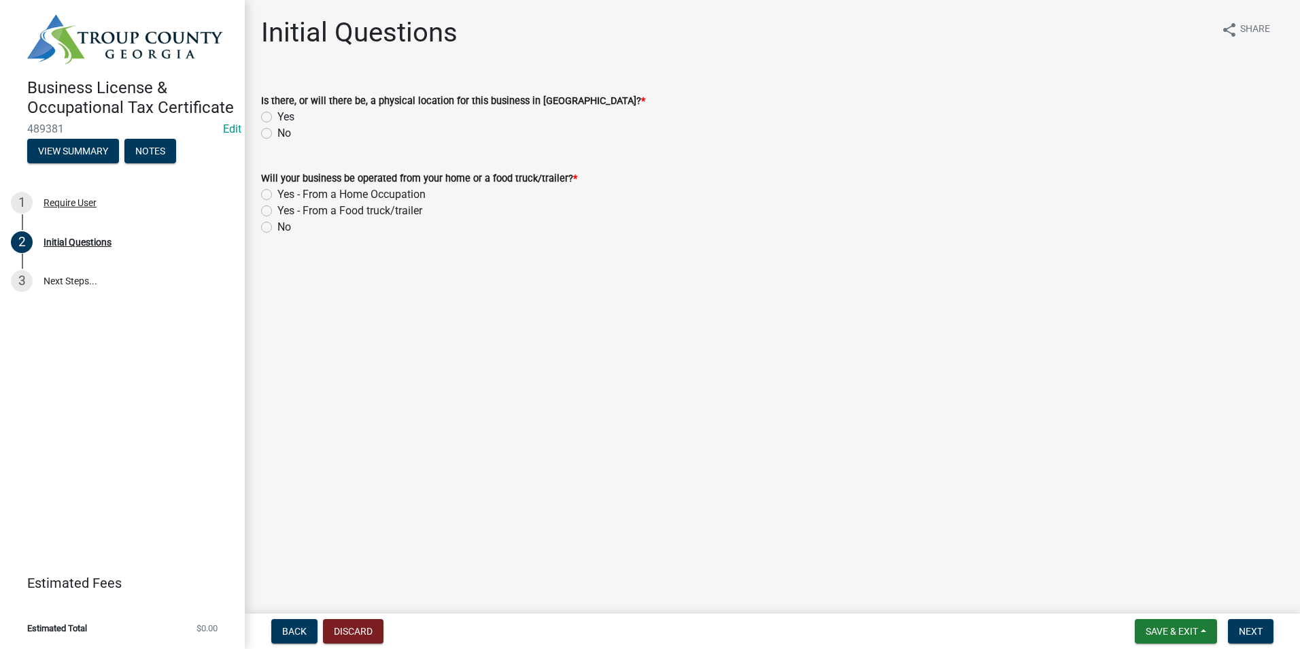
click at [267, 111] on div "Yes" at bounding box center [772, 117] width 1023 height 16
click at [277, 113] on label "Yes" at bounding box center [285, 117] width 17 height 16
click at [277, 113] on input "Yes" at bounding box center [281, 113] width 9 height 9
radio input "true"
click at [277, 192] on label "Yes - From a Home Occupation" at bounding box center [351, 194] width 148 height 16
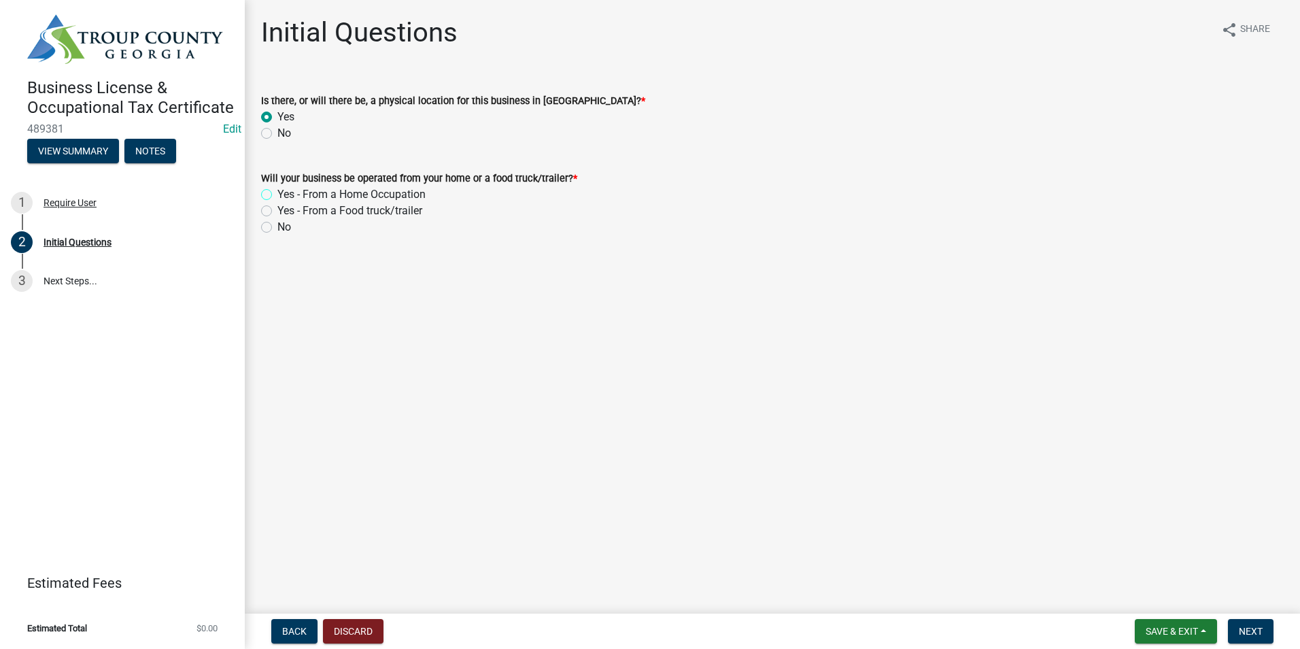
click at [277, 192] on input "Yes - From a Home Occupation" at bounding box center [281, 190] width 9 height 9
radio input "true"
click at [1247, 632] on span "Next" at bounding box center [1251, 631] width 24 height 11
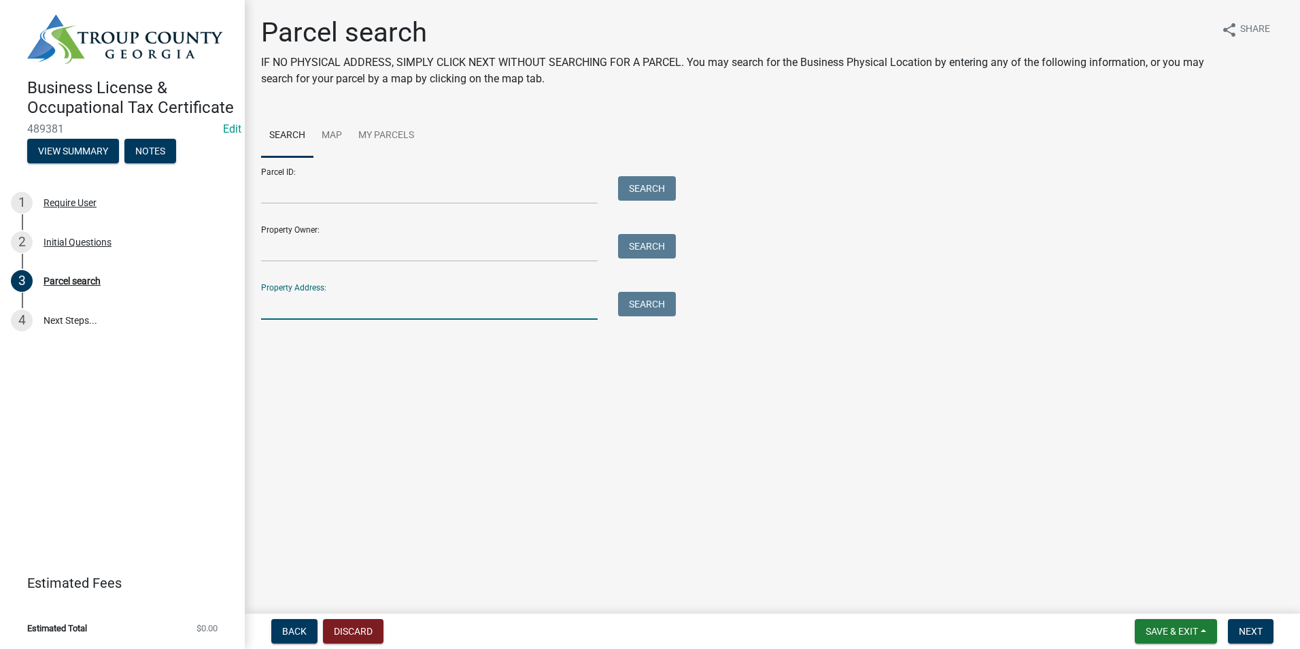
click at [490, 304] on input "Property Address:" at bounding box center [429, 306] width 337 height 28
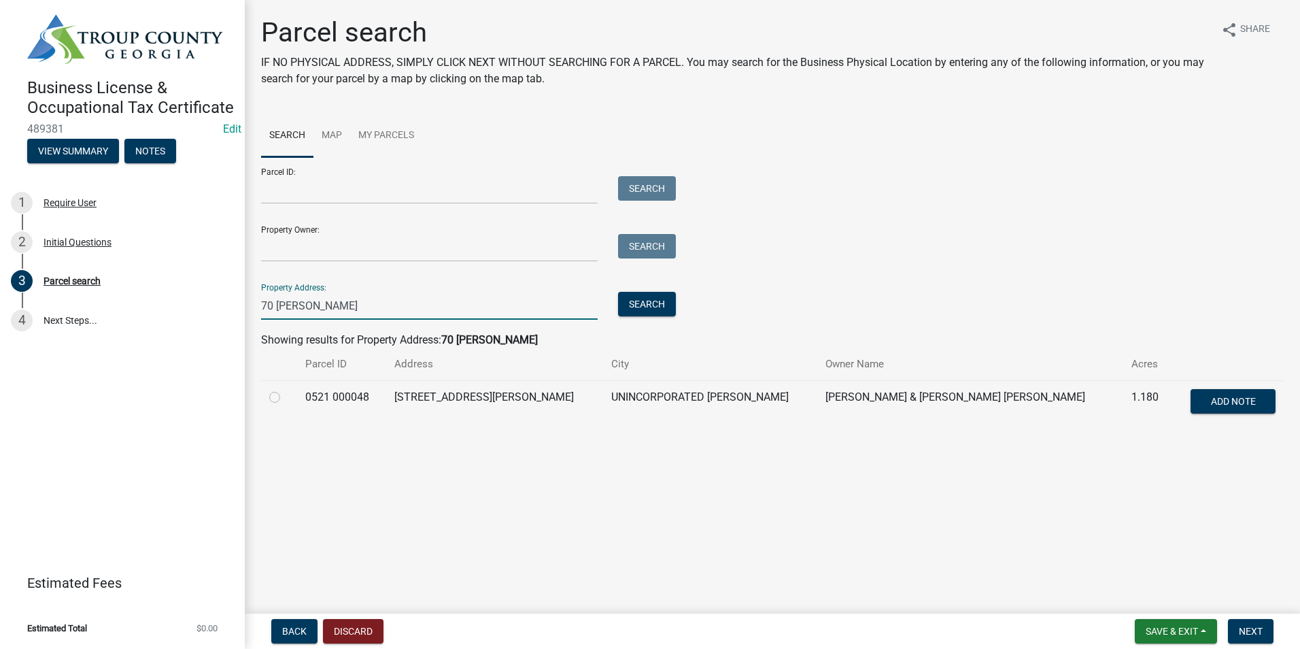
type input "70 [PERSON_NAME]"
click at [286, 389] on label at bounding box center [286, 389] width 0 height 0
click at [286, 394] on 000048 "radio" at bounding box center [290, 393] width 9 height 9
radio 000048 "true"
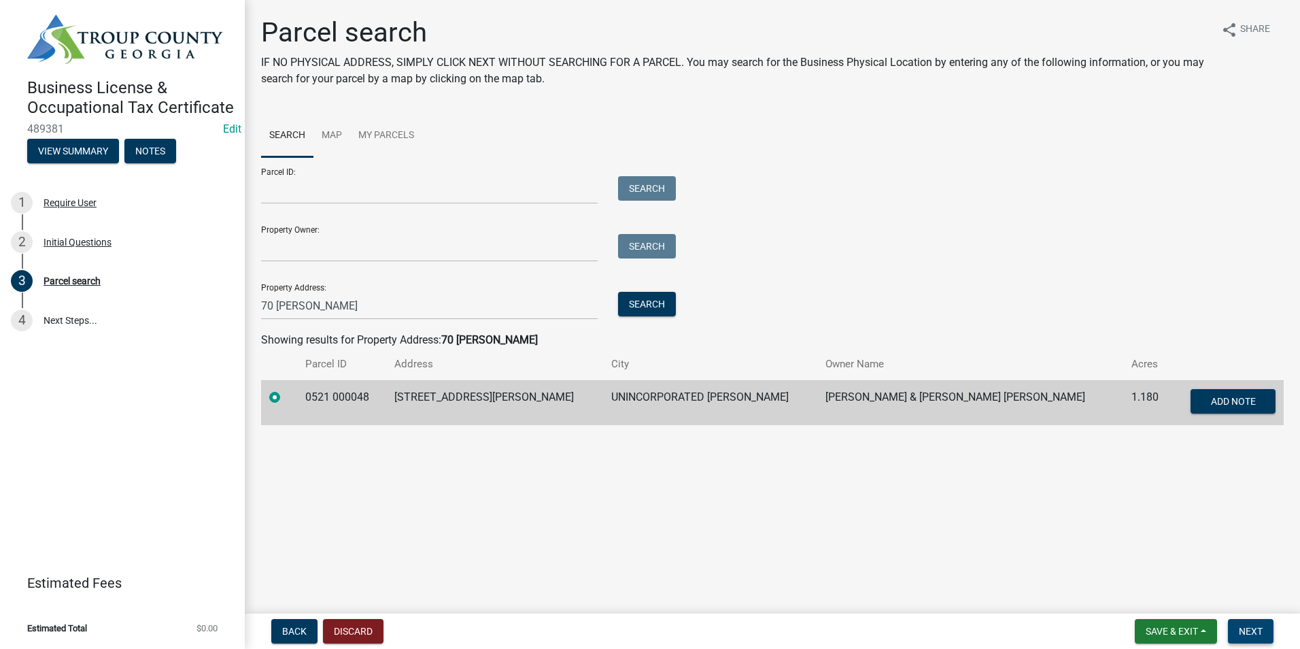
click at [1252, 632] on span "Next" at bounding box center [1251, 631] width 24 height 11
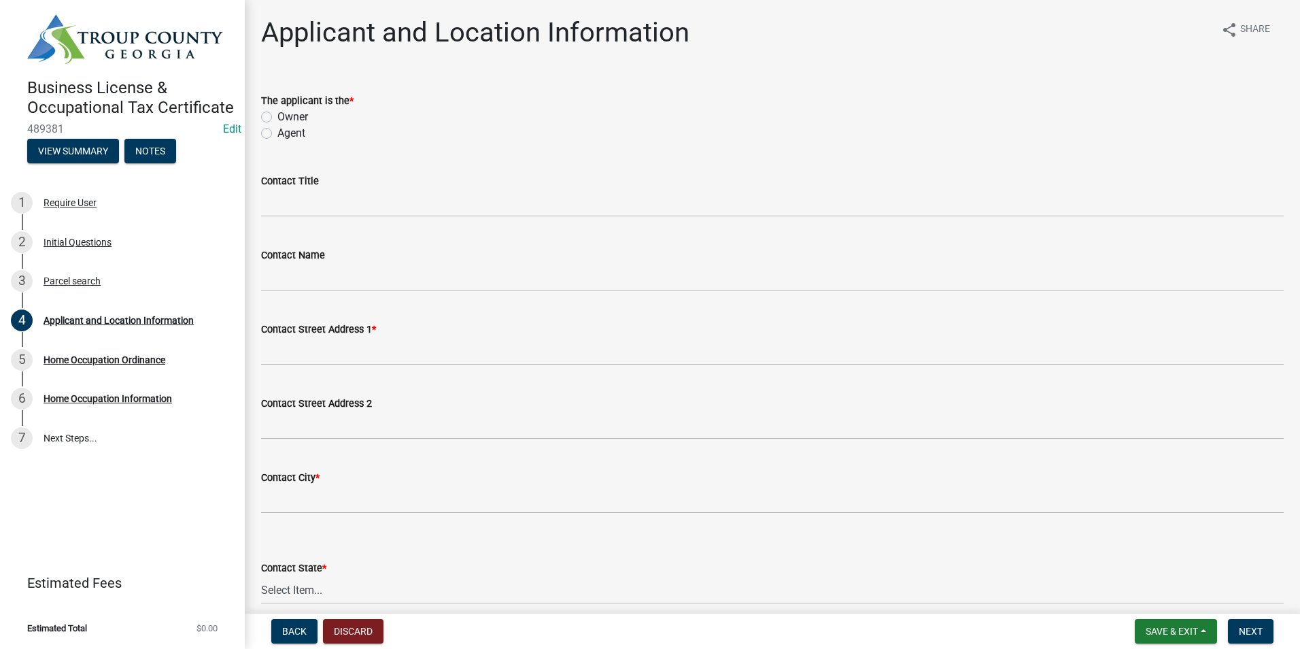
click at [277, 121] on label "Owner" at bounding box center [292, 117] width 31 height 16
click at [277, 118] on input "Owner" at bounding box center [281, 113] width 9 height 9
radio input "true"
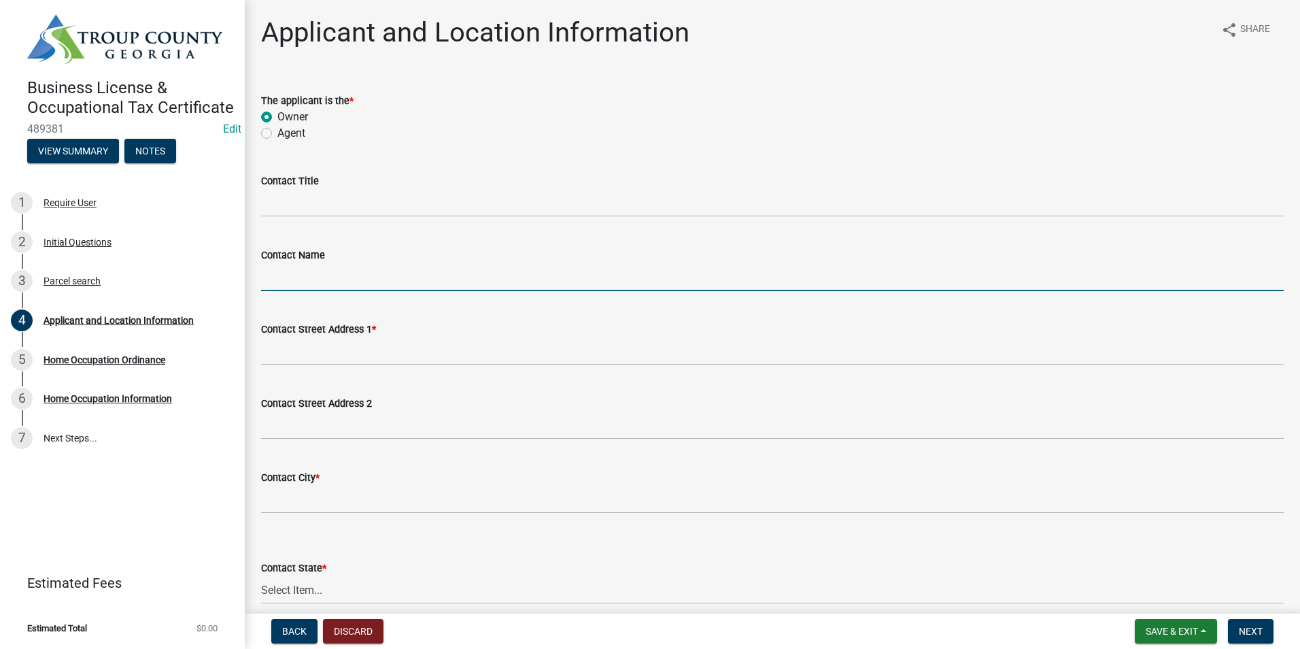
click at [345, 281] on input "Contact Name" at bounding box center [772, 277] width 1023 height 28
type input "[PERSON_NAME]"
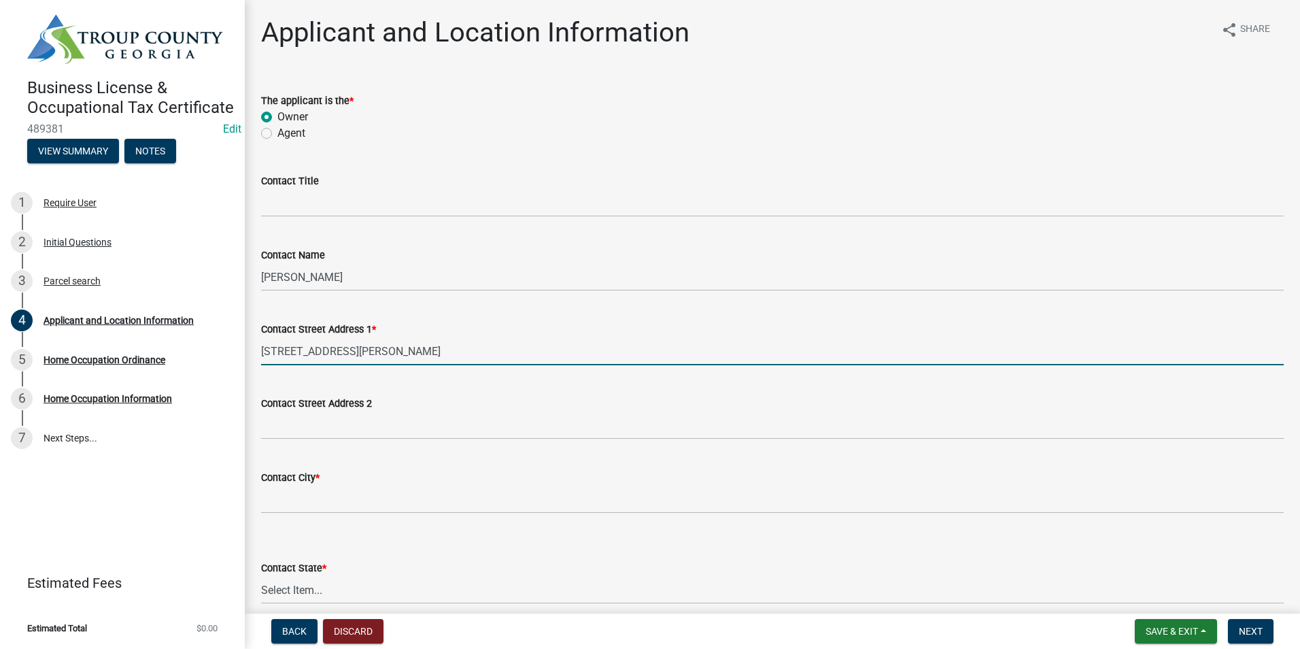
type input "[STREET_ADDRESS][PERSON_NAME]"
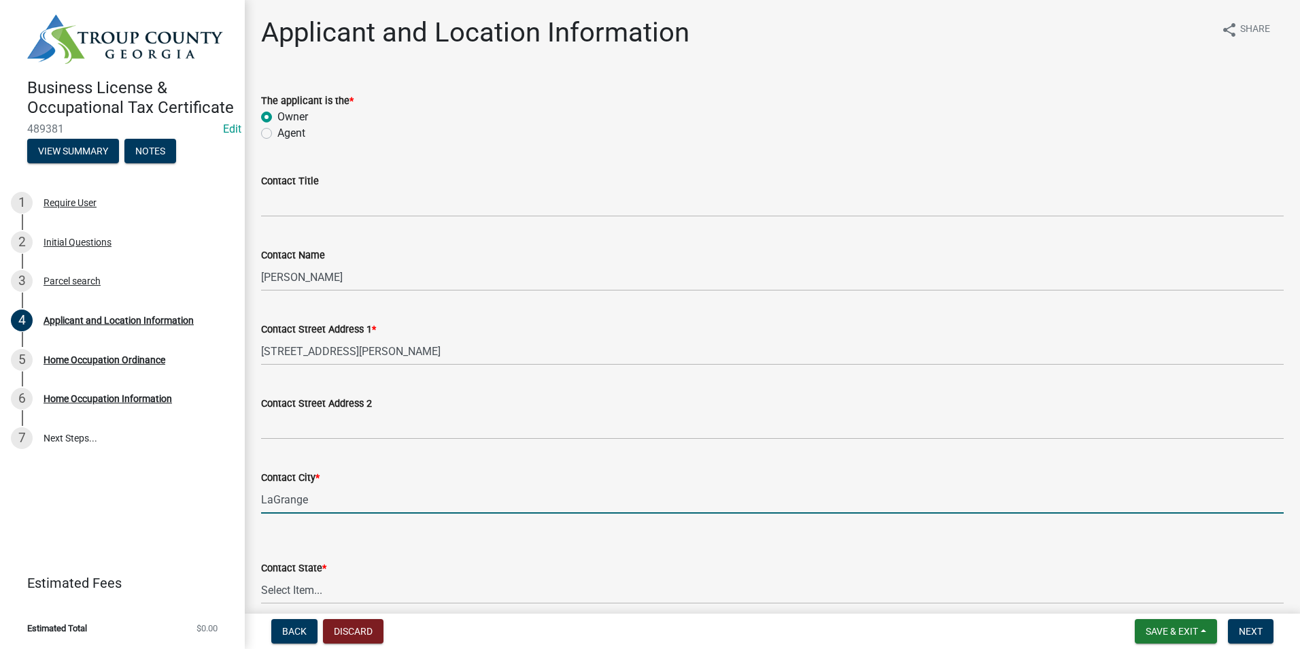
type input "LaGrange"
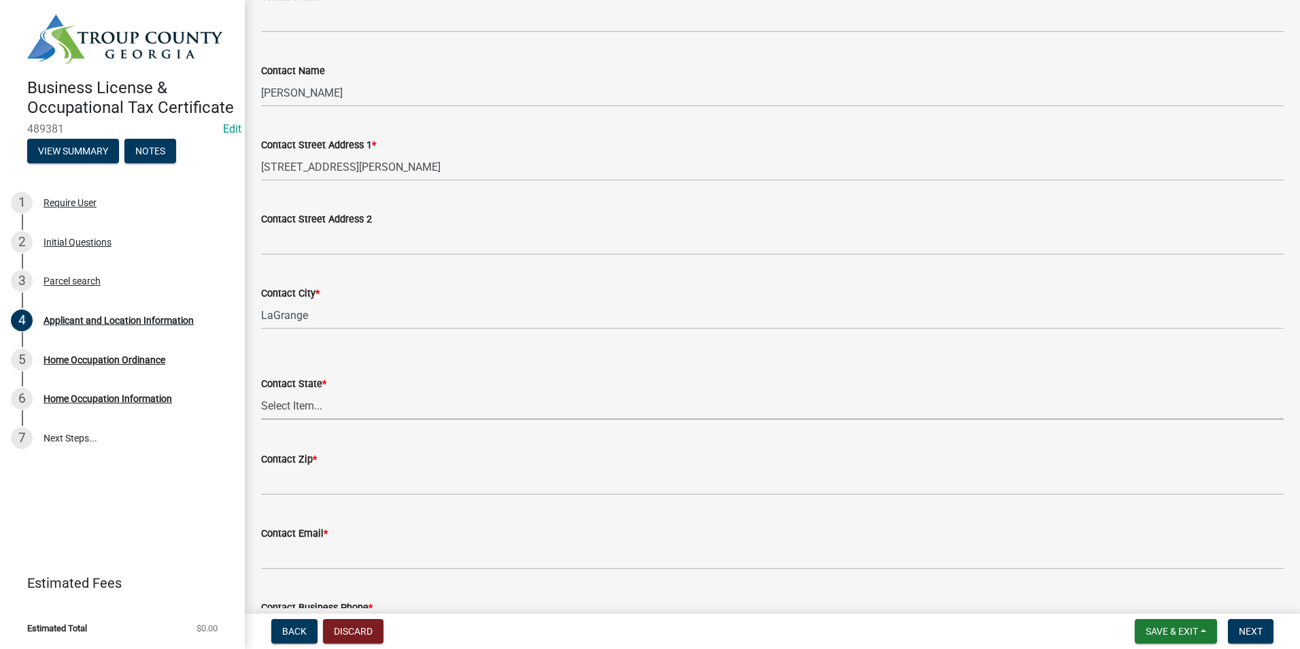
scroll to position [204, 0]
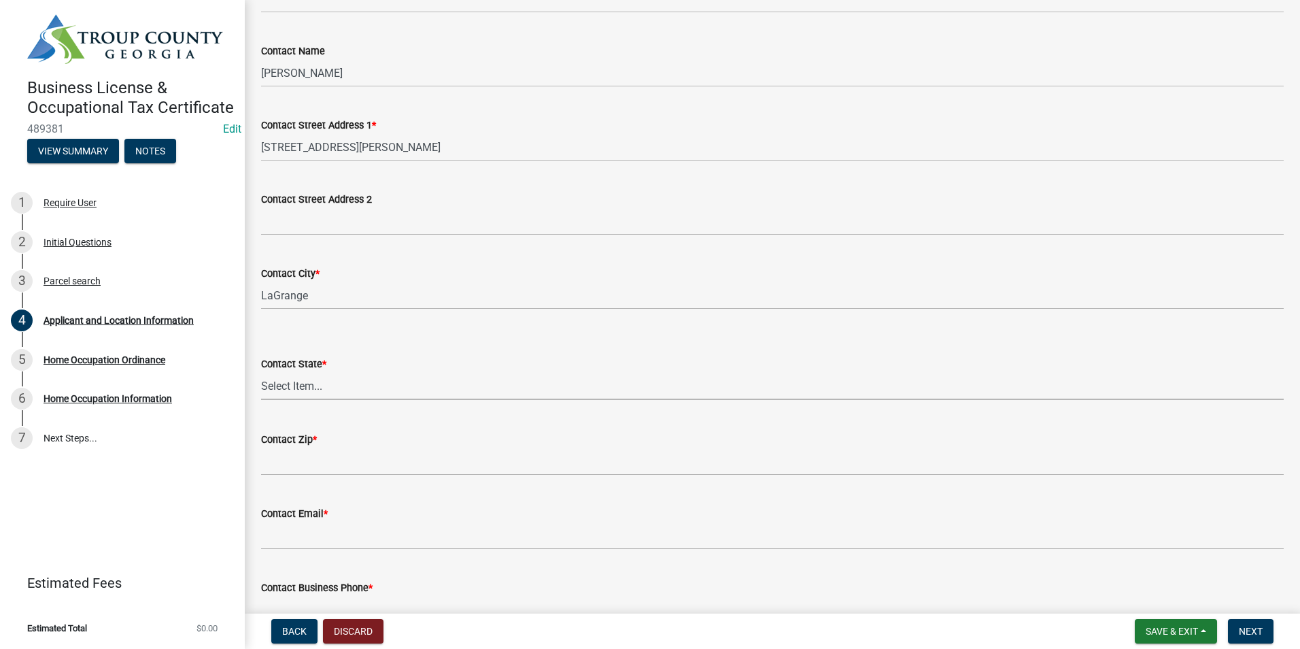
click at [343, 383] on select "Select Item... [US_STATE] [US_STATE] [US_STATE] [US_STATE] [US_STATE] [US_STATE…" at bounding box center [772, 386] width 1023 height 28
select select "GA"
click at [261, 372] on select "Select Item... [US_STATE] [US_STATE] [US_STATE] [US_STATE] [US_STATE] [US_STATE…" at bounding box center [772, 386] width 1023 height 28
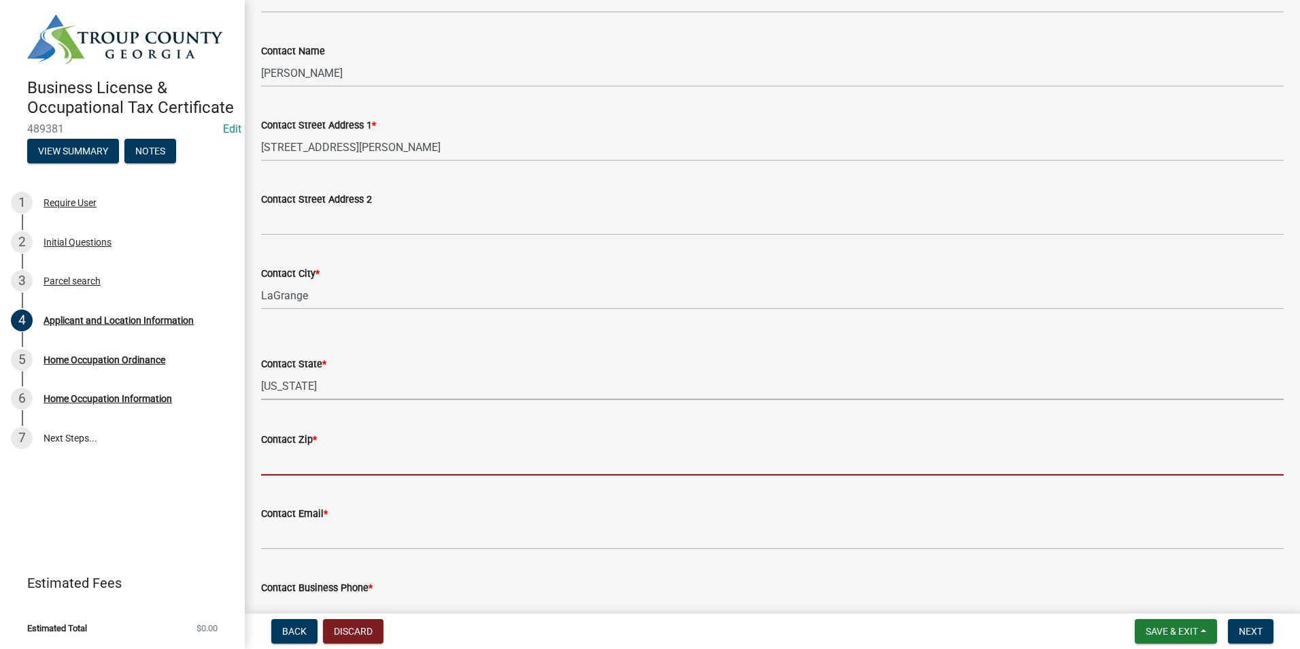
click at [305, 459] on input "Contact Zip *" at bounding box center [772, 462] width 1023 height 28
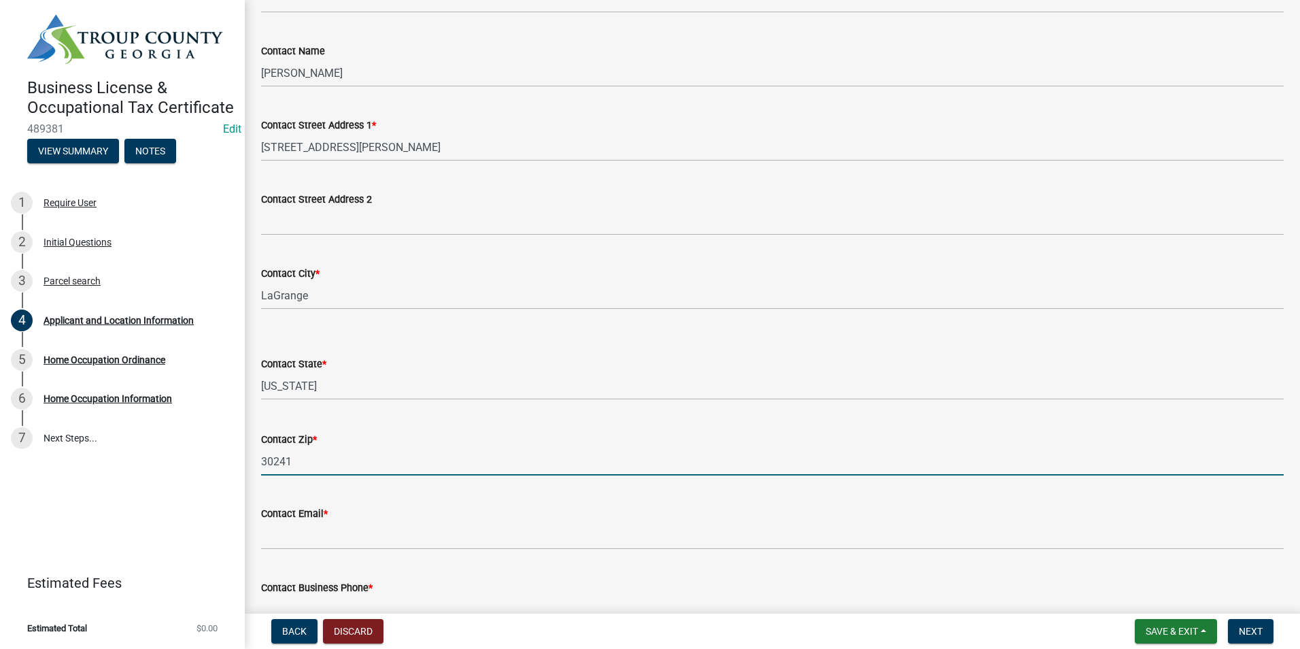
type input "30241"
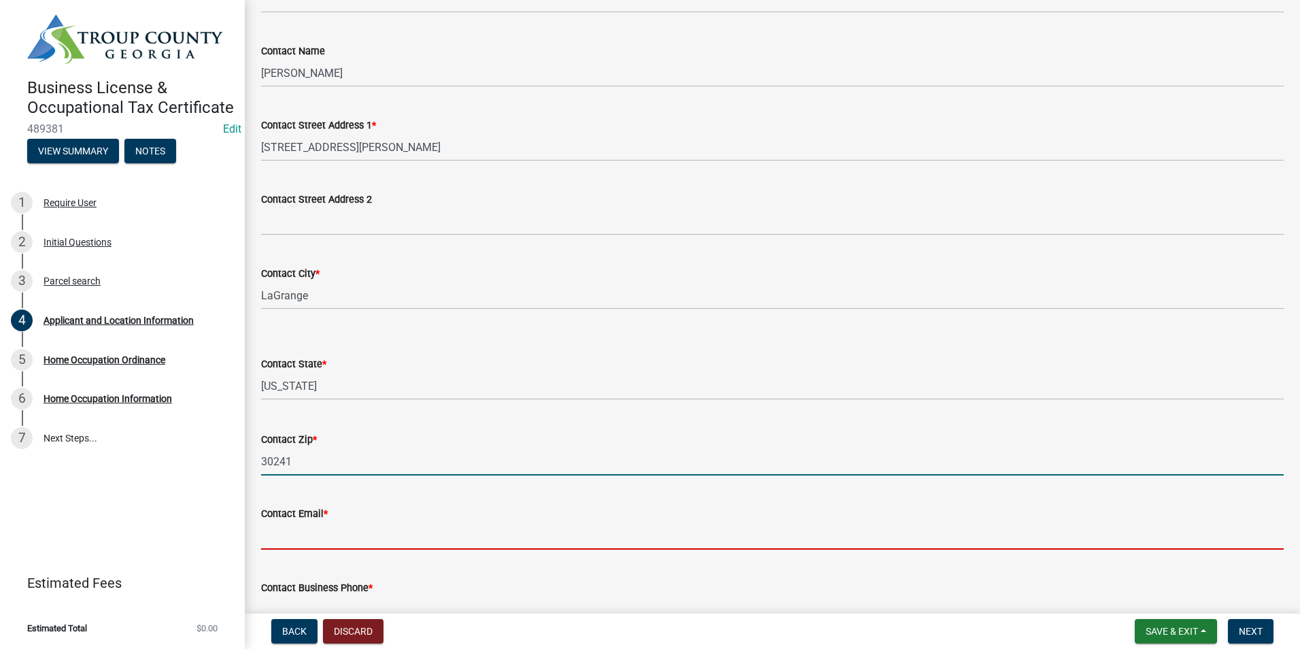
click at [408, 541] on input "Contact Email *" at bounding box center [772, 536] width 1023 height 28
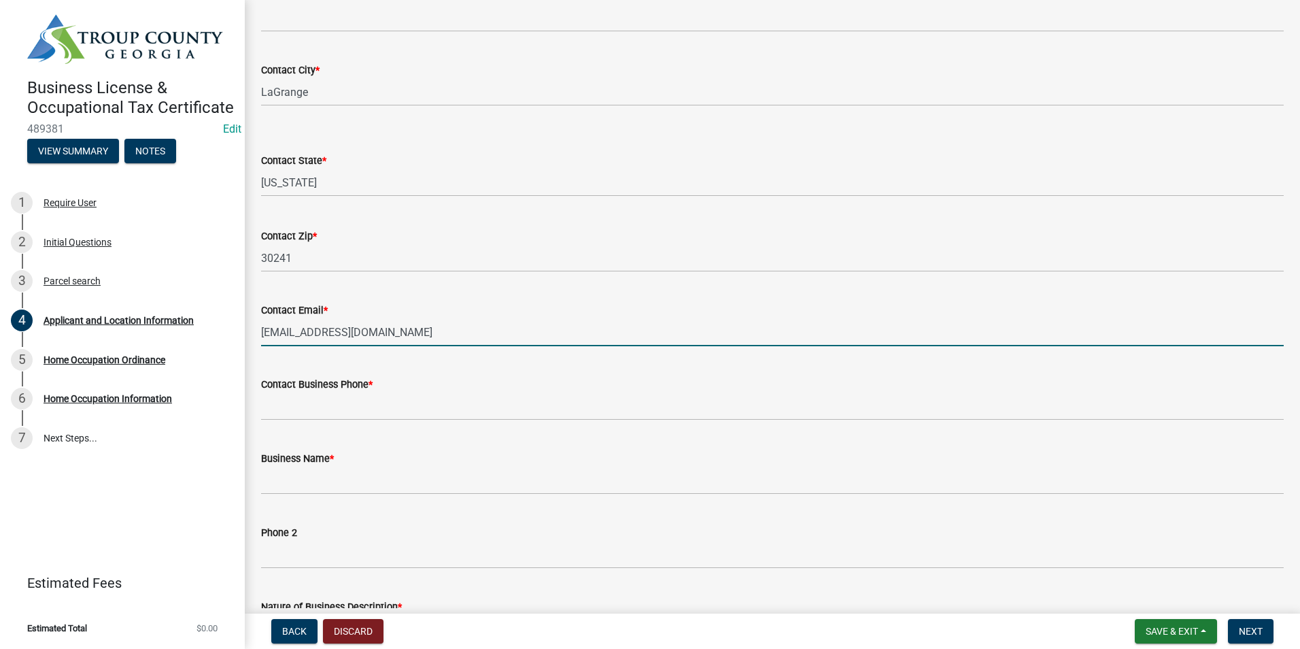
scroll to position [408, 0]
type input "[EMAIL_ADDRESS][DOMAIN_NAME]"
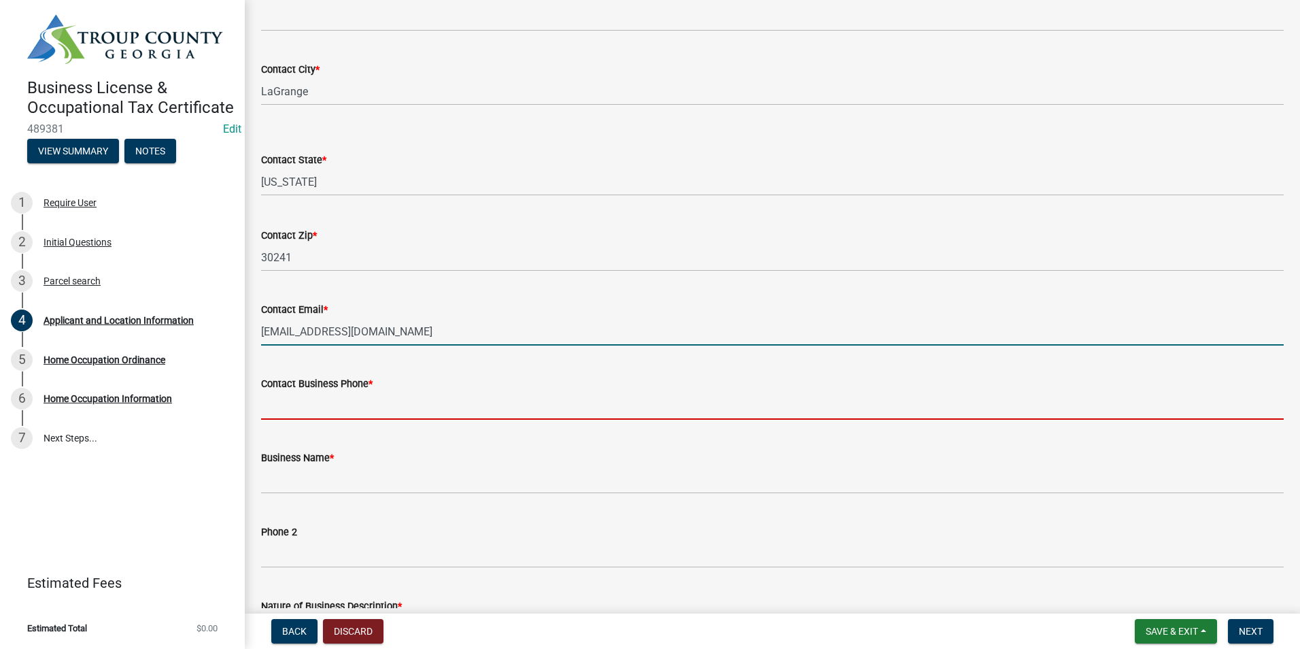
click at [305, 407] on input "Contact Business Phone *" at bounding box center [772, 406] width 1023 height 28
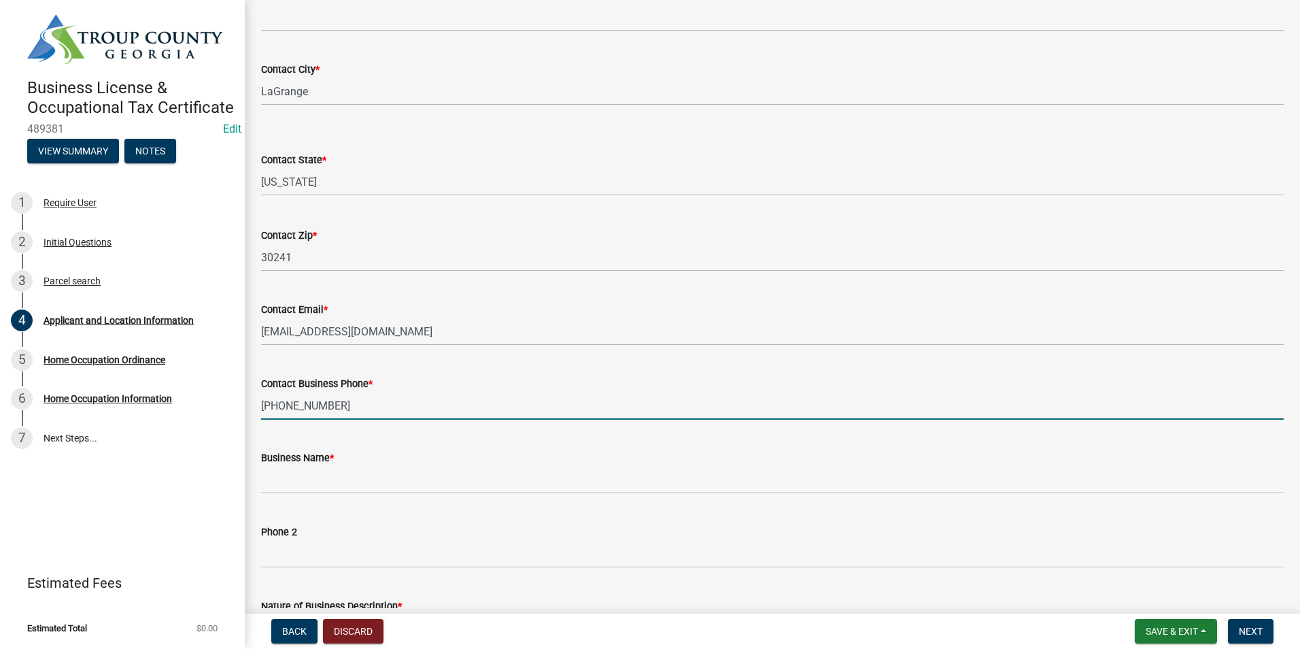
type input "[PHONE_NUMBER]"
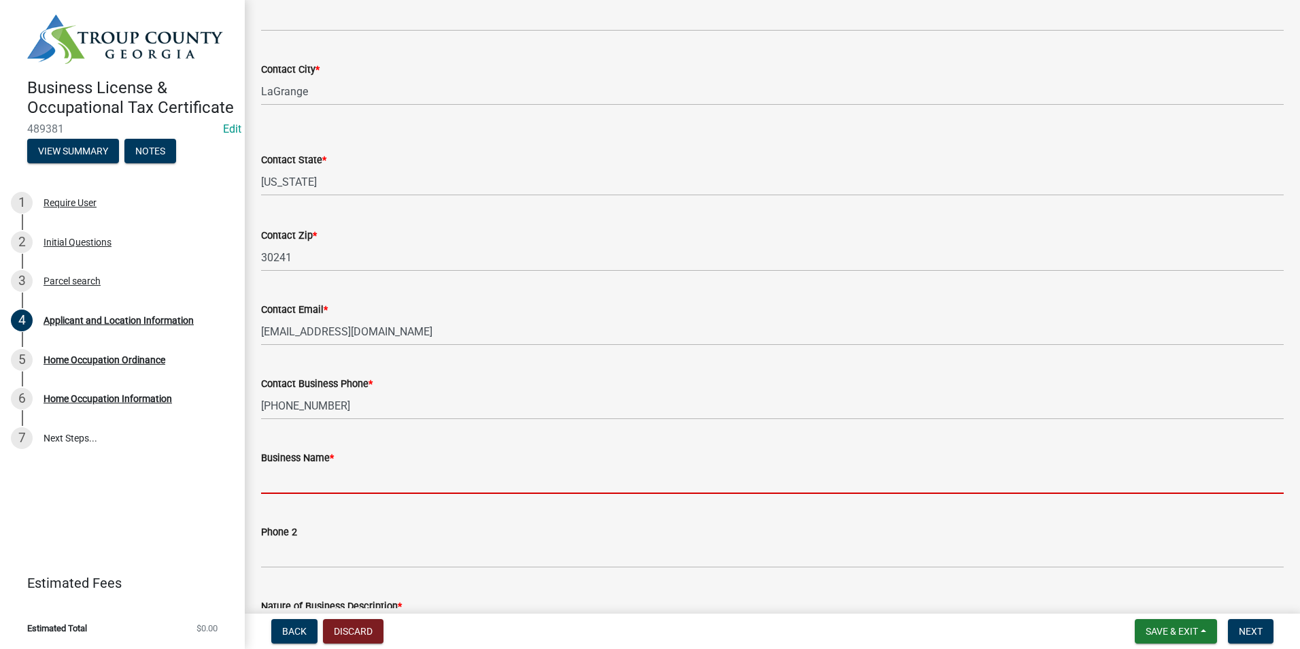
click at [290, 478] on input "Business Name *" at bounding box center [772, 480] width 1023 height 28
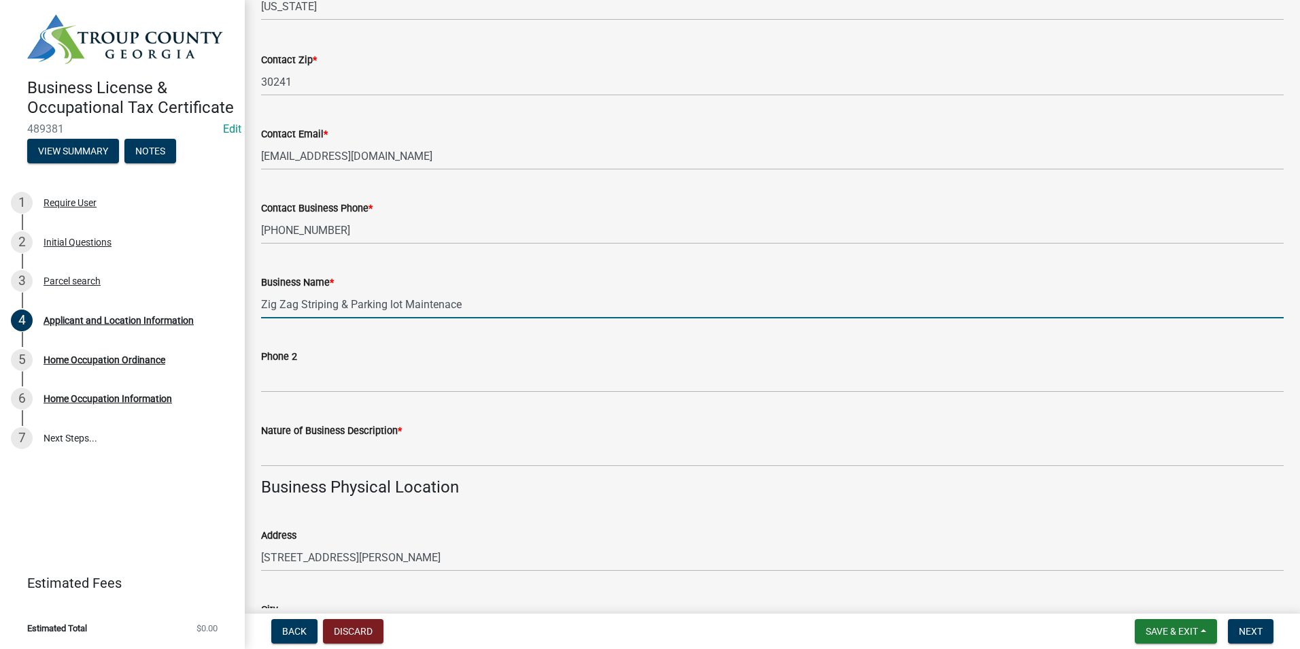
scroll to position [612, 0]
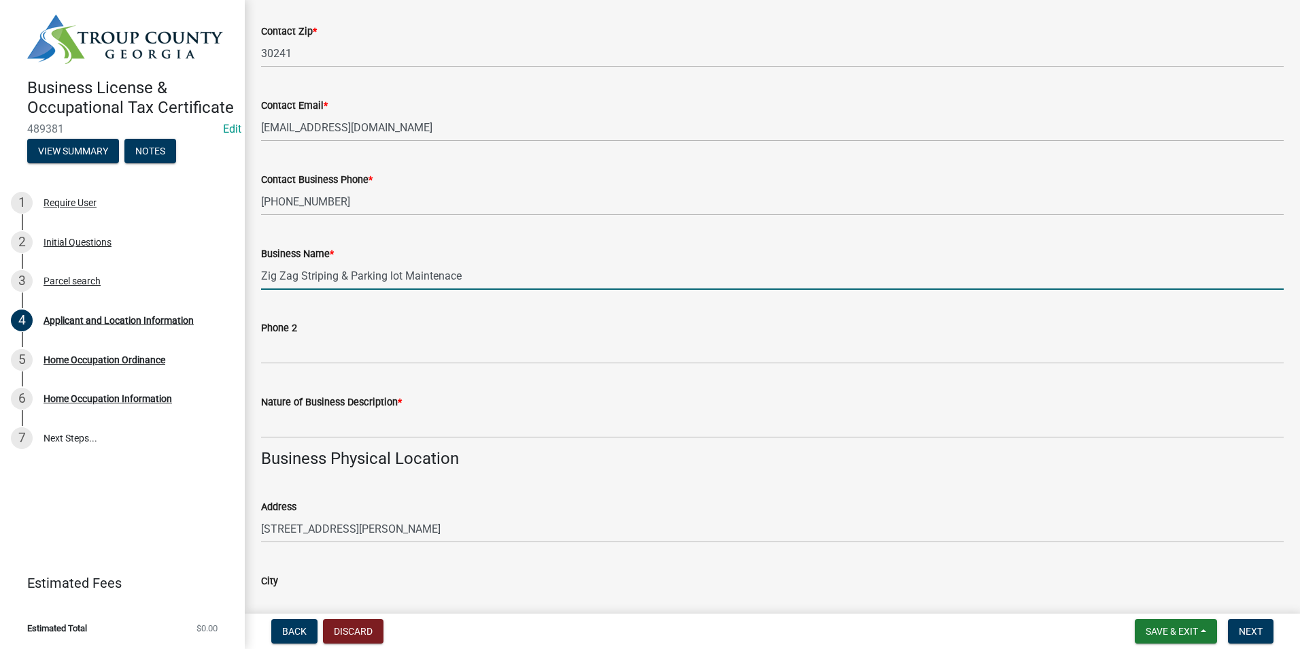
type input "Zig Zag Striping & Parking lot Maintenace"
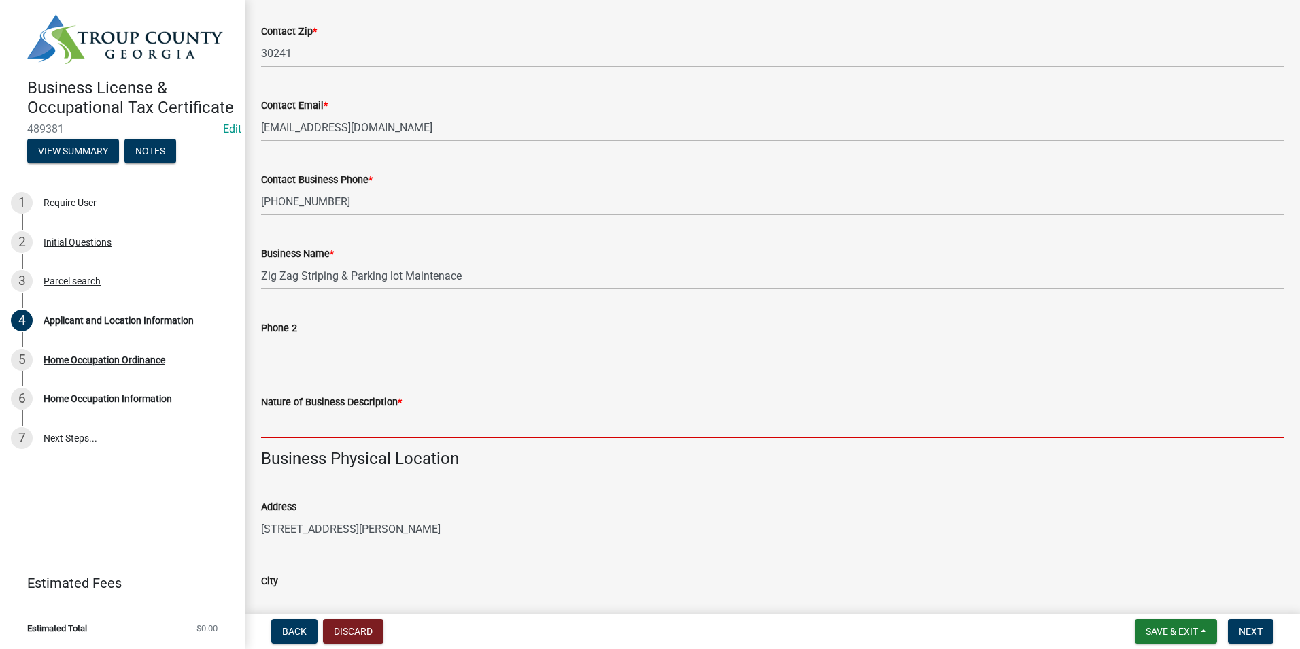
click at [319, 426] on input "Nature of Business Description *" at bounding box center [772, 424] width 1023 height 28
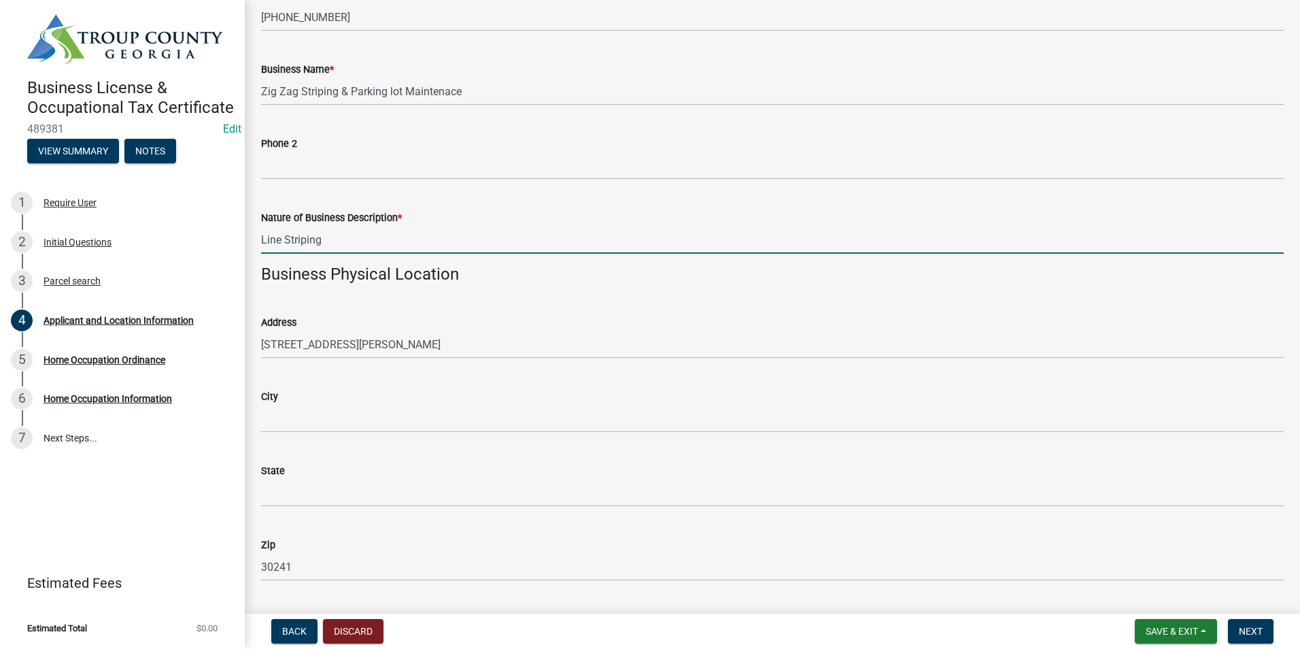
scroll to position [816, 0]
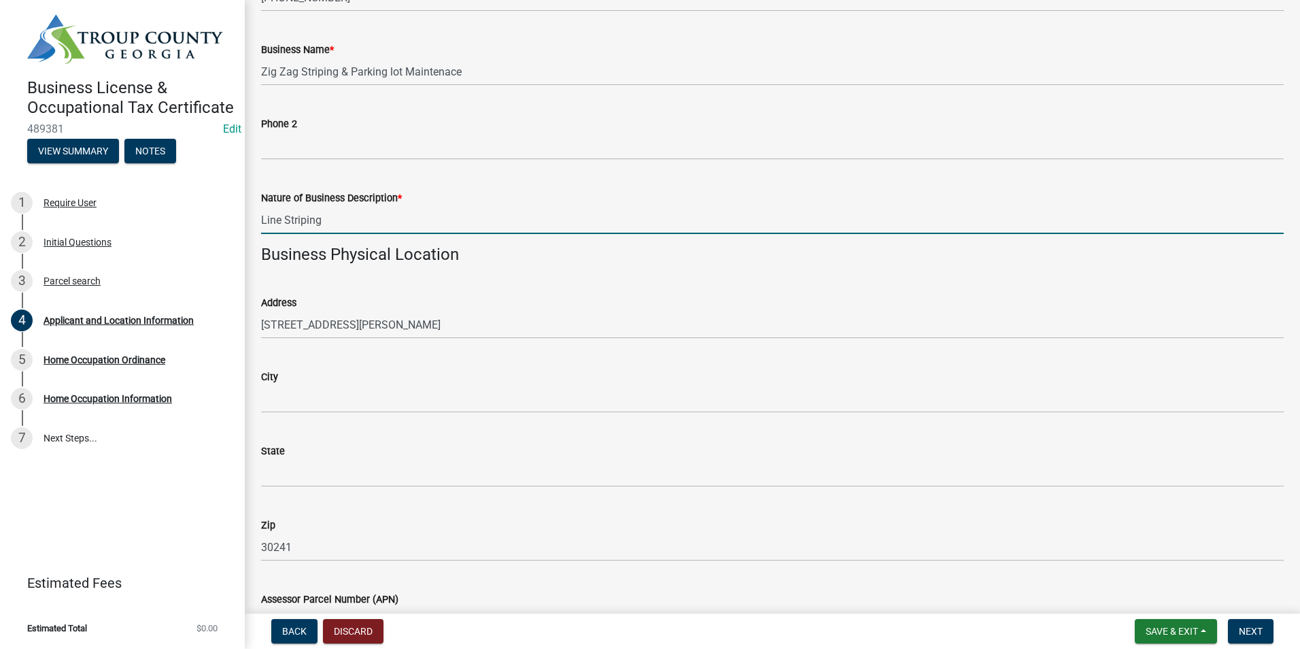
type input "Line Striping"
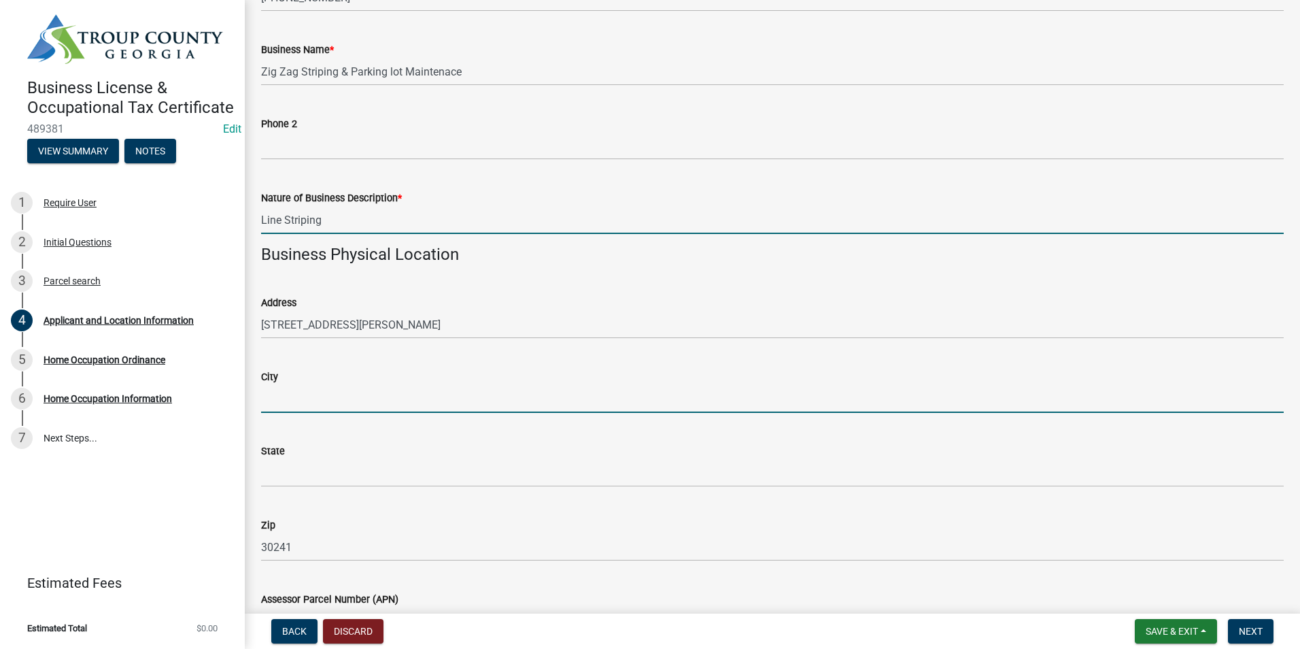
click at [319, 397] on input "City" at bounding box center [772, 399] width 1023 height 28
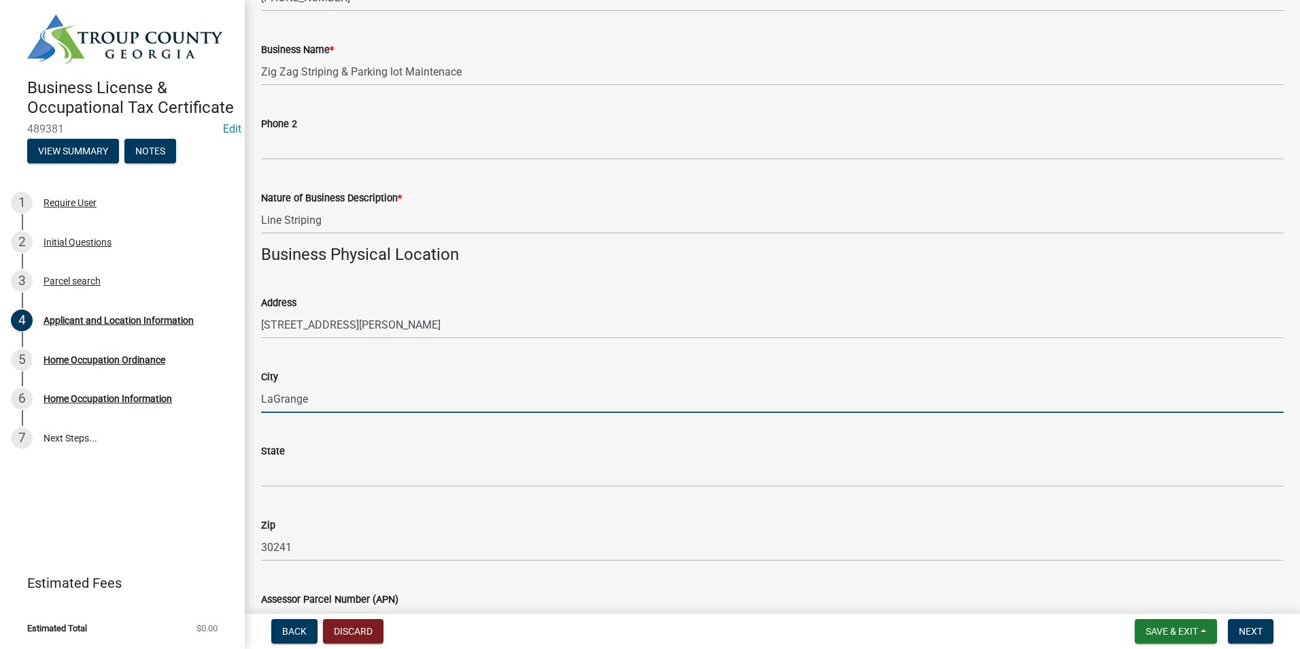
type input "LaGrange"
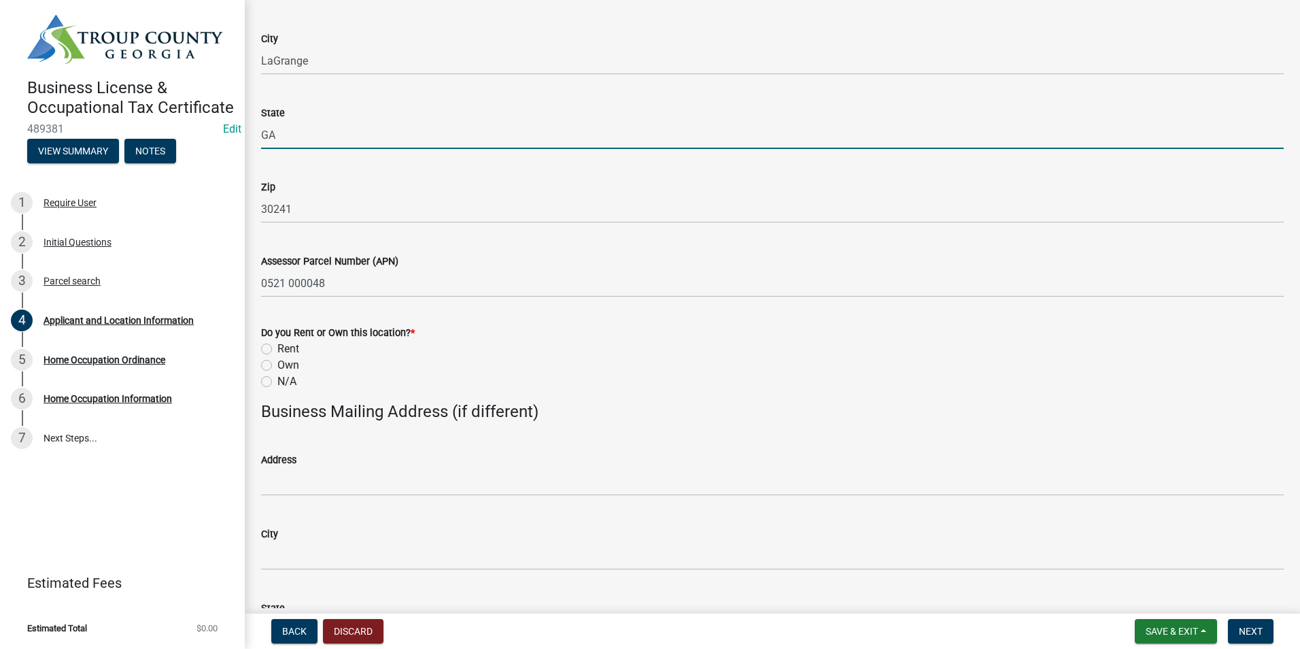
scroll to position [1156, 0]
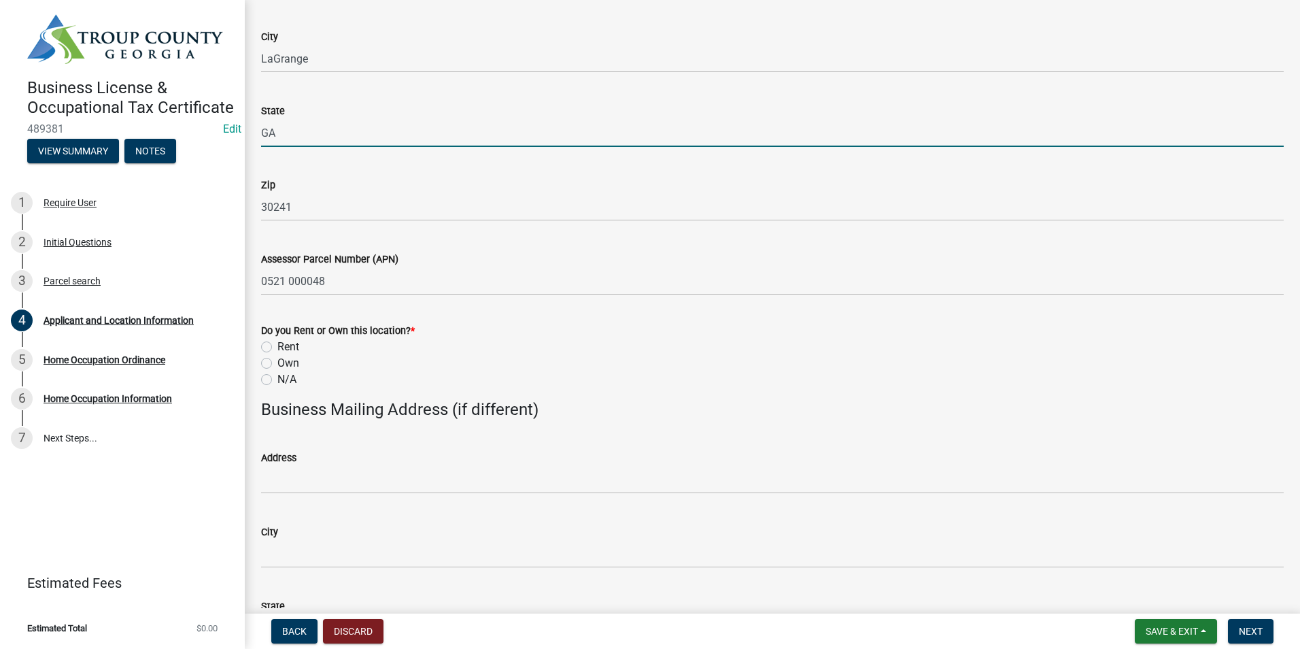
type input "GA"
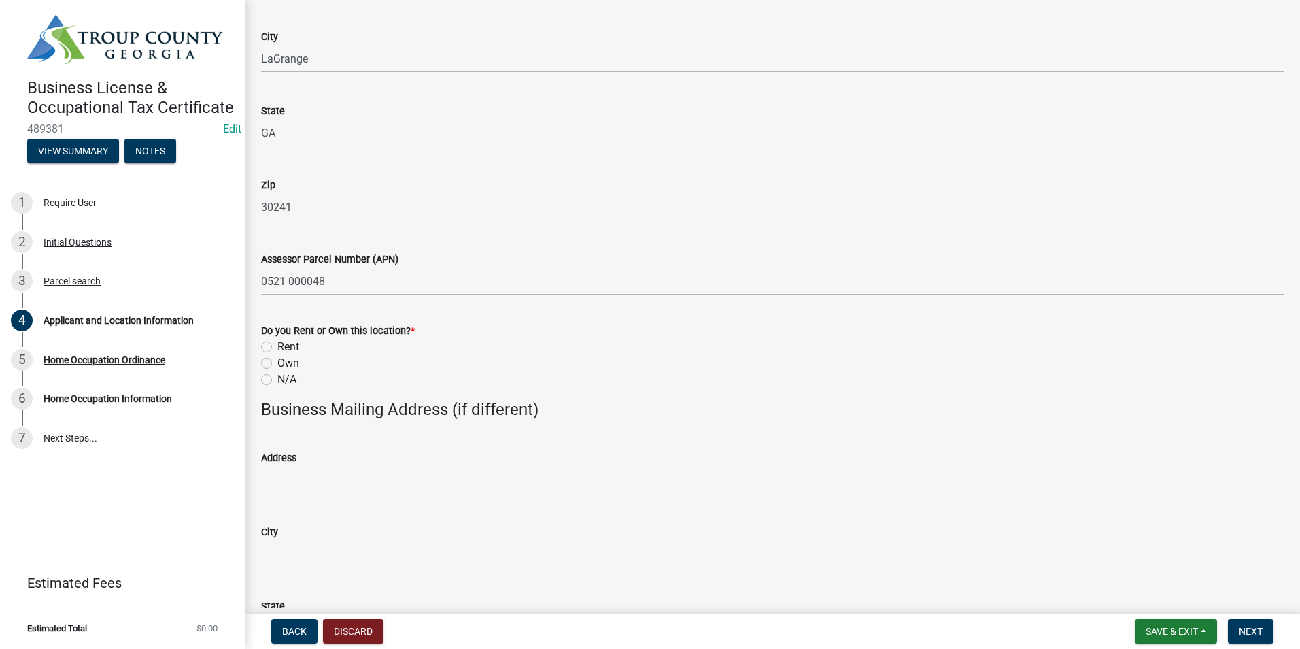
click at [277, 350] on label "Rent" at bounding box center [288, 347] width 22 height 16
click at [277, 348] on input "Rent" at bounding box center [281, 343] width 9 height 9
radio input "true"
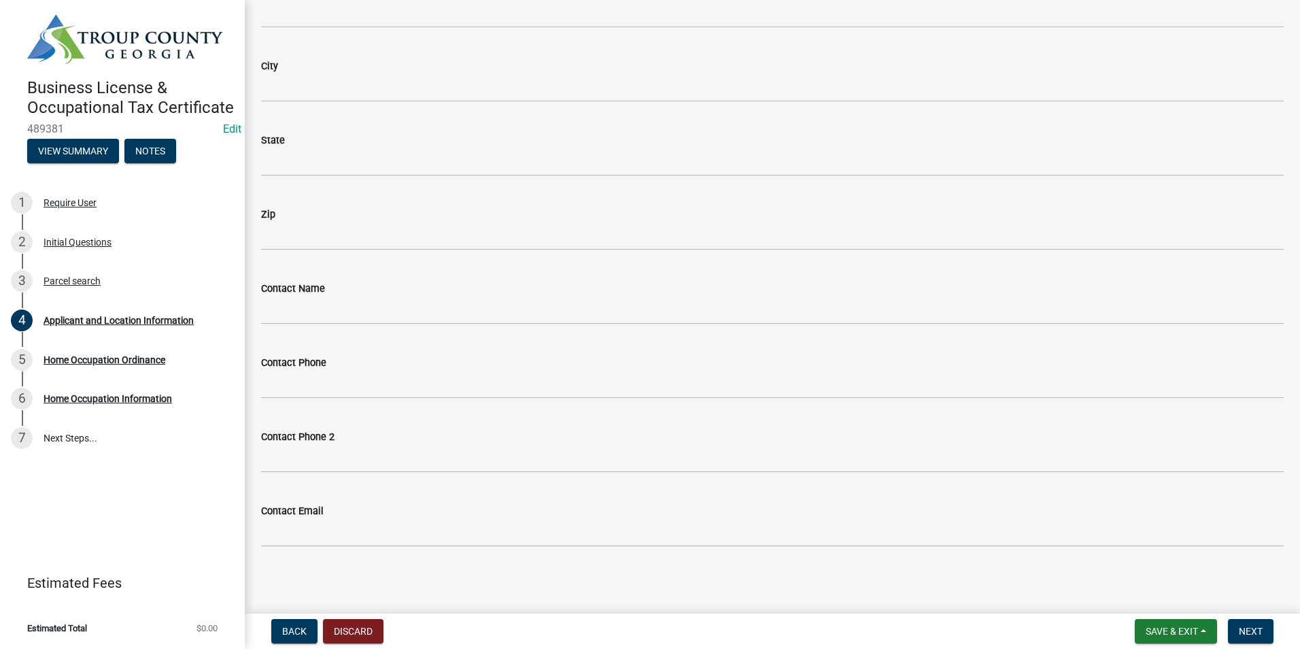
scroll to position [1625, 0]
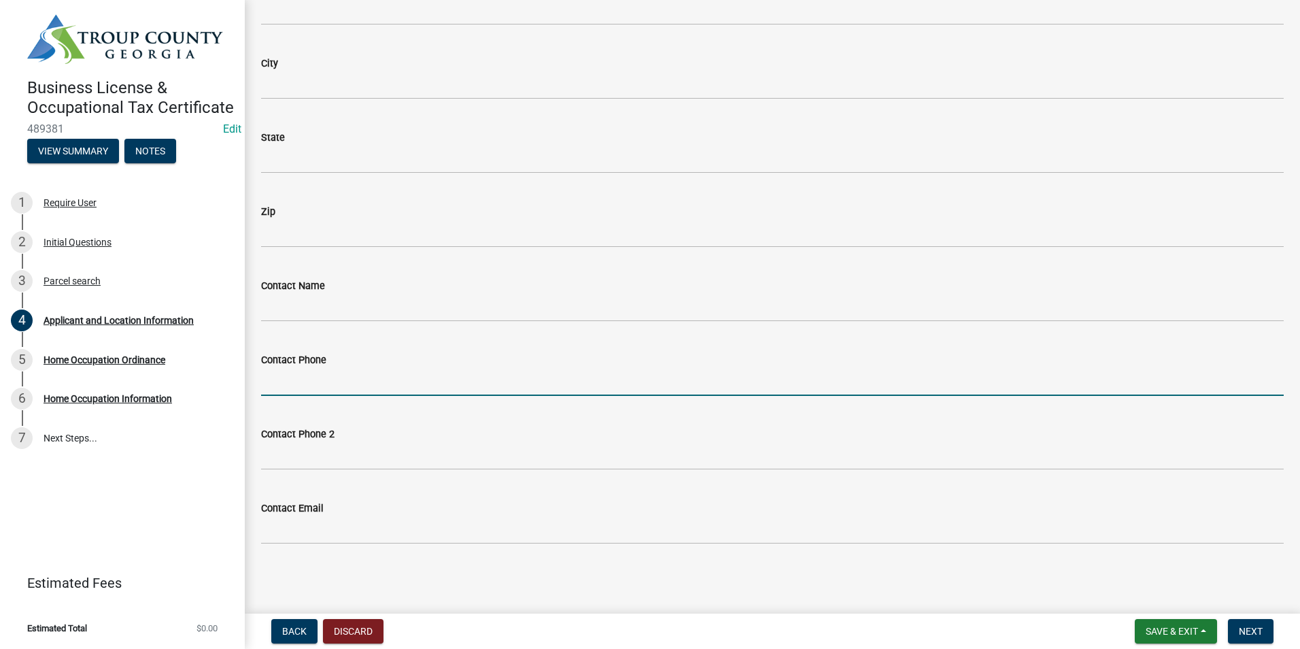
click at [294, 386] on input "Contact Phone" at bounding box center [772, 382] width 1023 height 28
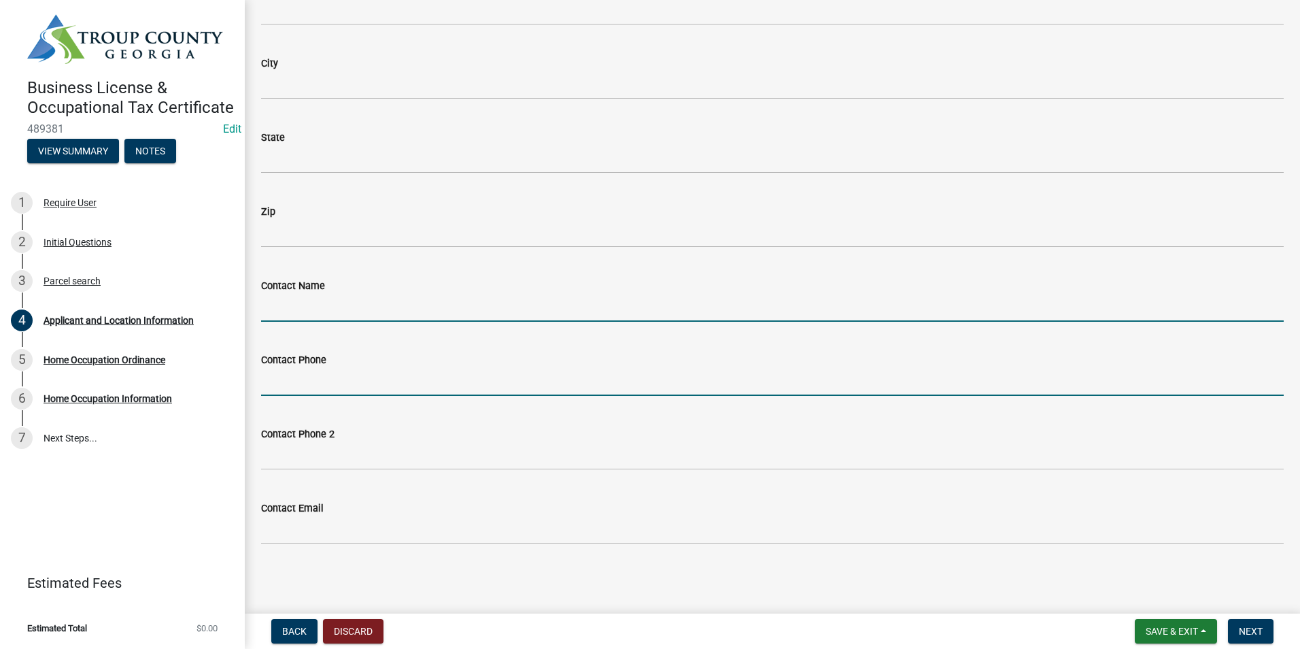
drag, startPoint x: 277, startPoint y: 305, endPoint x: 288, endPoint y: 316, distance: 14.4
click at [277, 305] on input "Contact Name" at bounding box center [772, 308] width 1023 height 28
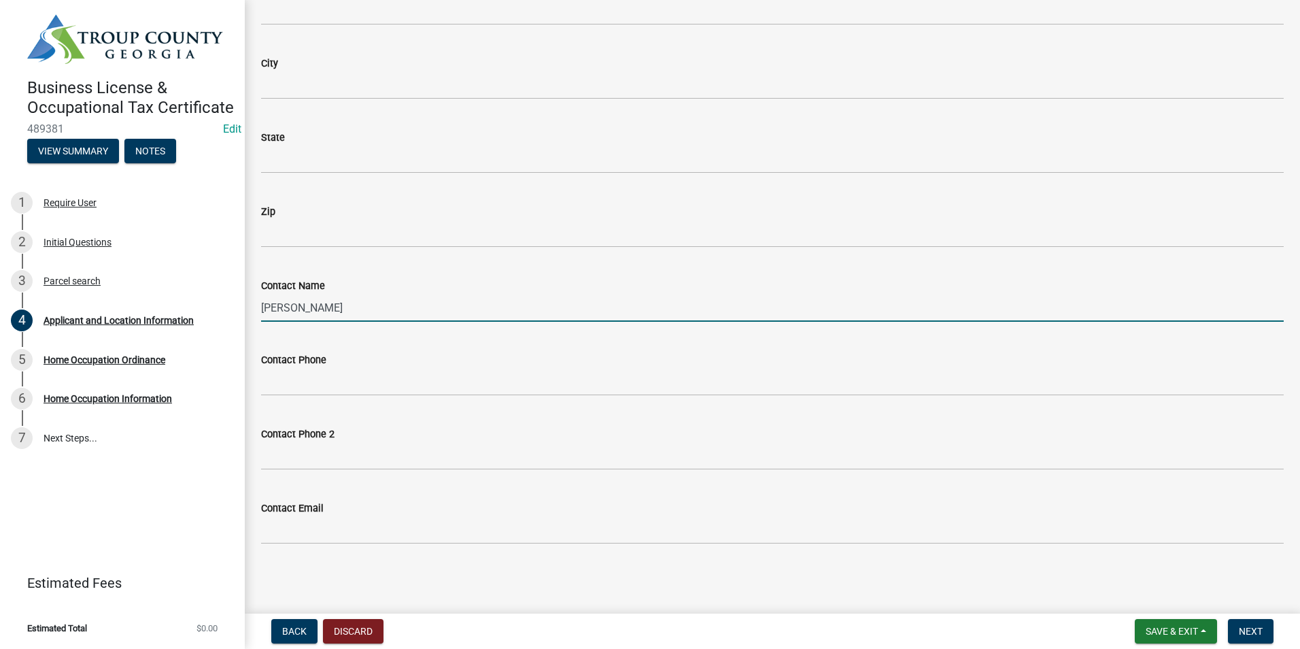
type input "[PERSON_NAME]"
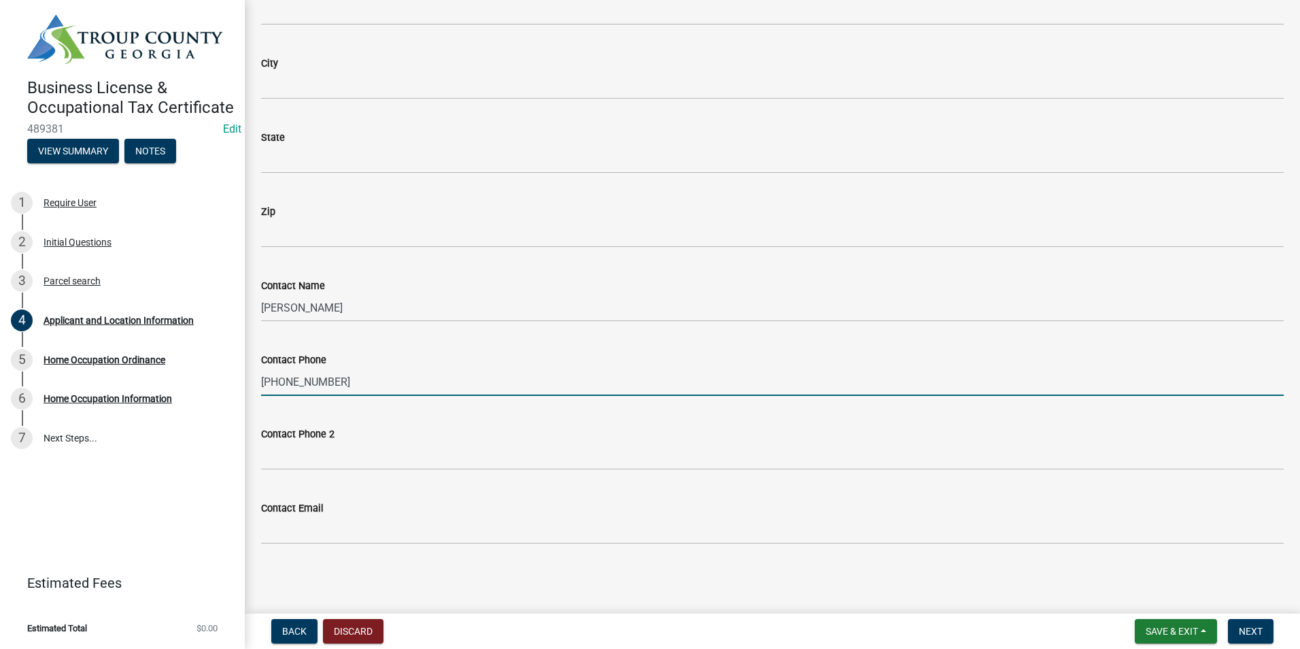
type input "[PHONE_NUMBER]"
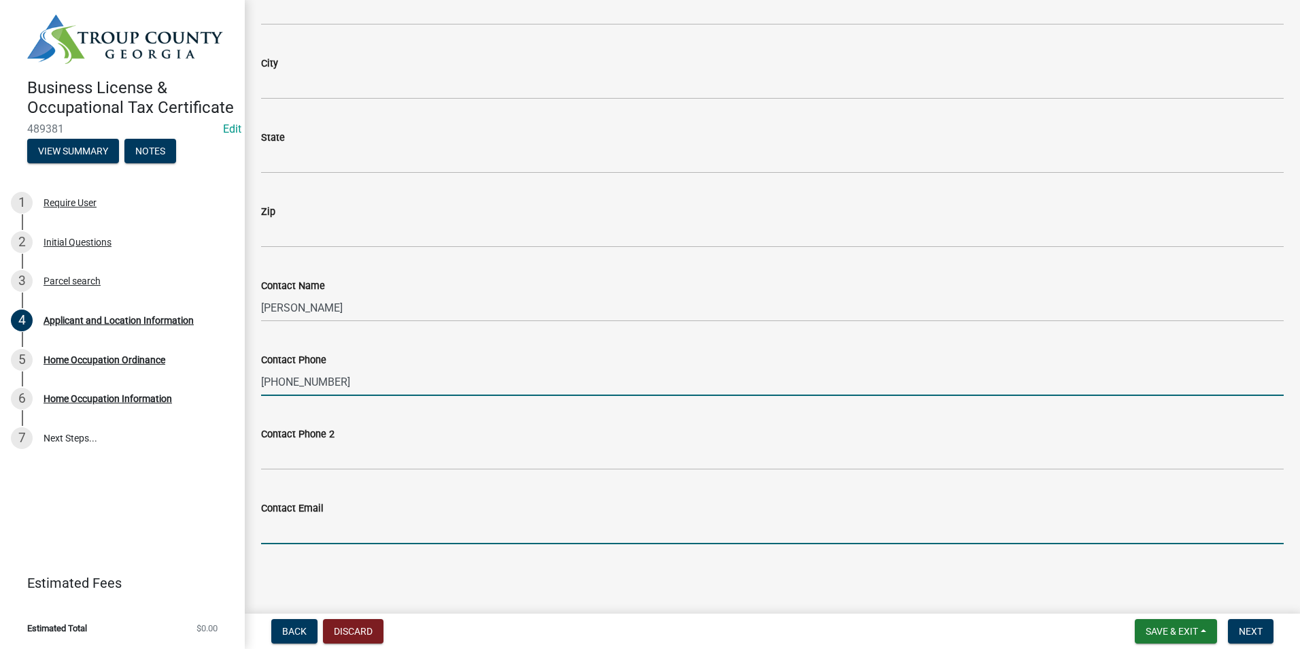
click at [322, 539] on input "Contact Email" at bounding box center [772, 530] width 1023 height 28
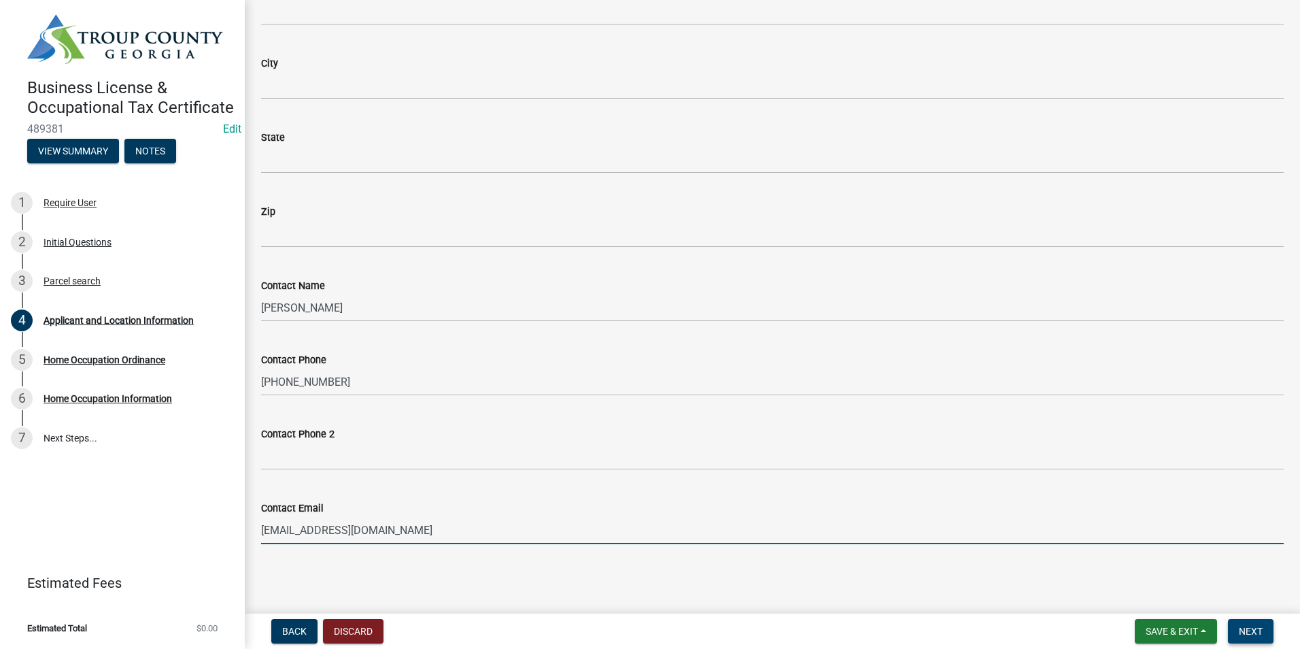
type input "[EMAIL_ADDRESS][DOMAIN_NAME]"
click at [1249, 624] on button "Next" at bounding box center [1251, 631] width 46 height 24
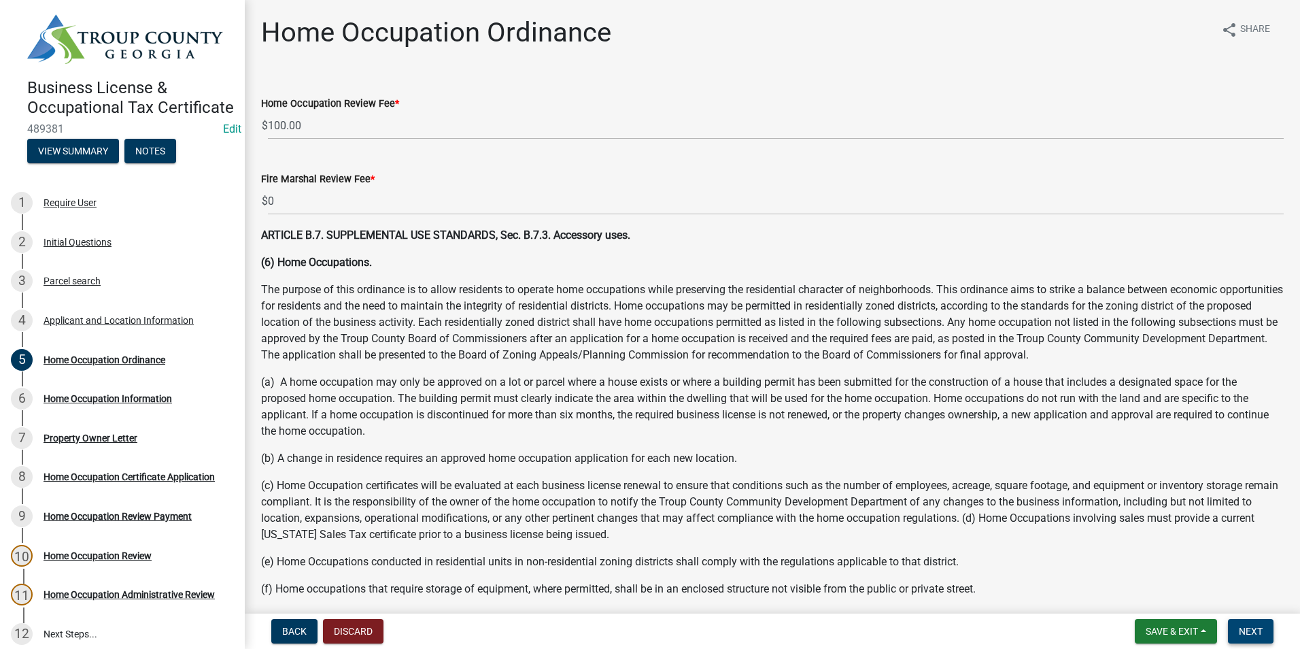
click at [1234, 626] on button "Next" at bounding box center [1251, 631] width 46 height 24
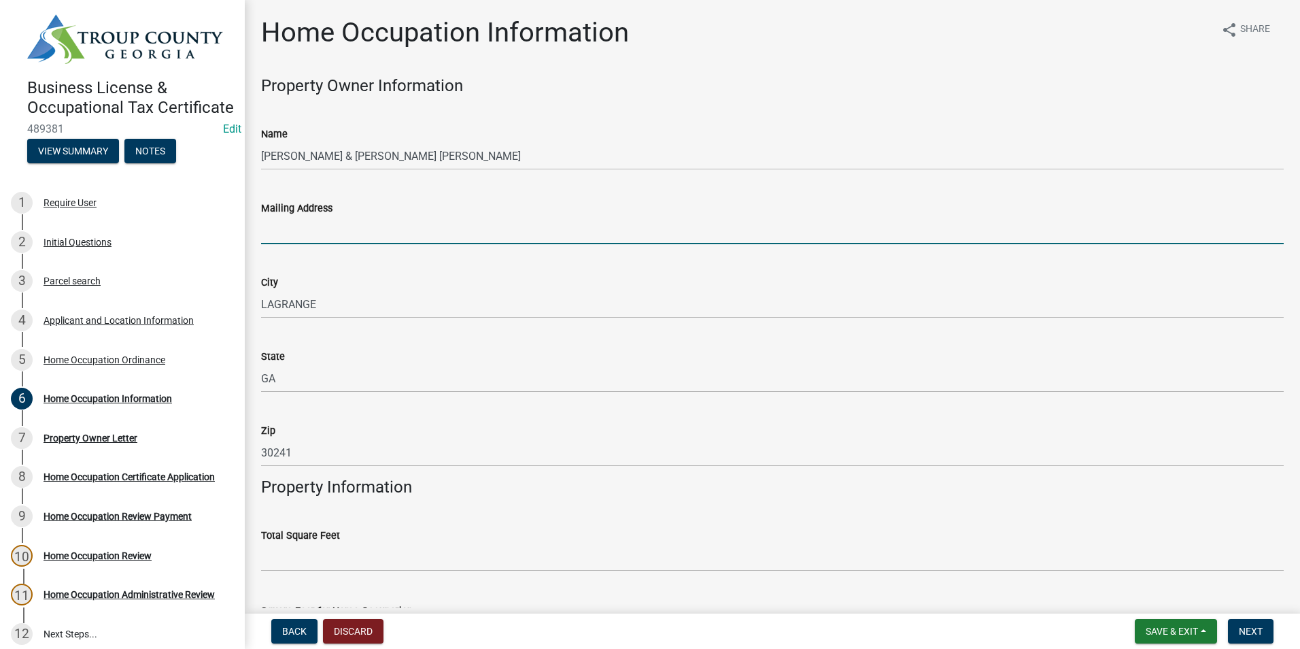
click at [419, 224] on input "Mailing Address" at bounding box center [772, 230] width 1023 height 28
type input "LaGrange"
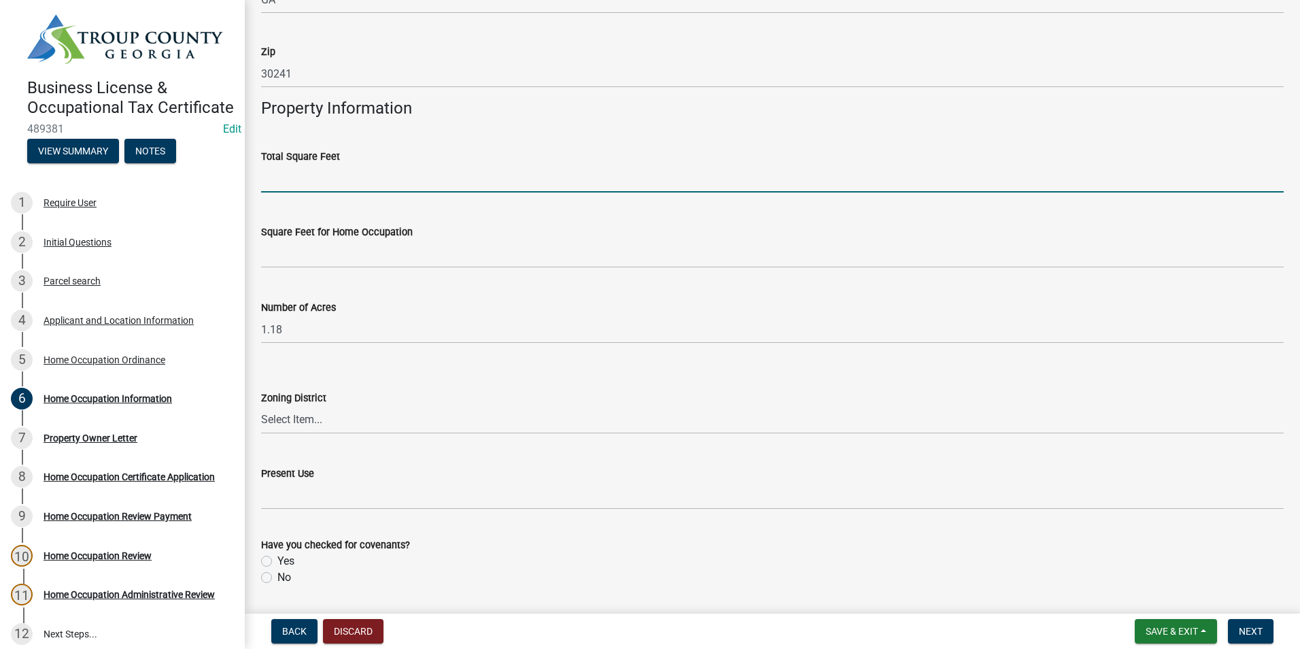
scroll to position [408, 0]
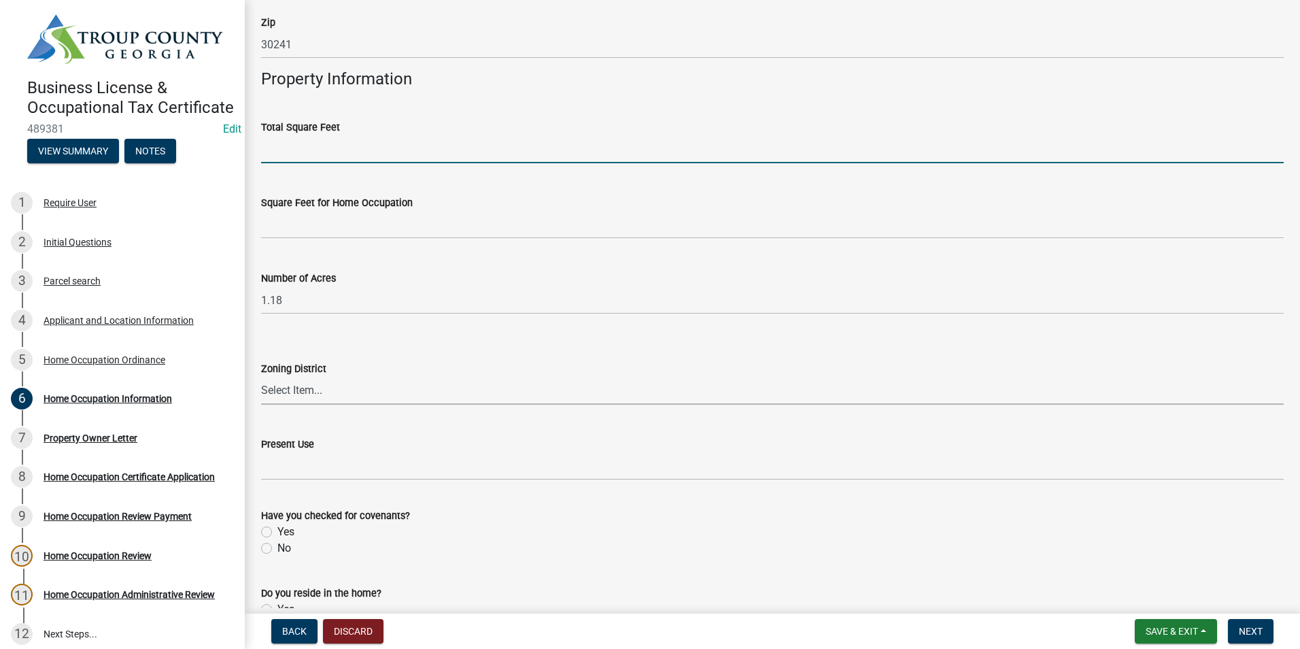
click at [290, 390] on select "Select Item... 01-AG 01-AGR 01-HC 01-HI 01-LI 01-LC 01-LR 01-SD-MH 01-SU-R 01-S…" at bounding box center [772, 391] width 1023 height 28
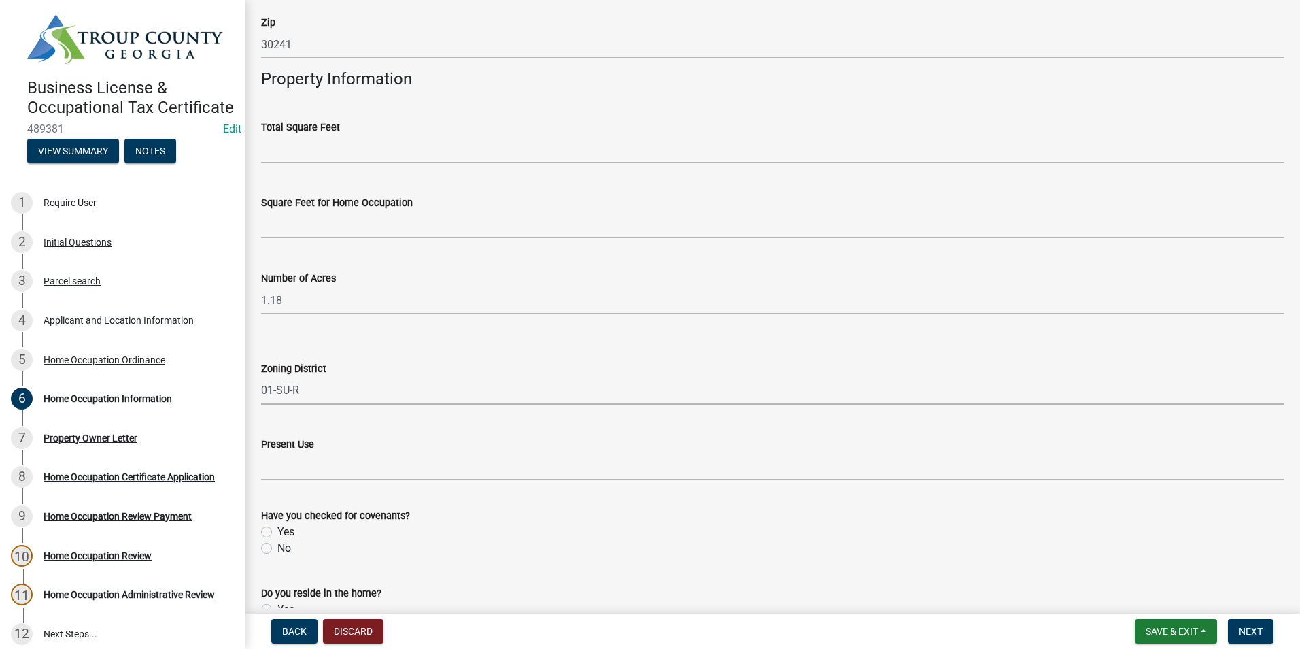
click at [261, 377] on select "Select Item... 01-AG 01-AGR 01-HC 01-HI 01-LI 01-LC 01-LR 01-SD-MH 01-SU-R 01-S…" at bounding box center [772, 391] width 1023 height 28
select select "91373011-55fc-4208-aafc-b8db89fd1589"
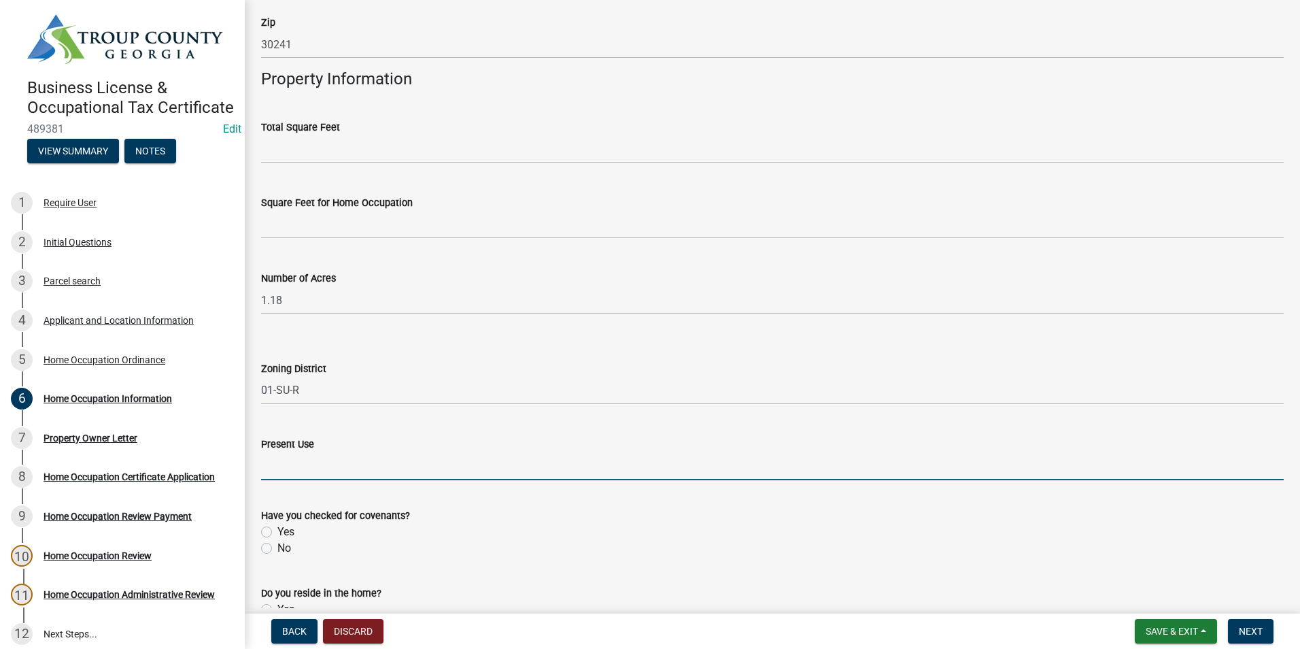
click at [294, 465] on input "Present Use" at bounding box center [772, 466] width 1023 height 28
type input "Residential"
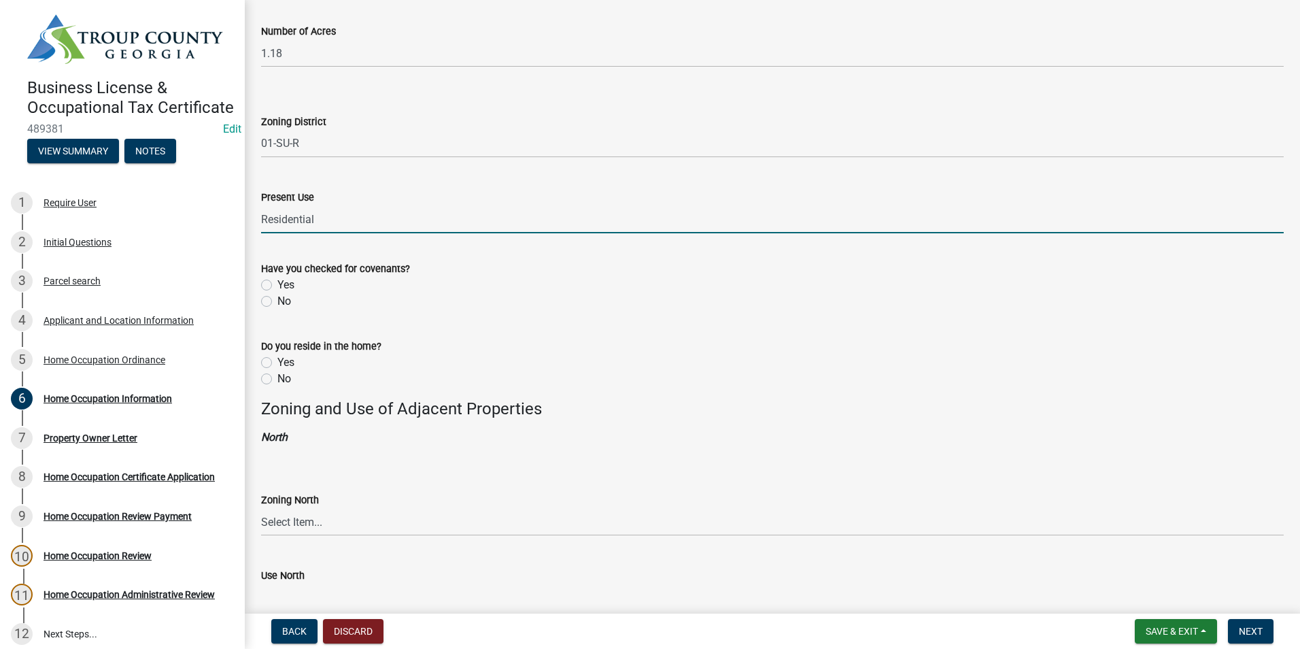
scroll to position [816, 0]
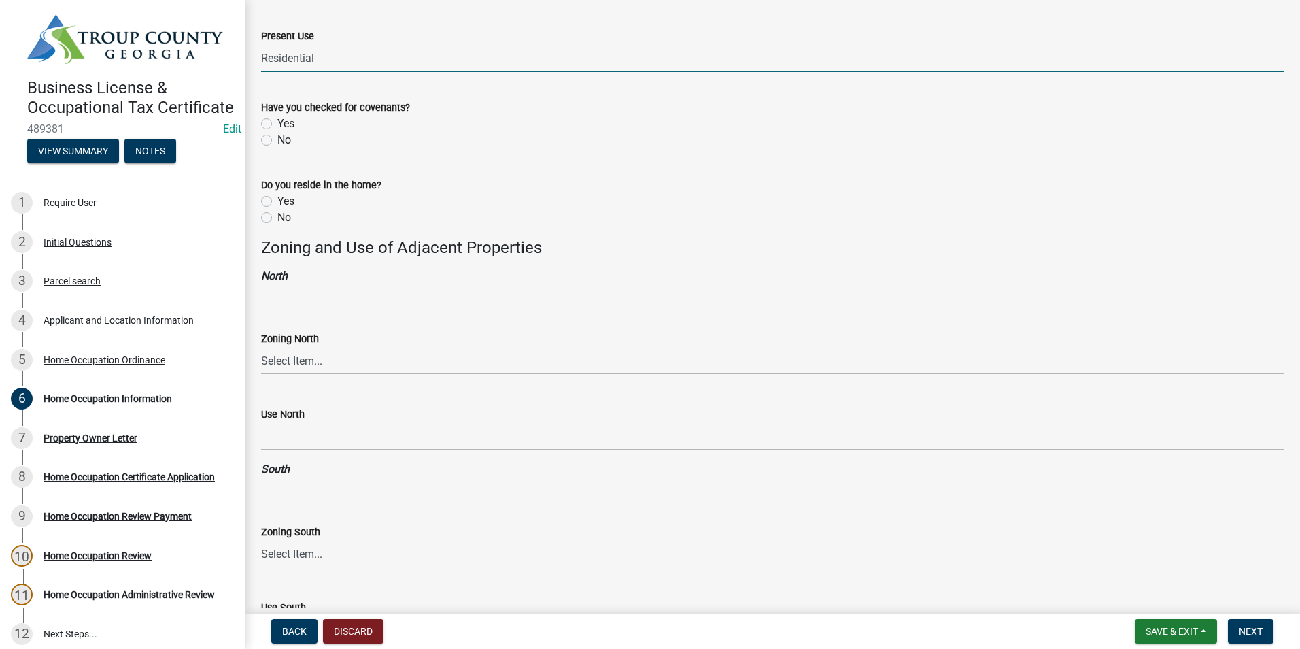
click at [264, 195] on div "Yes" at bounding box center [772, 201] width 1023 height 16
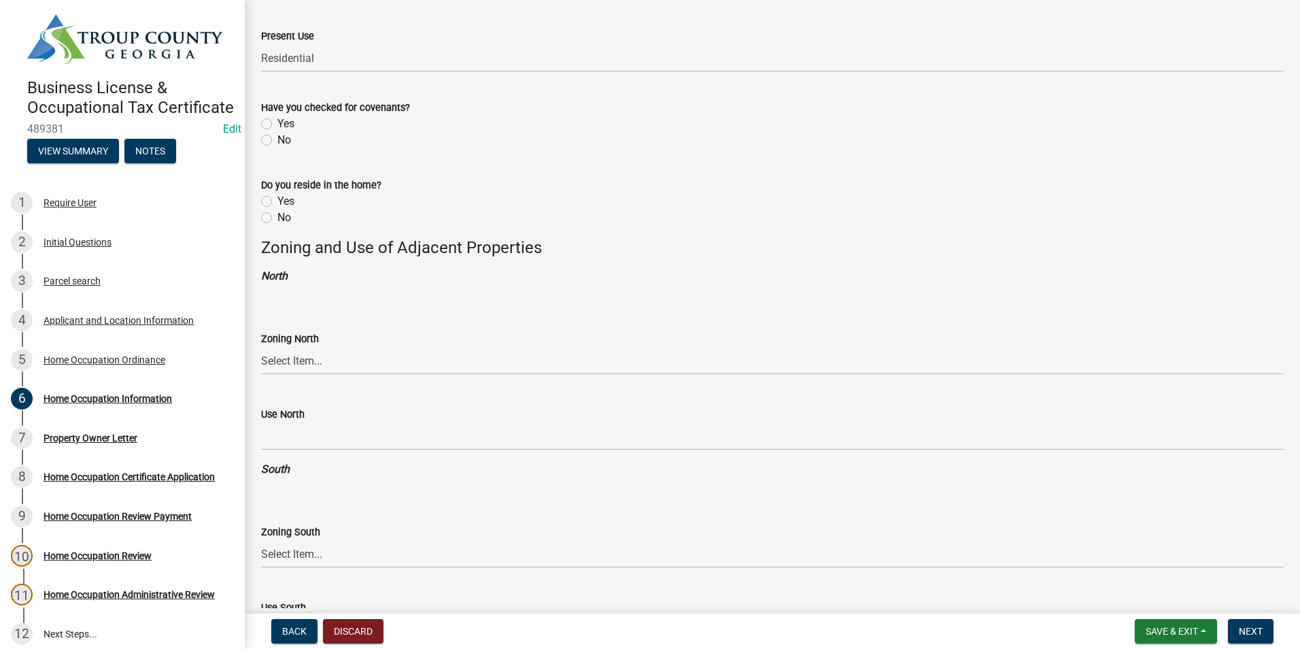
click at [277, 203] on label "Yes" at bounding box center [285, 201] width 17 height 16
click at [277, 202] on input "Yes" at bounding box center [281, 197] width 9 height 9
radio input "true"
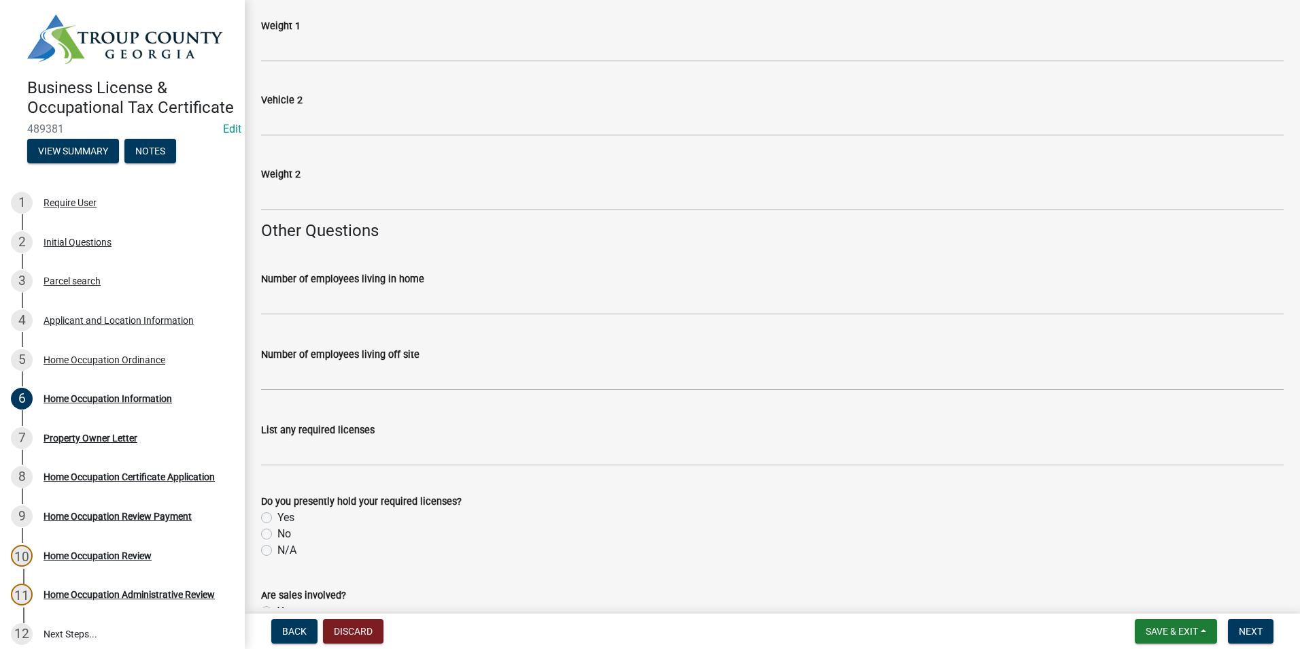
scroll to position [2040, 0]
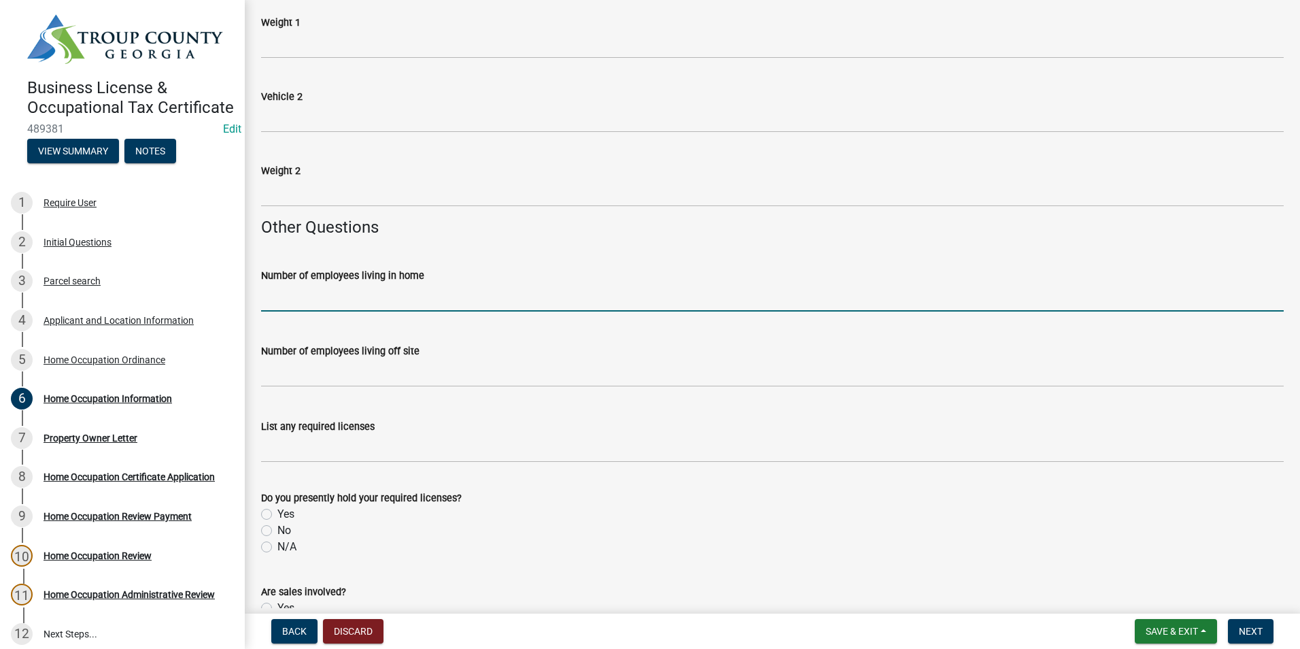
click at [316, 292] on input "text" at bounding box center [772, 298] width 1023 height 28
type input "1"
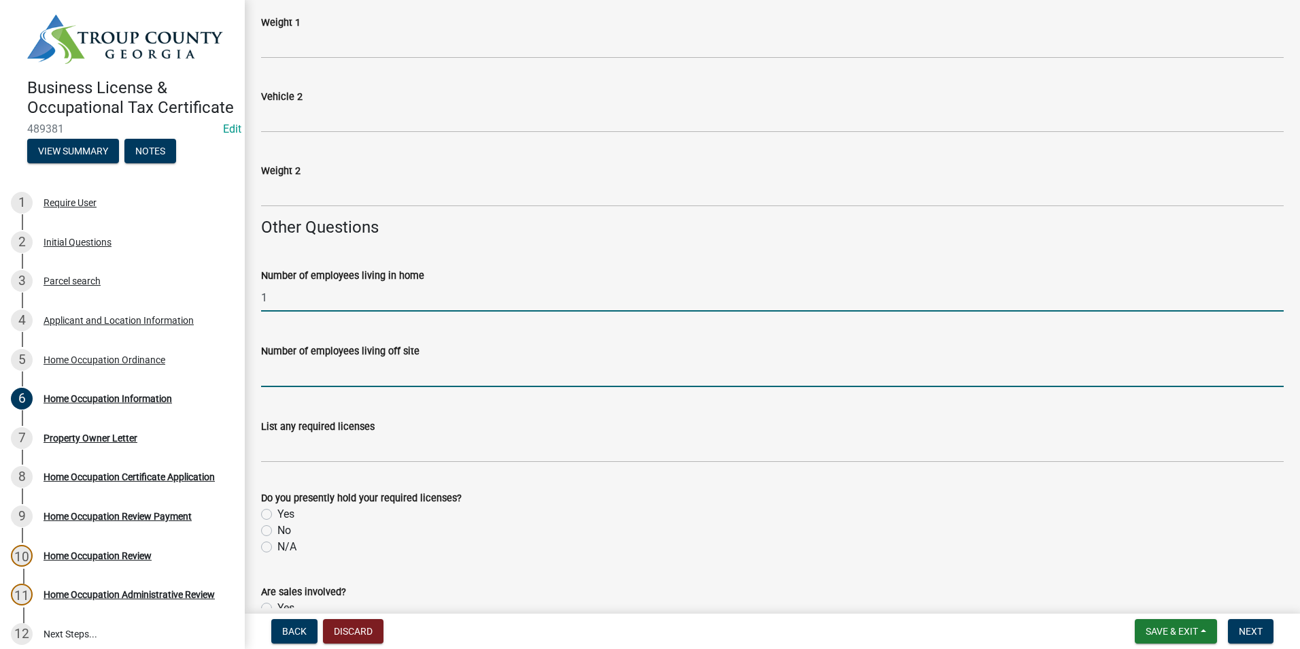
click at [384, 368] on input "text" at bounding box center [772, 373] width 1023 height 28
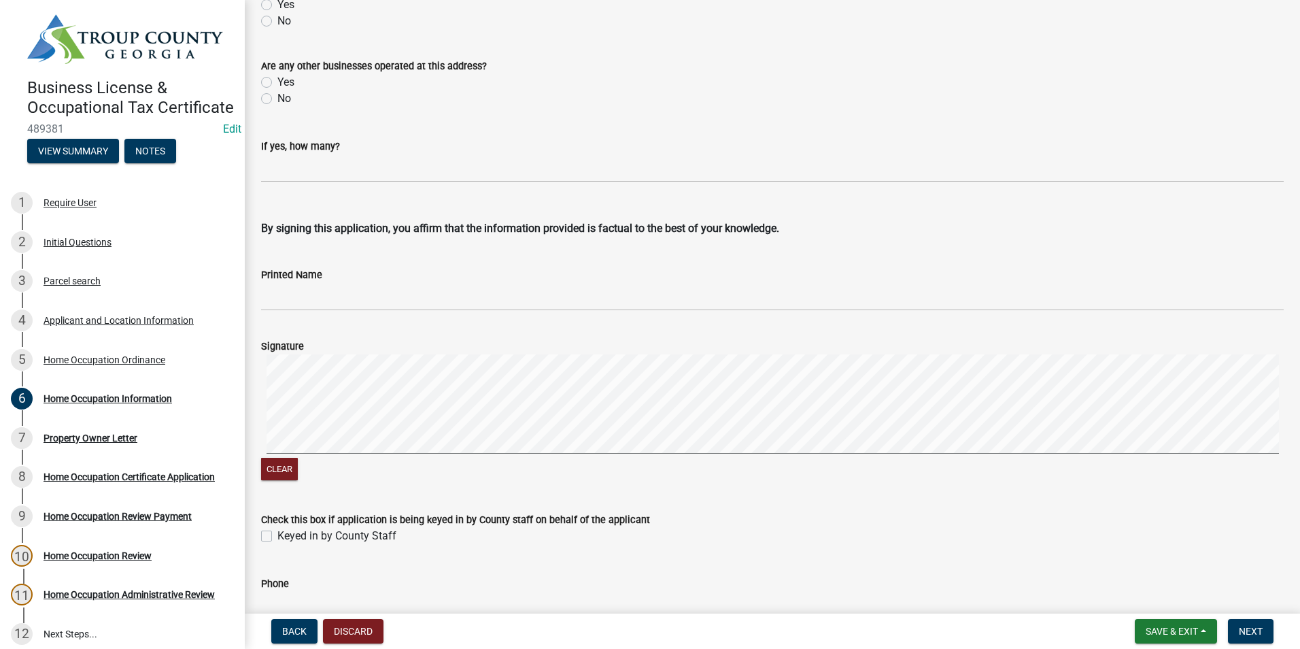
scroll to position [2797, 0]
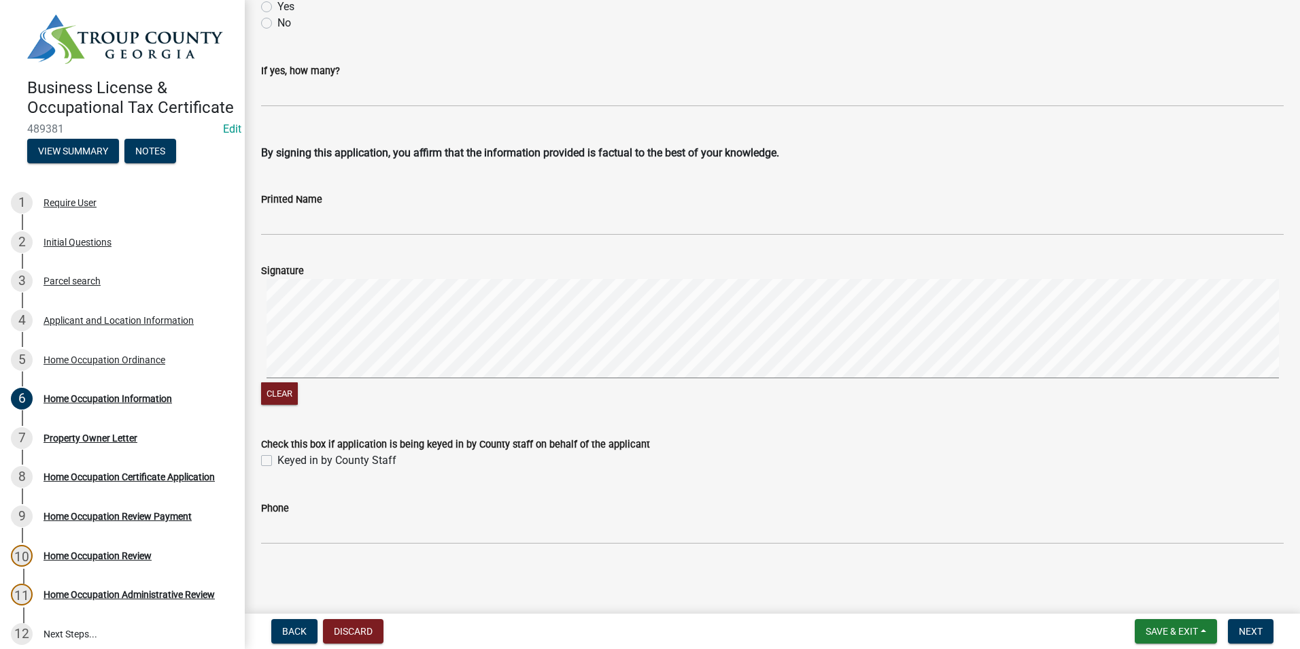
type input "0"
click at [277, 459] on label "Keyed in by County Staff" at bounding box center [336, 460] width 119 height 16
click at [277, 459] on input "Keyed in by County Staff" at bounding box center [281, 456] width 9 height 9
checkbox input "true"
click at [1264, 632] on button "Next" at bounding box center [1251, 631] width 46 height 24
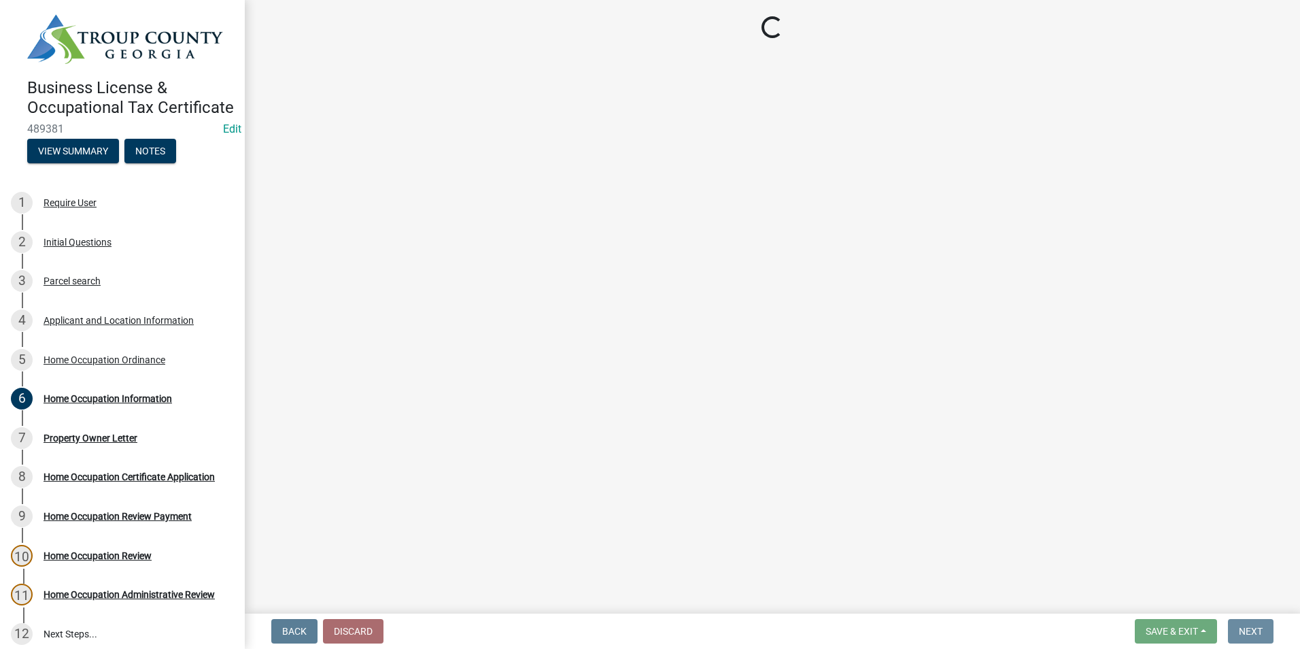
scroll to position [0, 0]
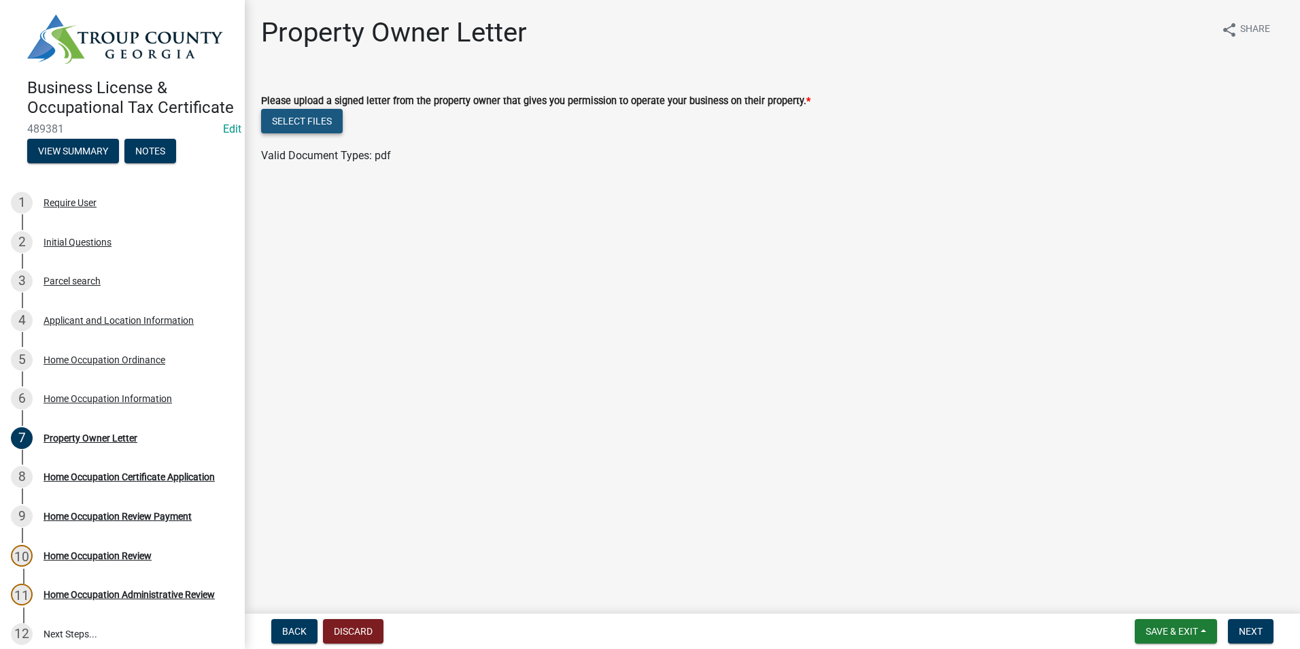
click at [318, 128] on button "Select files" at bounding box center [302, 121] width 82 height 24
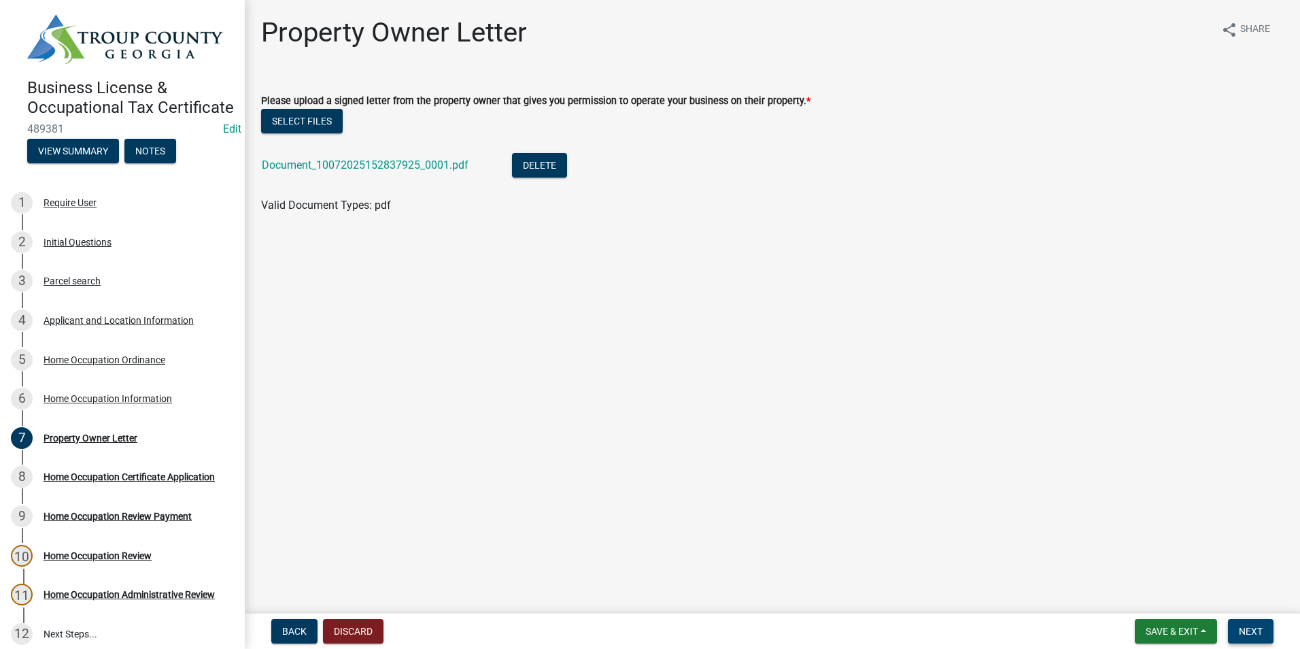
click at [1243, 628] on span "Next" at bounding box center [1251, 631] width 24 height 11
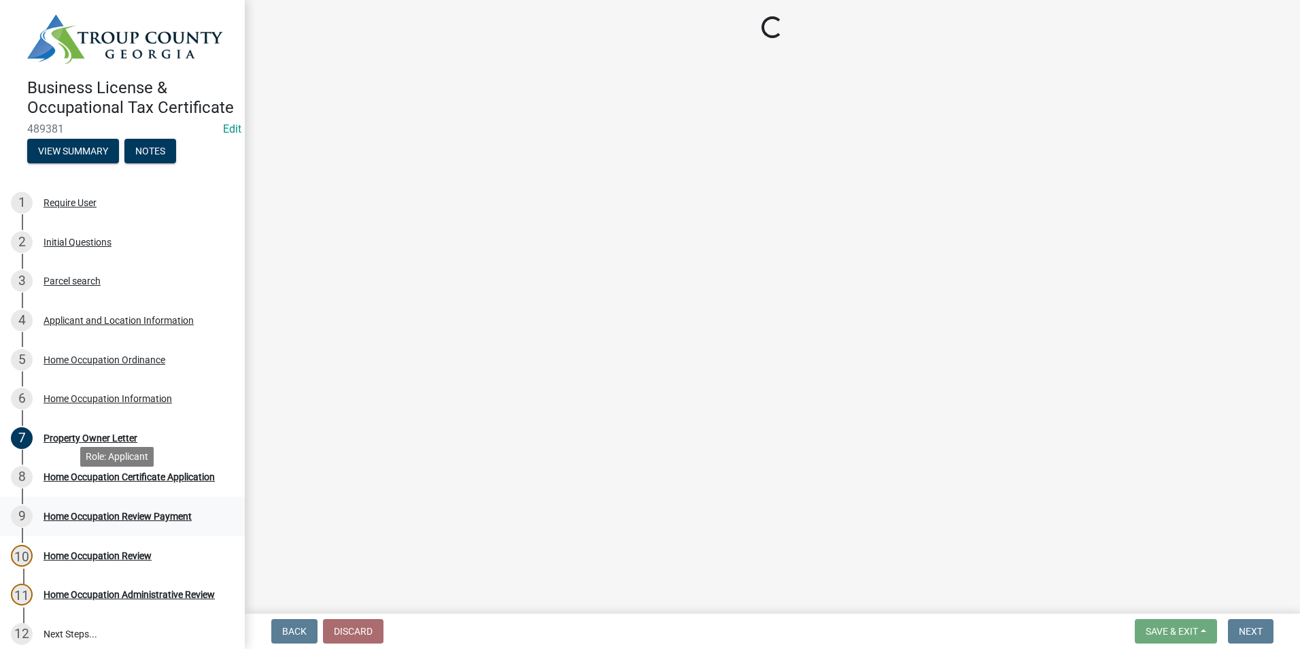
select select "3: 3"
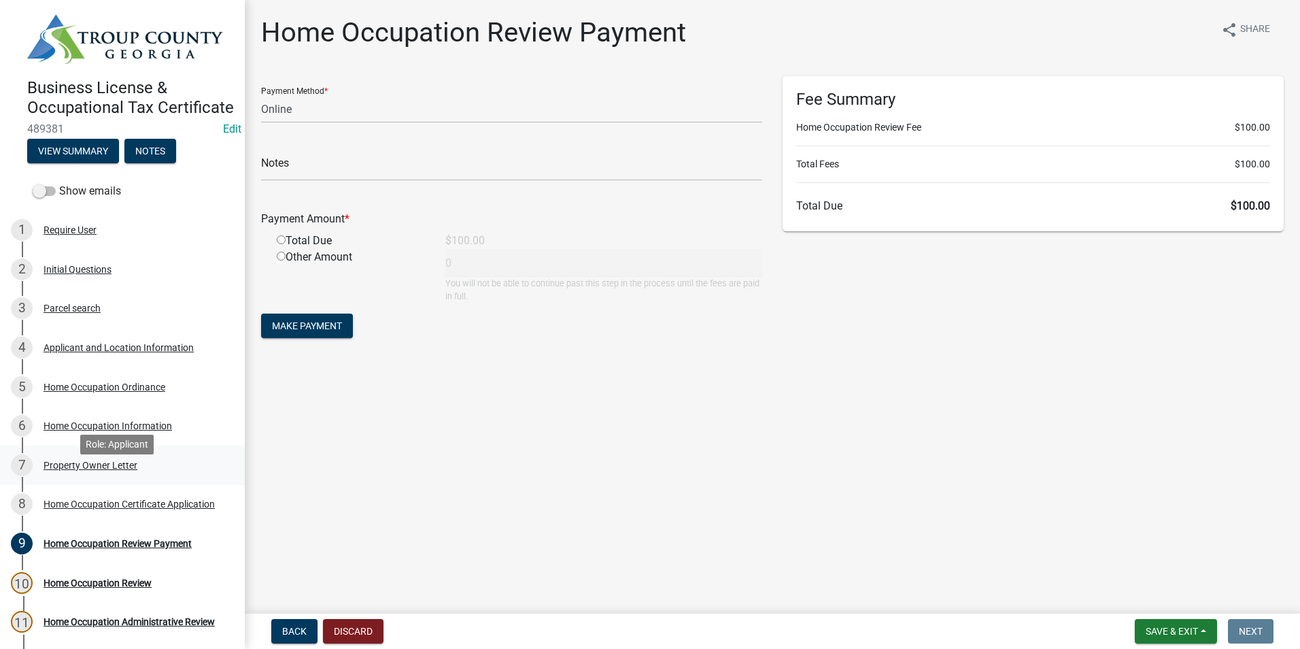
click at [128, 485] on link "7 Property Owner Letter" at bounding box center [122, 464] width 245 height 39
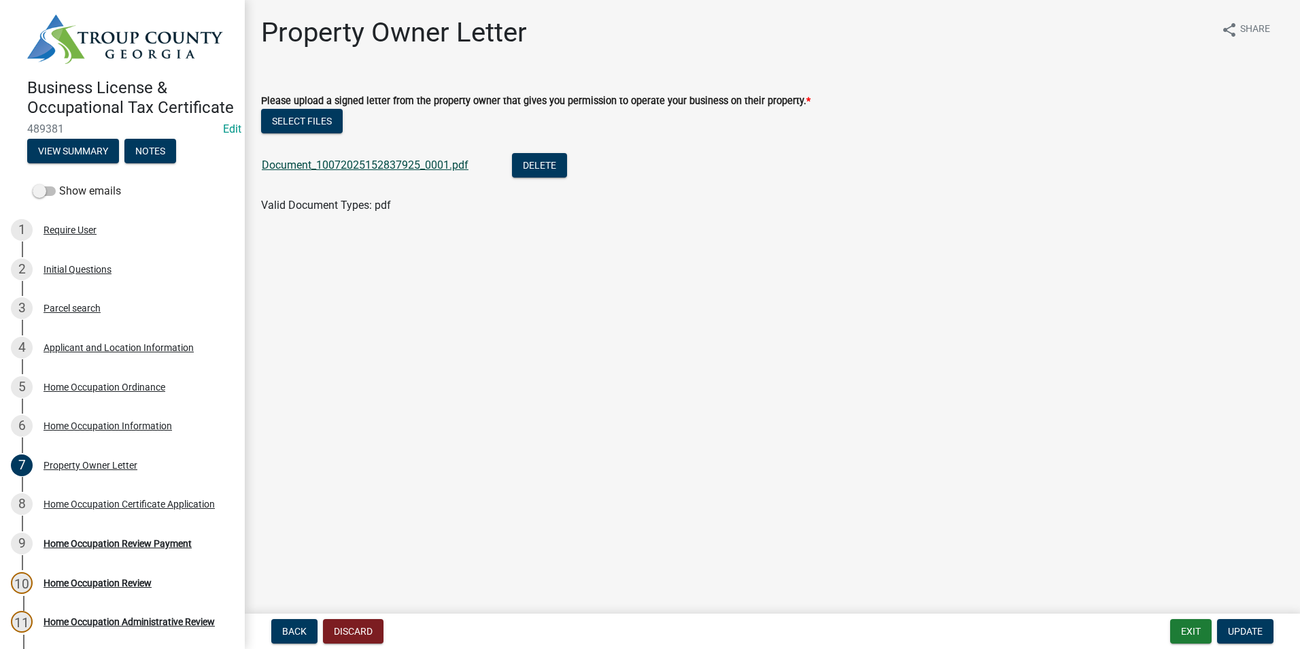
click at [369, 168] on link "Document_10072025152837925_0001.pdf" at bounding box center [365, 164] width 207 height 13
click at [1240, 642] on button "Update" at bounding box center [1245, 631] width 56 height 24
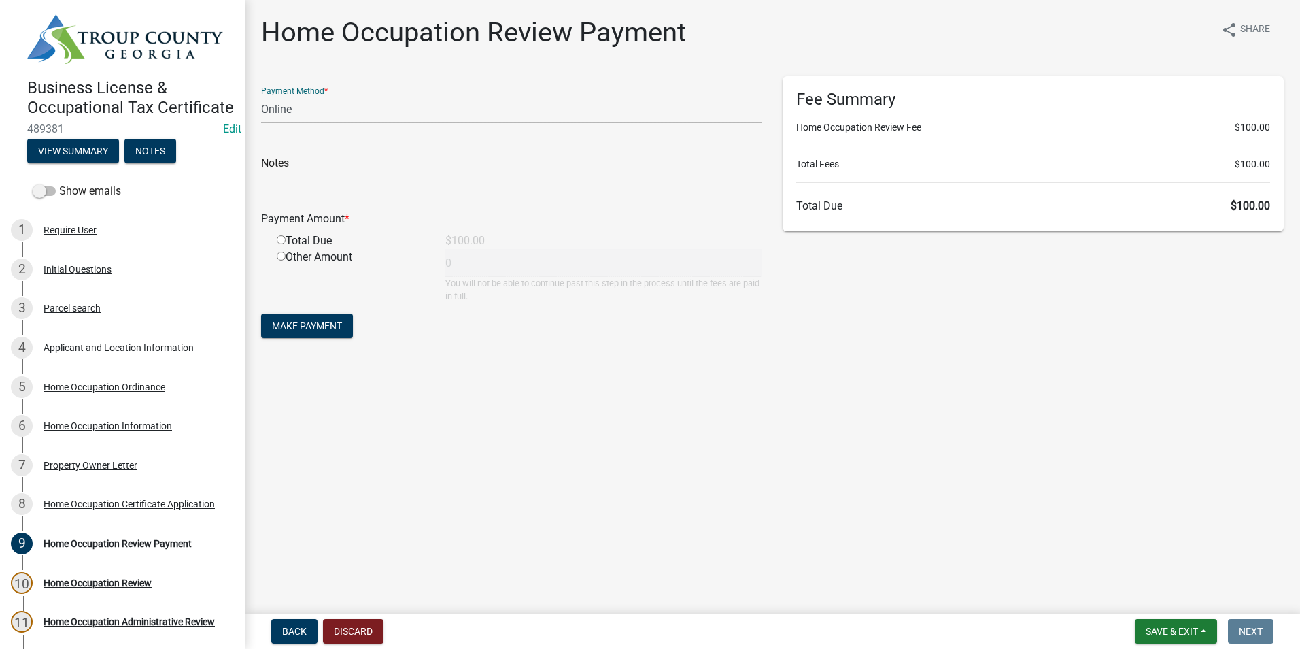
click at [288, 100] on select "Credit Card POS Check Cash Online" at bounding box center [511, 109] width 501 height 28
select select "2: 1"
click at [261, 95] on select "Credit Card POS Check Cash Online" at bounding box center [511, 109] width 501 height 28
click at [282, 242] on input "radio" at bounding box center [281, 239] width 9 height 9
radio input "true"
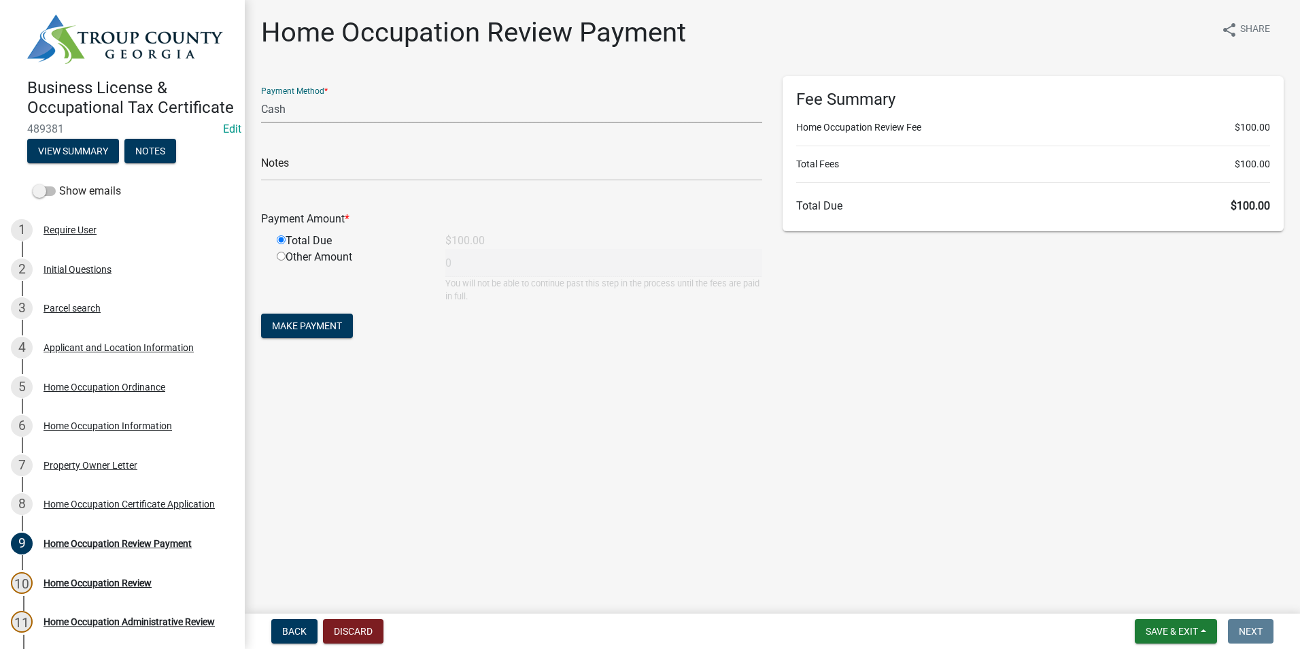
type input "100"
click at [311, 321] on span "Make Payment" at bounding box center [307, 325] width 70 height 11
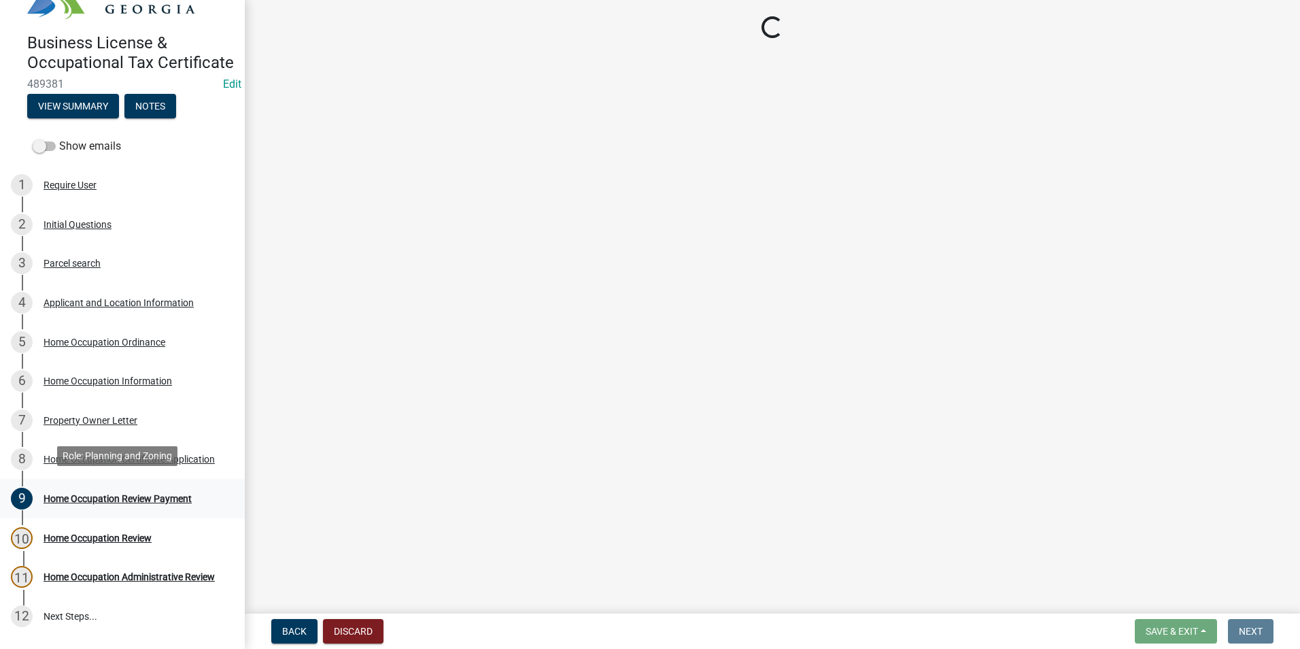
scroll to position [136, 0]
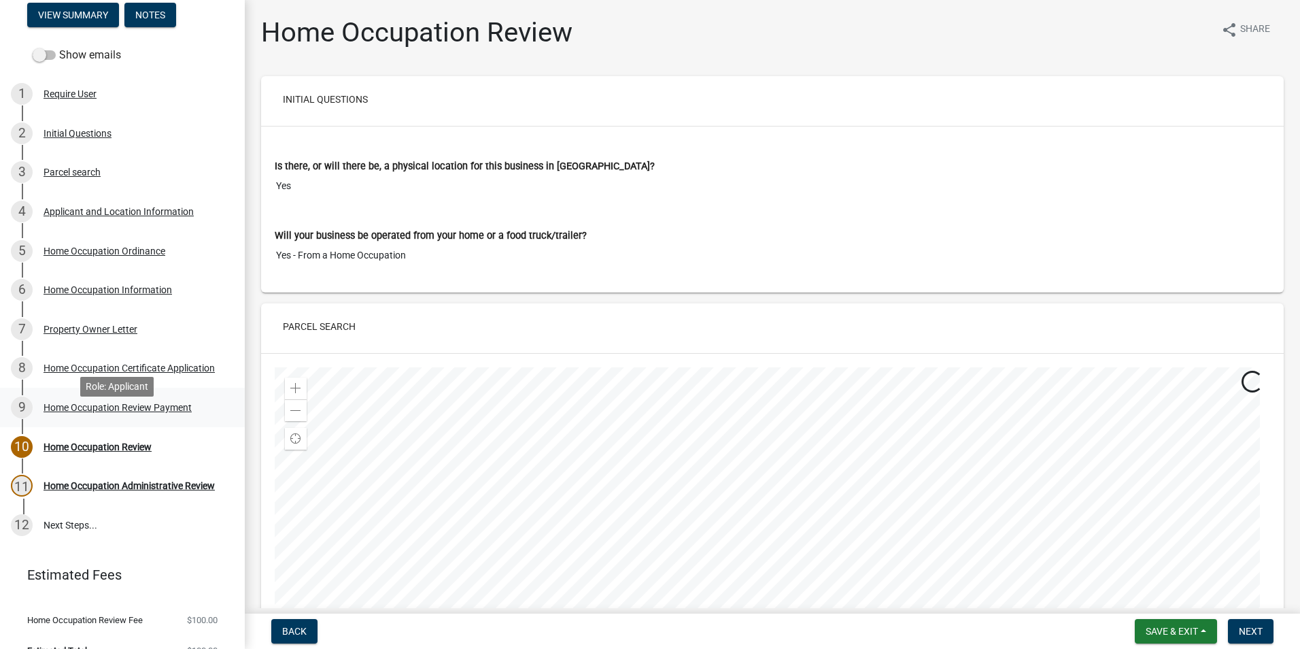
click at [88, 427] on link "9 Home Occupation Review Payment" at bounding box center [122, 407] width 245 height 39
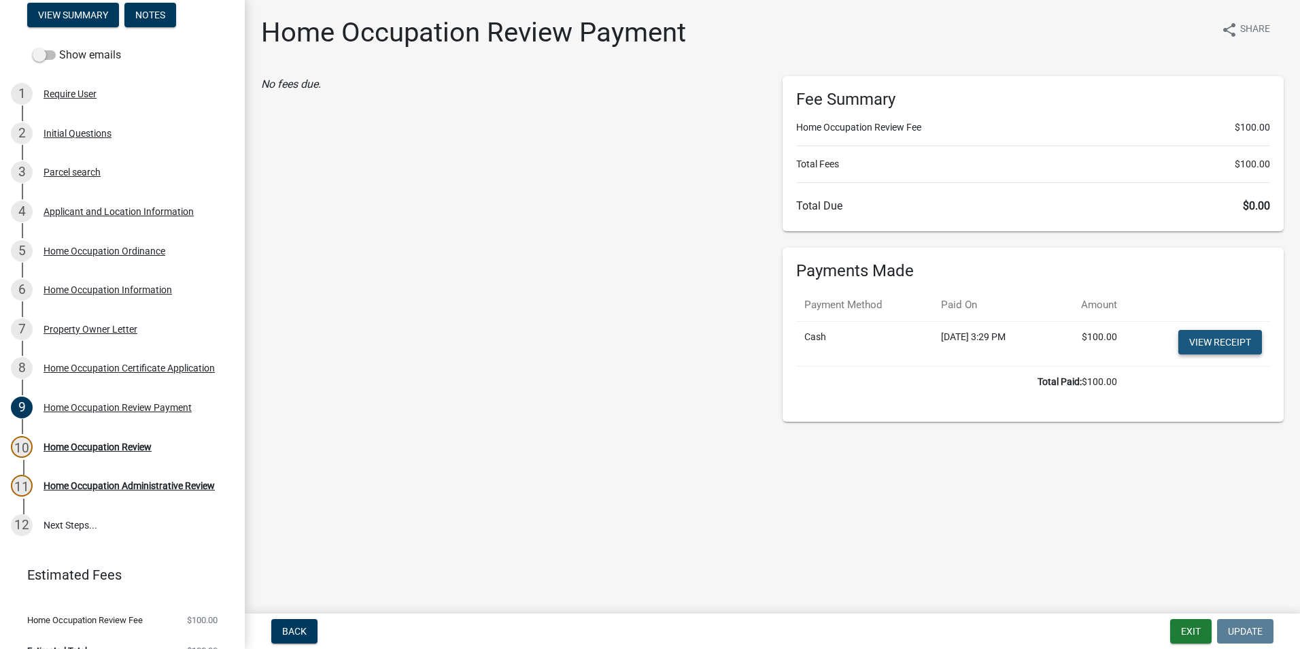
click at [1212, 339] on link "View receipt" at bounding box center [1221, 342] width 84 height 24
click at [97, 458] on div "10 Home Occupation Review" at bounding box center [117, 447] width 212 height 22
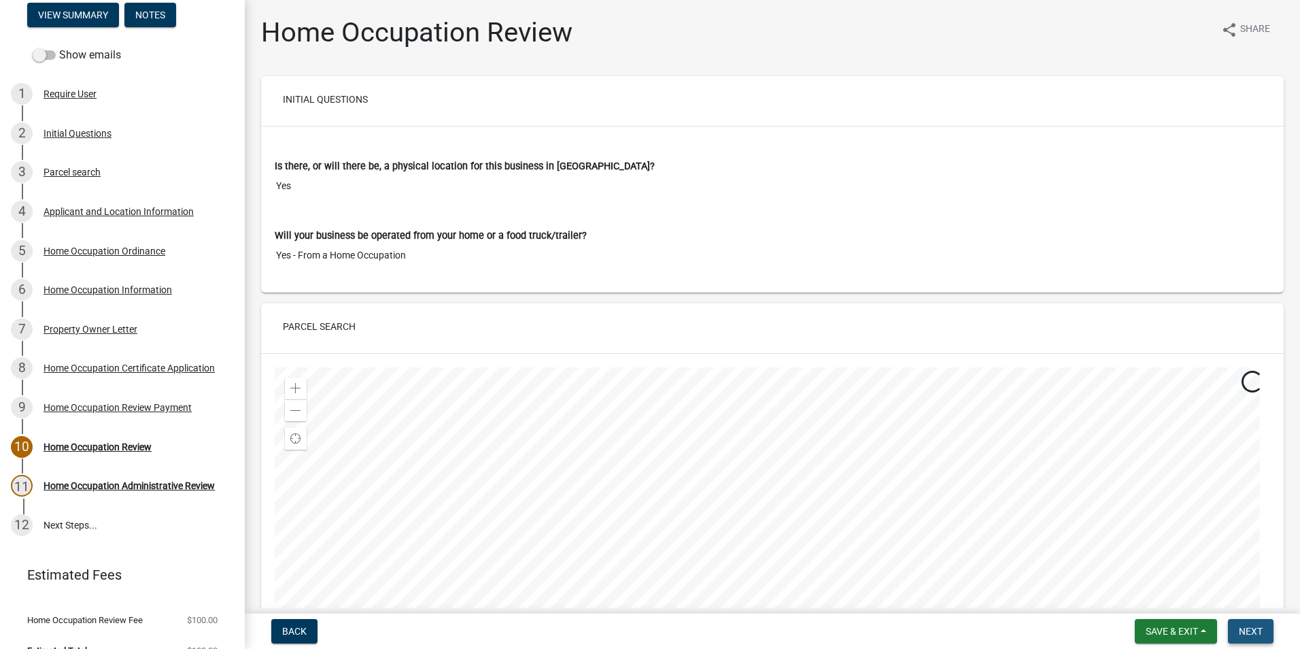
click at [1245, 628] on span "Next" at bounding box center [1251, 631] width 24 height 11
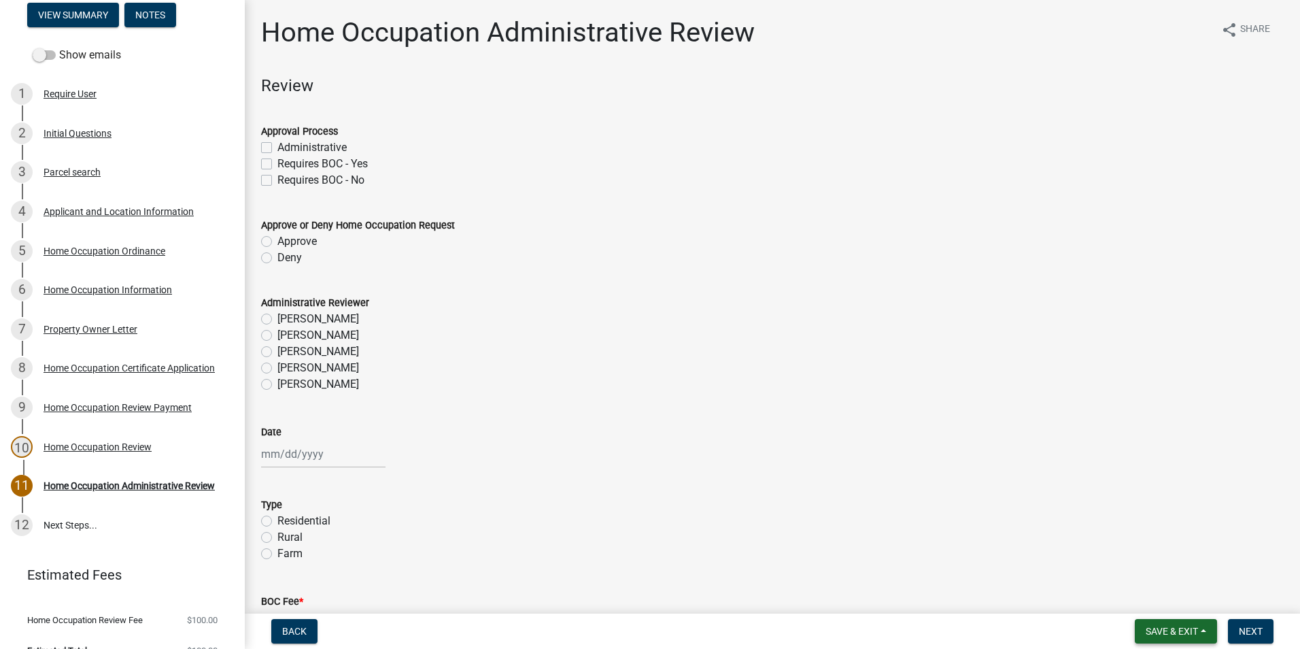
click at [1151, 627] on span "Save & Exit" at bounding box center [1172, 631] width 52 height 11
click at [1162, 603] on button "Save & Exit" at bounding box center [1163, 595] width 109 height 33
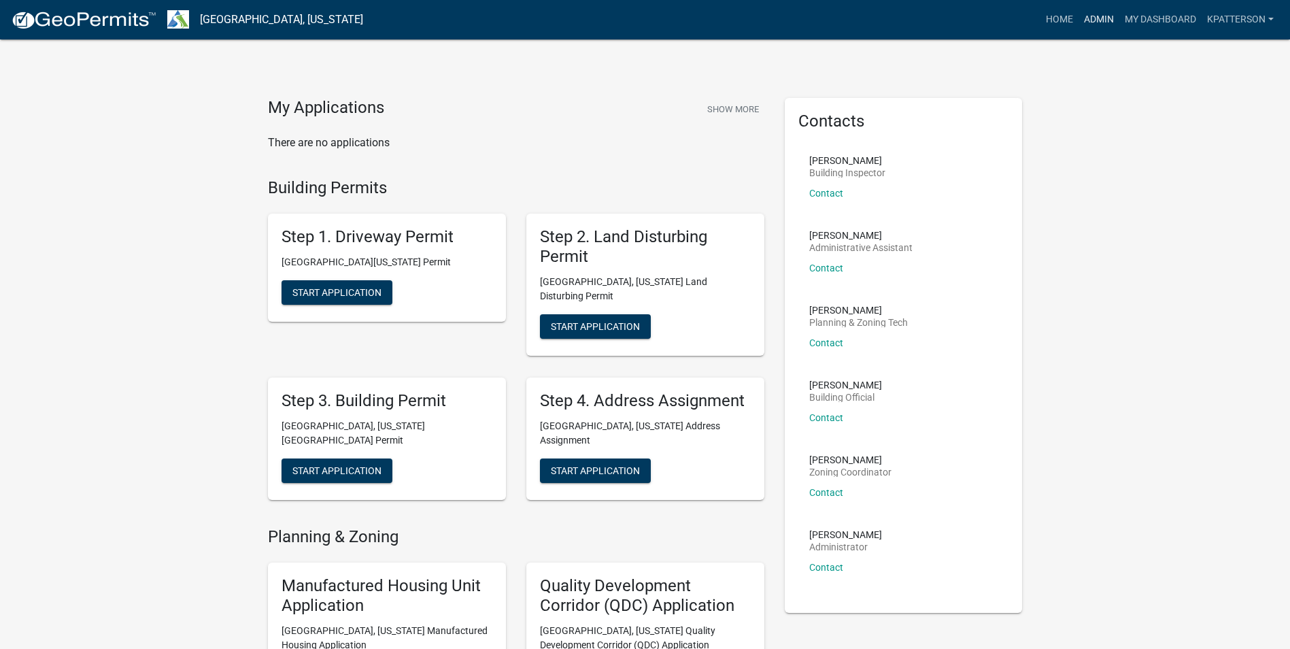
click at [1087, 18] on link "Admin" at bounding box center [1099, 20] width 41 height 26
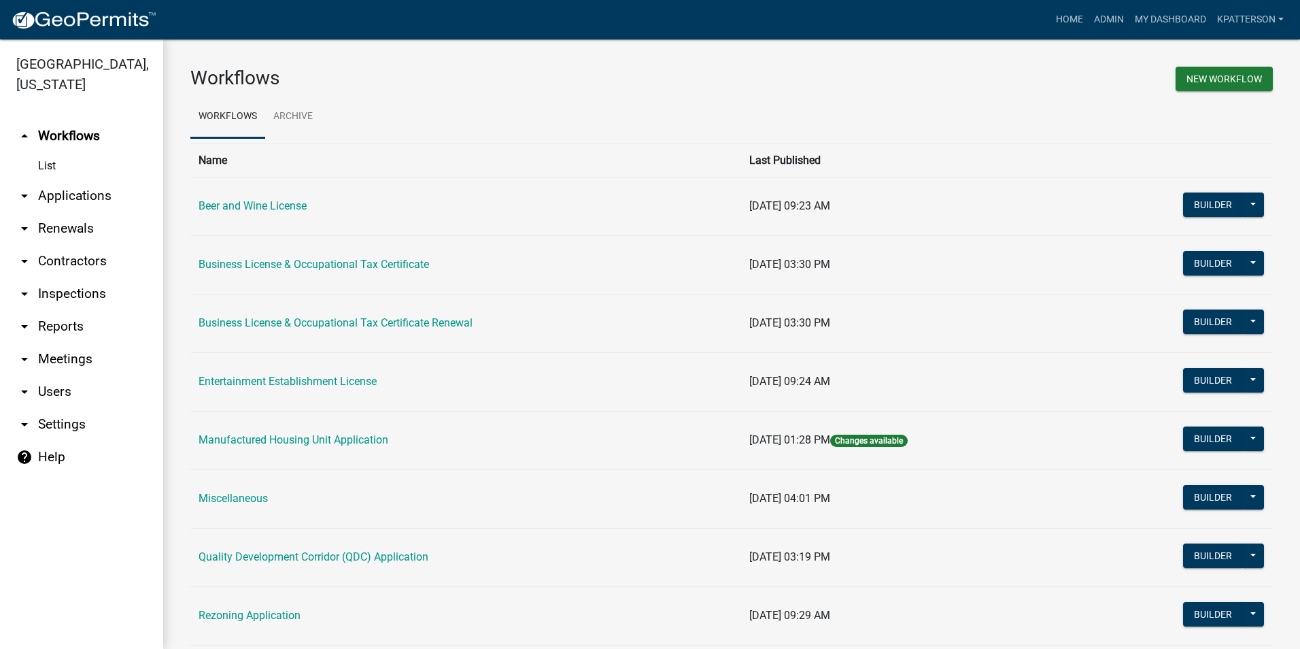
click at [82, 180] on link "arrow_drop_down Applications" at bounding box center [81, 196] width 163 height 33
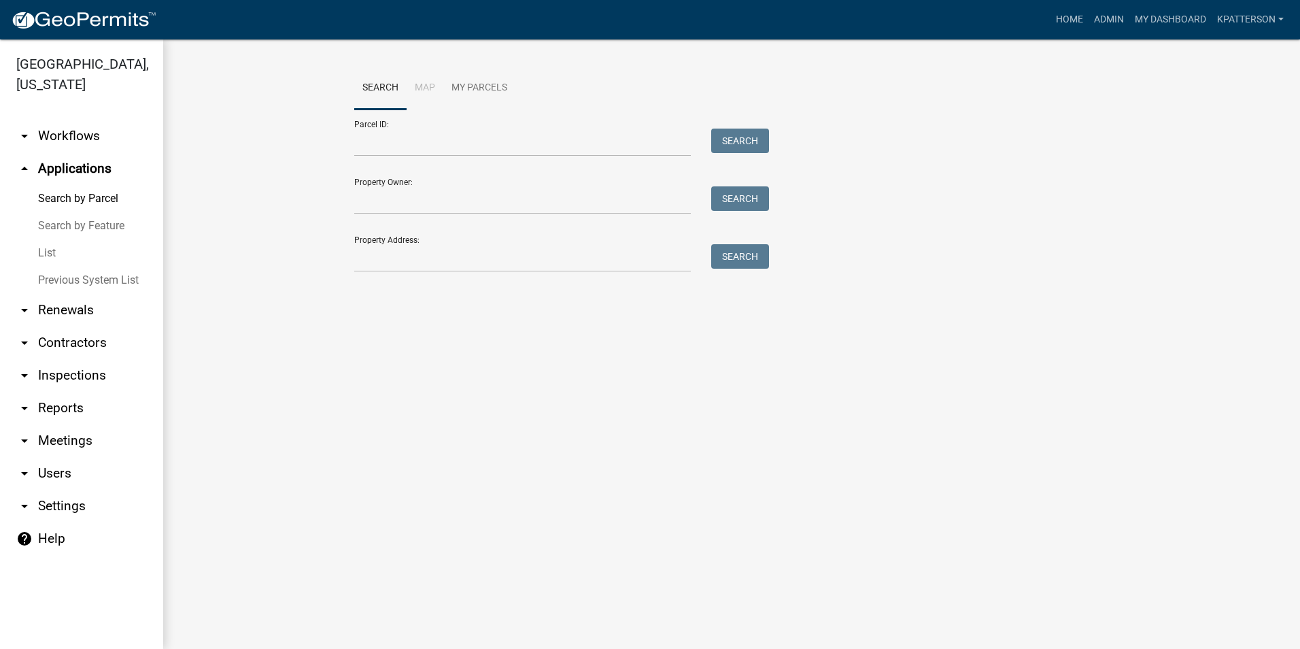
click at [384, 274] on div "Search Map My Parcels Parcel ID: Search Property Owner: Search Property Address…" at bounding box center [731, 176] width 775 height 218
click at [384, 267] on input "Property Address:" at bounding box center [522, 258] width 337 height 28
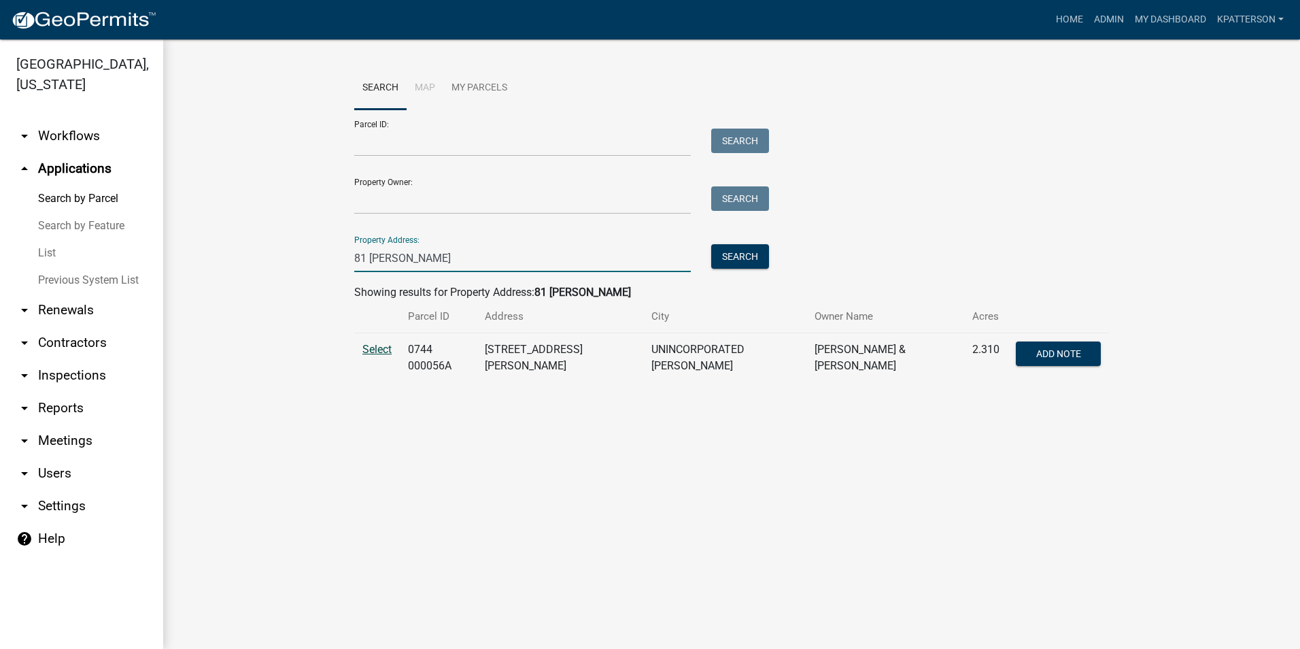
type input "81 [PERSON_NAME]"
click at [375, 344] on span "Select" at bounding box center [376, 349] width 29 height 13
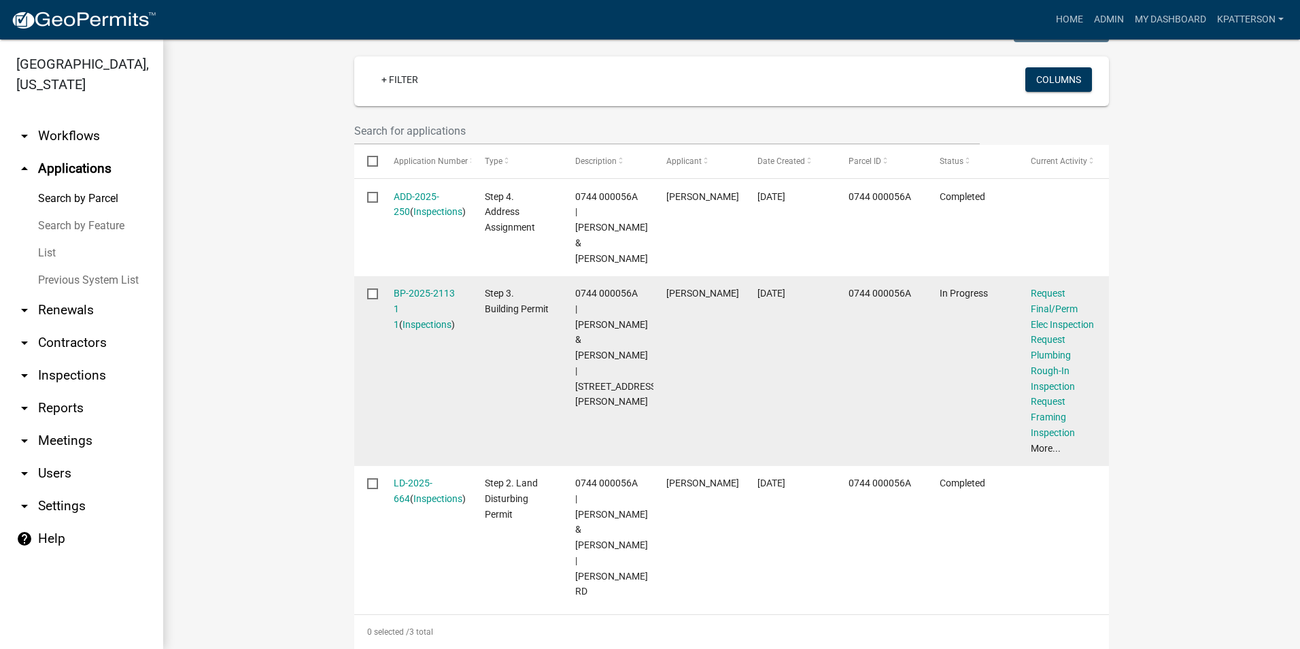
scroll to position [382, 0]
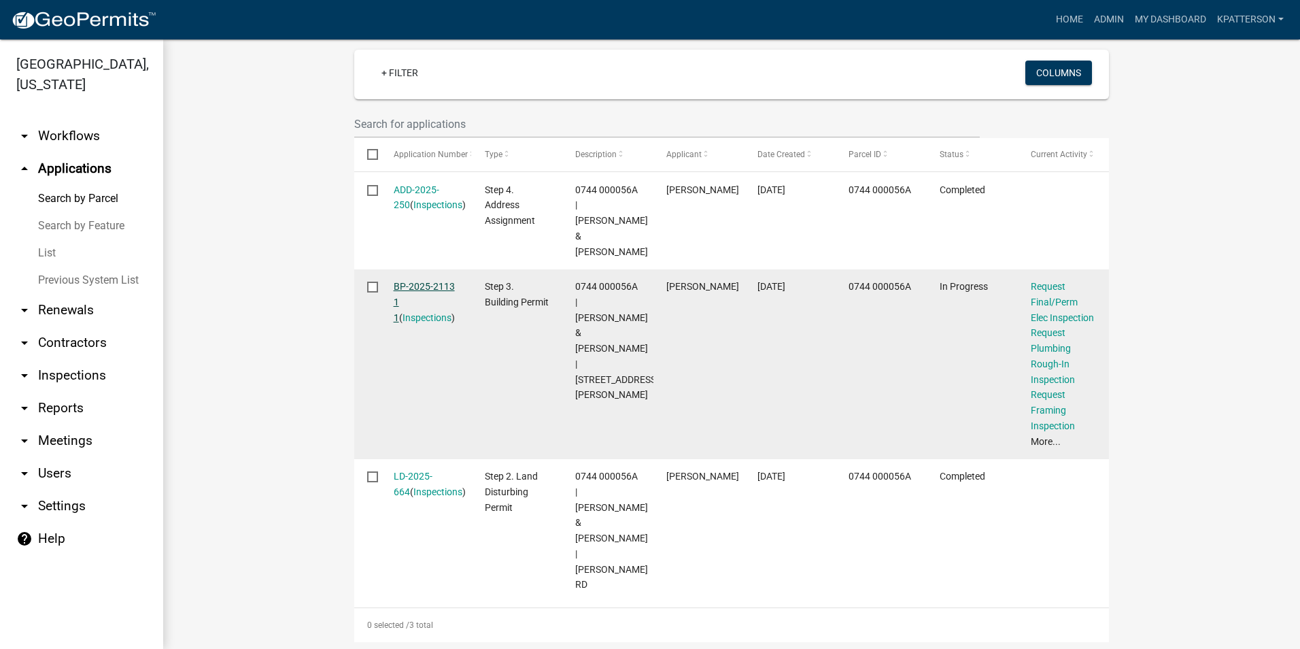
click at [394, 281] on link "BP-2025-2113 1 1" at bounding box center [424, 302] width 61 height 42
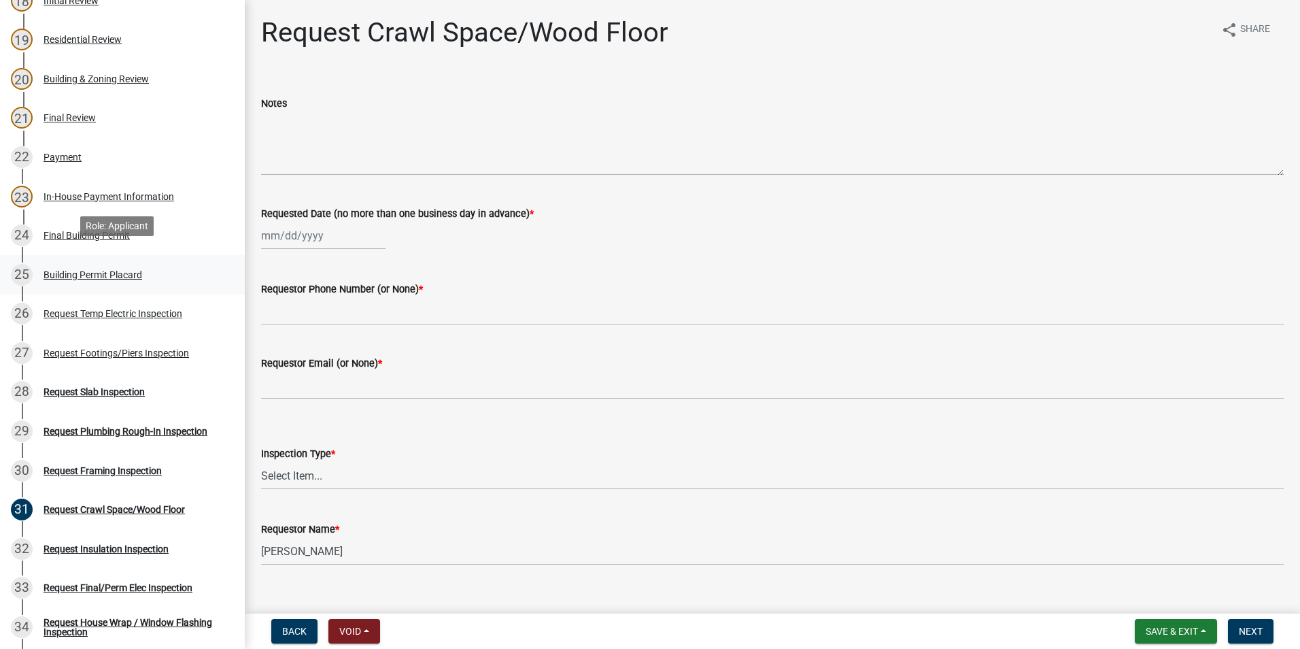
scroll to position [884, 0]
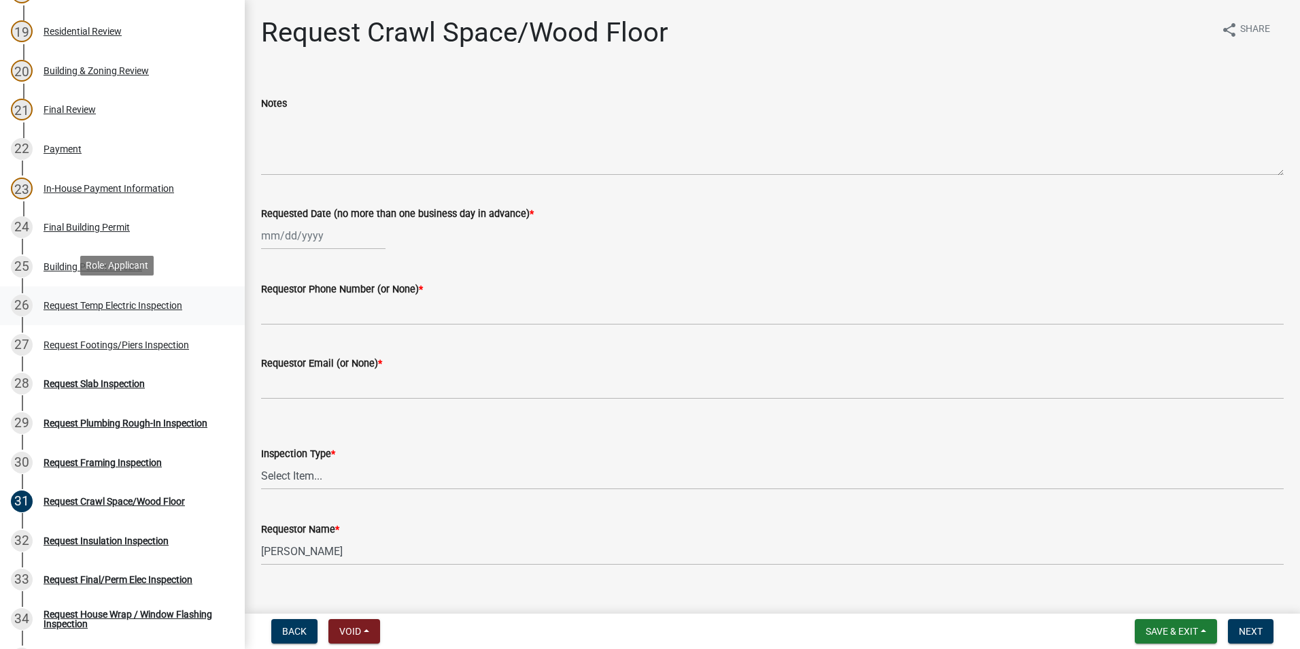
click at [114, 314] on div "26 Request Temp Electric Inspection" at bounding box center [117, 305] width 212 height 22
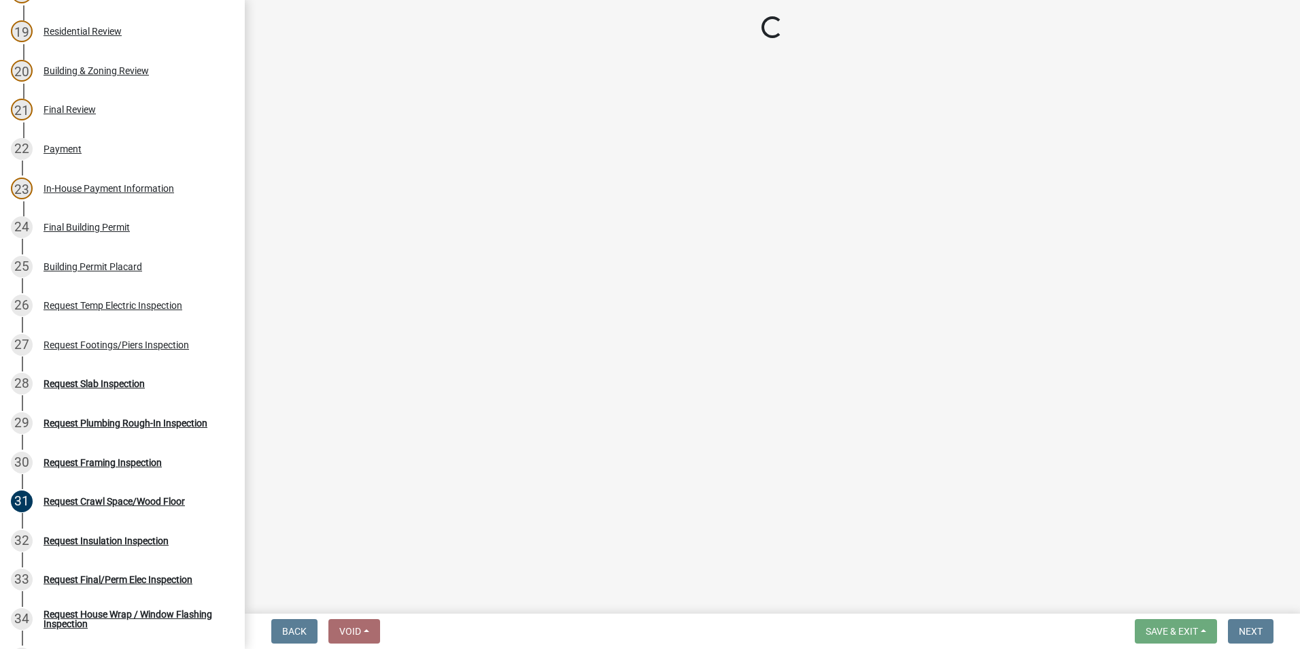
select select "37a94e4e-3e0f-49c8-a229-36fda2f22dd2"
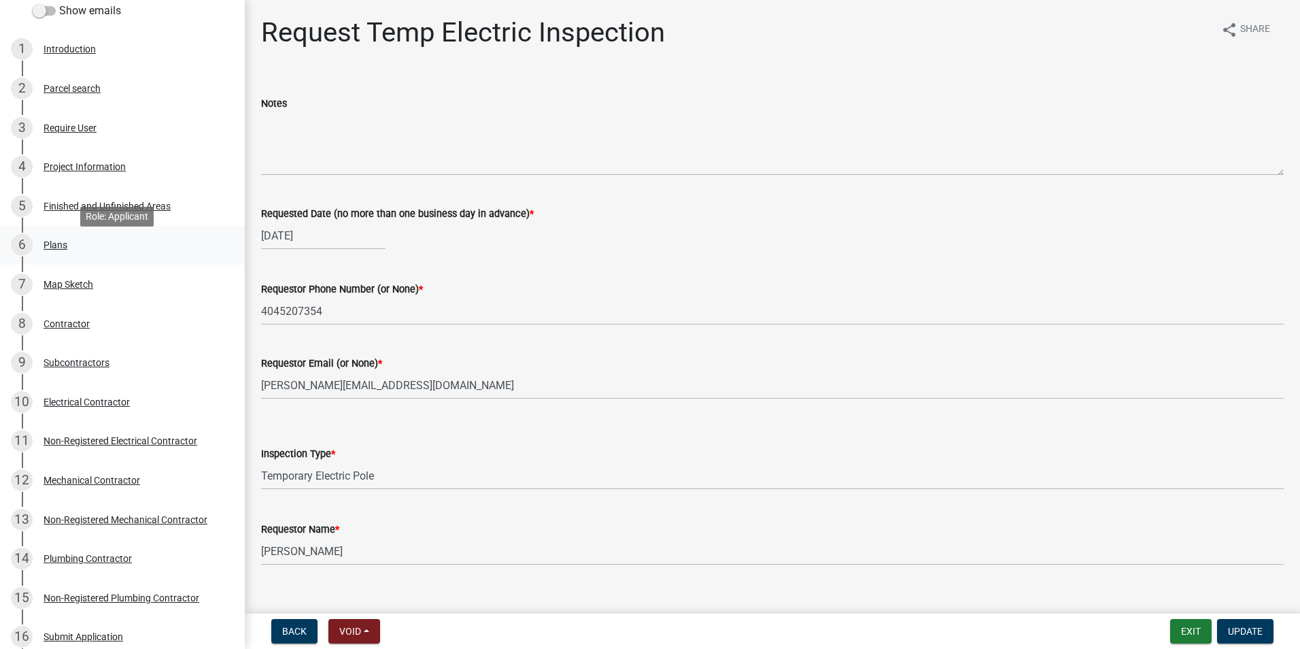
scroll to position [136, 0]
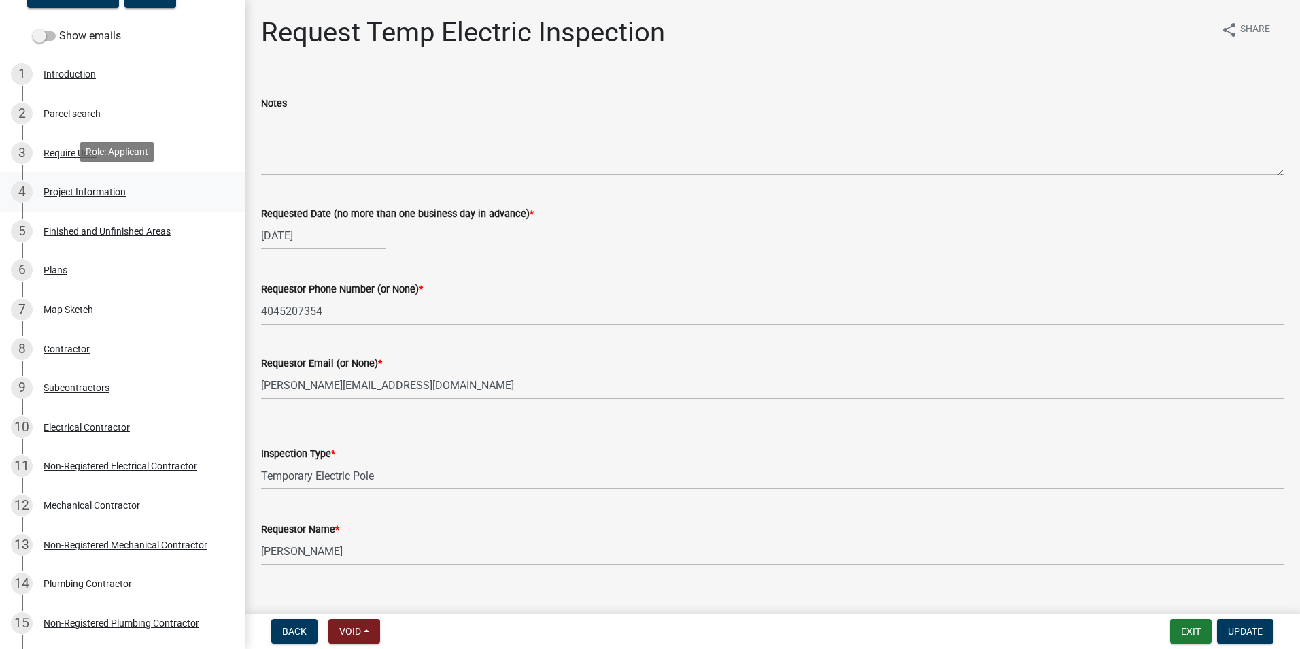
click at [108, 197] on div "4 Project Information" at bounding box center [117, 192] width 212 height 22
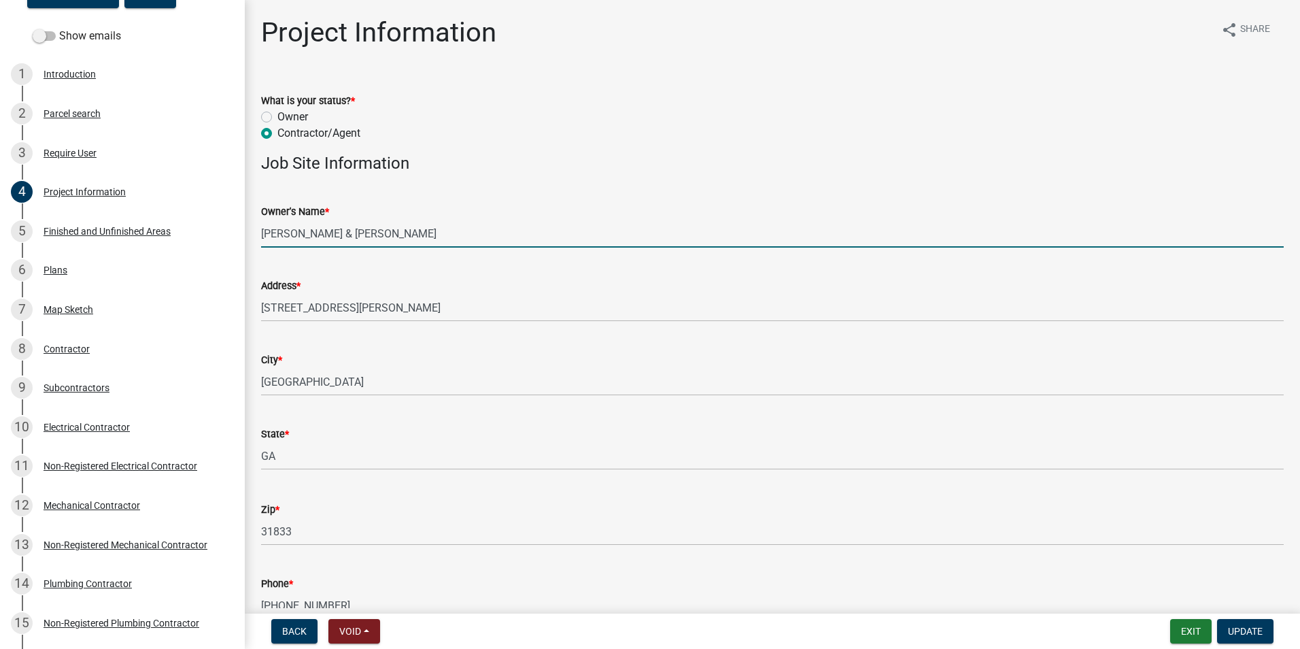
drag, startPoint x: 341, startPoint y: 232, endPoint x: 249, endPoint y: 231, distance: 92.5
click at [675, 214] on div "Owner's Name *" at bounding box center [772, 211] width 1023 height 16
drag, startPoint x: 297, startPoint y: 233, endPoint x: 233, endPoint y: 245, distance: 65.6
click at [233, 245] on div "Step 3. Building Permit BP-2025-2113 Edit View Summary Notes Show emails 1 Intr…" at bounding box center [650, 324] width 1300 height 649
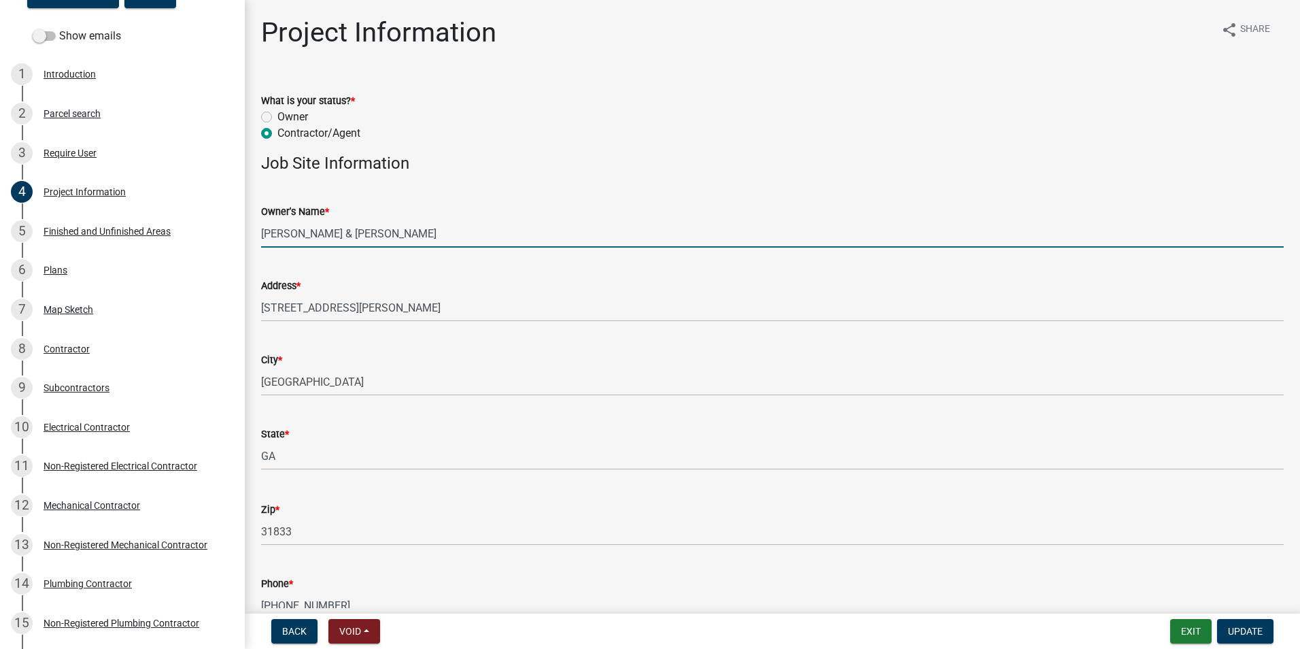
click at [300, 233] on input "[PERSON_NAME] & [PERSON_NAME]" at bounding box center [772, 234] width 1023 height 28
drag, startPoint x: 300, startPoint y: 232, endPoint x: 333, endPoint y: 233, distance: 32.7
click at [333, 233] on input "[PERSON_NAME] & [PERSON_NAME]" at bounding box center [772, 234] width 1023 height 28
click at [433, 167] on h4 "Job Site Information" at bounding box center [772, 164] width 1023 height 20
drag, startPoint x: 300, startPoint y: 232, endPoint x: 343, endPoint y: 239, distance: 44.2
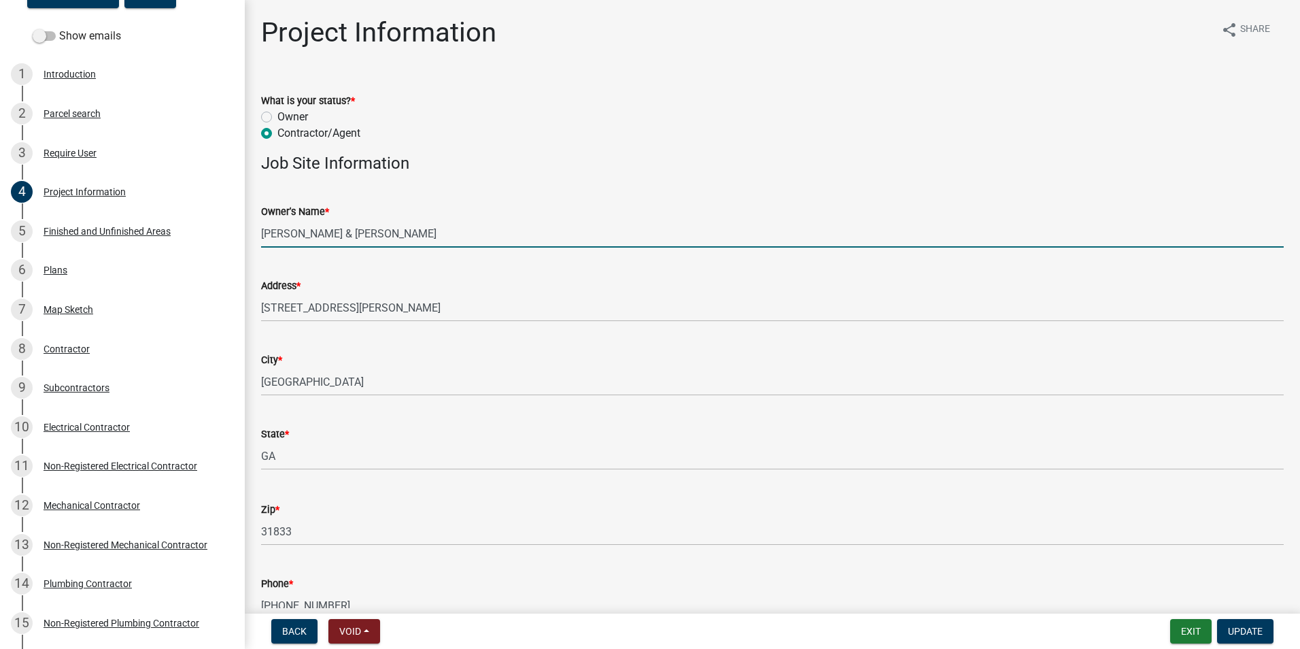
click at [343, 239] on input "[PERSON_NAME] & [PERSON_NAME]" at bounding box center [772, 234] width 1023 height 28
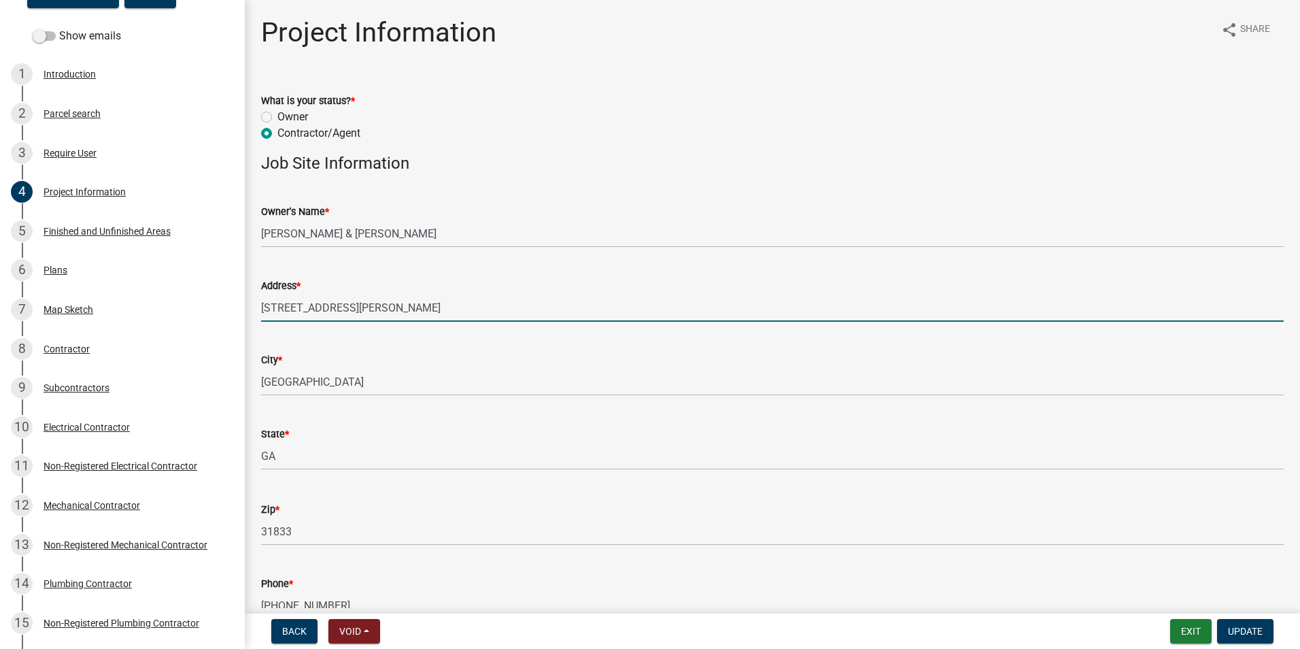
drag, startPoint x: 375, startPoint y: 311, endPoint x: 262, endPoint y: 309, distance: 113.6
click at [262, 309] on input "[STREET_ADDRESS][PERSON_NAME]" at bounding box center [772, 308] width 1023 height 28
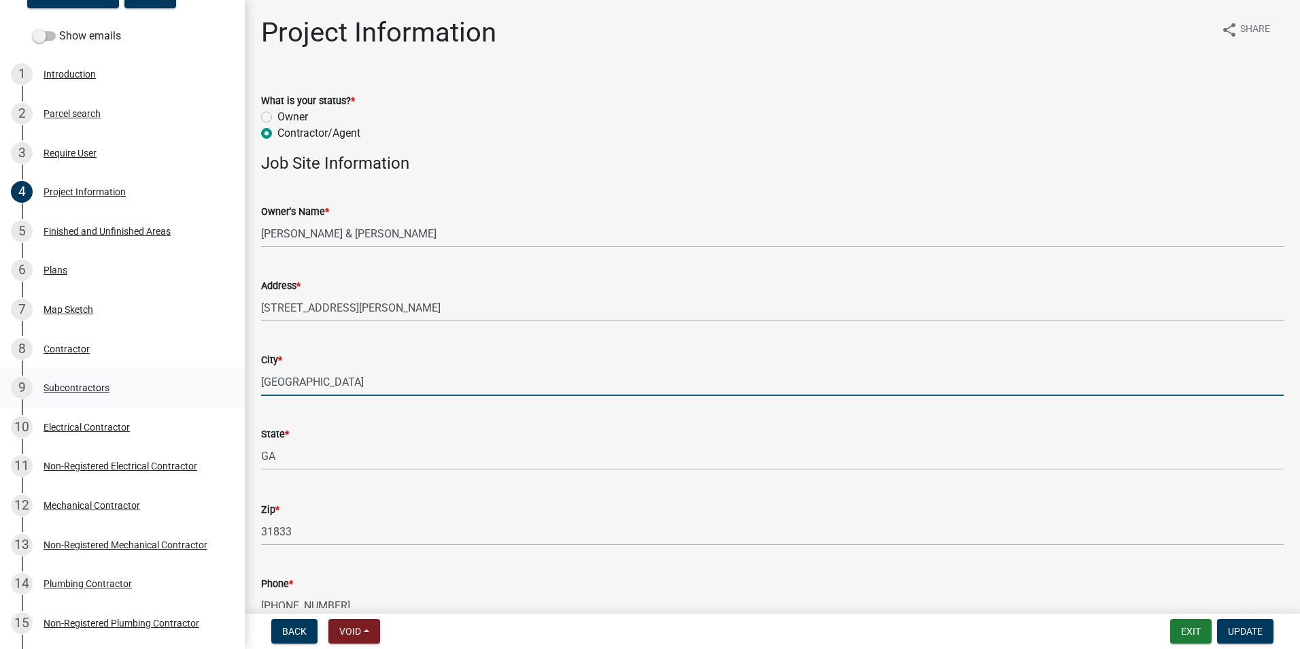
drag, startPoint x: 323, startPoint y: 382, endPoint x: 231, endPoint y: 375, distance: 92.1
click at [231, 375] on div "Step 3. Building Permit BP-2025-2113 Edit View Summary Notes Show emails 1 Intr…" at bounding box center [650, 324] width 1300 height 649
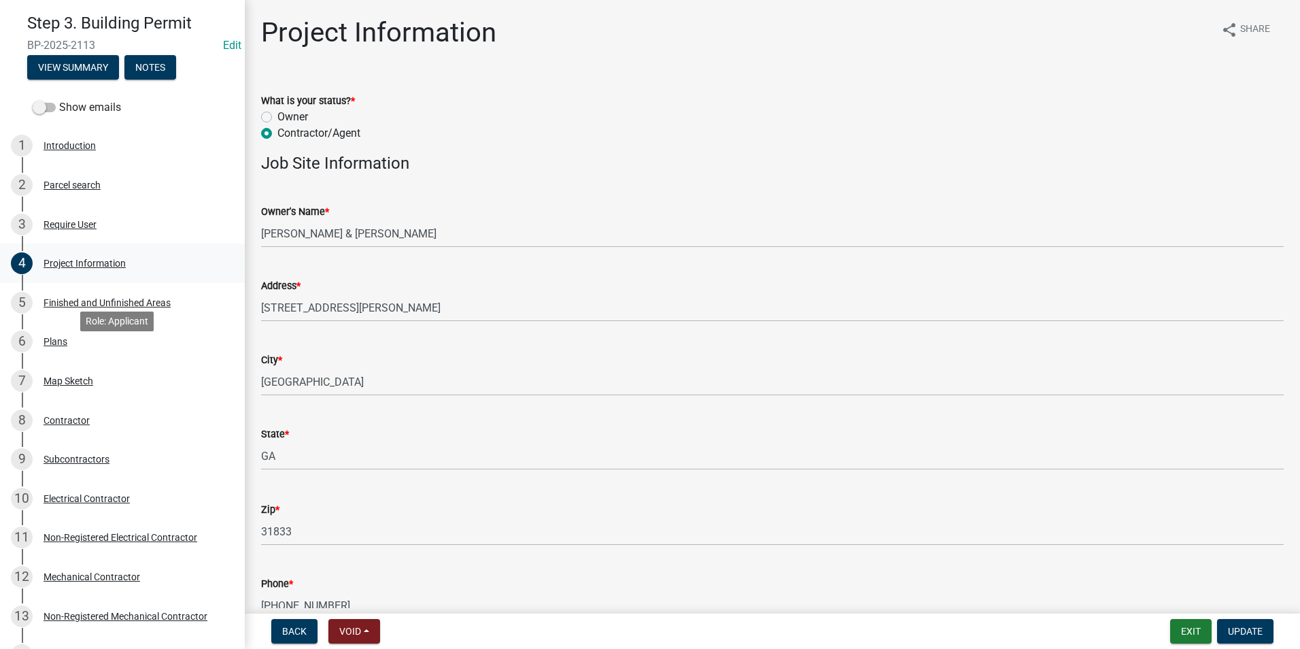
scroll to position [0, 0]
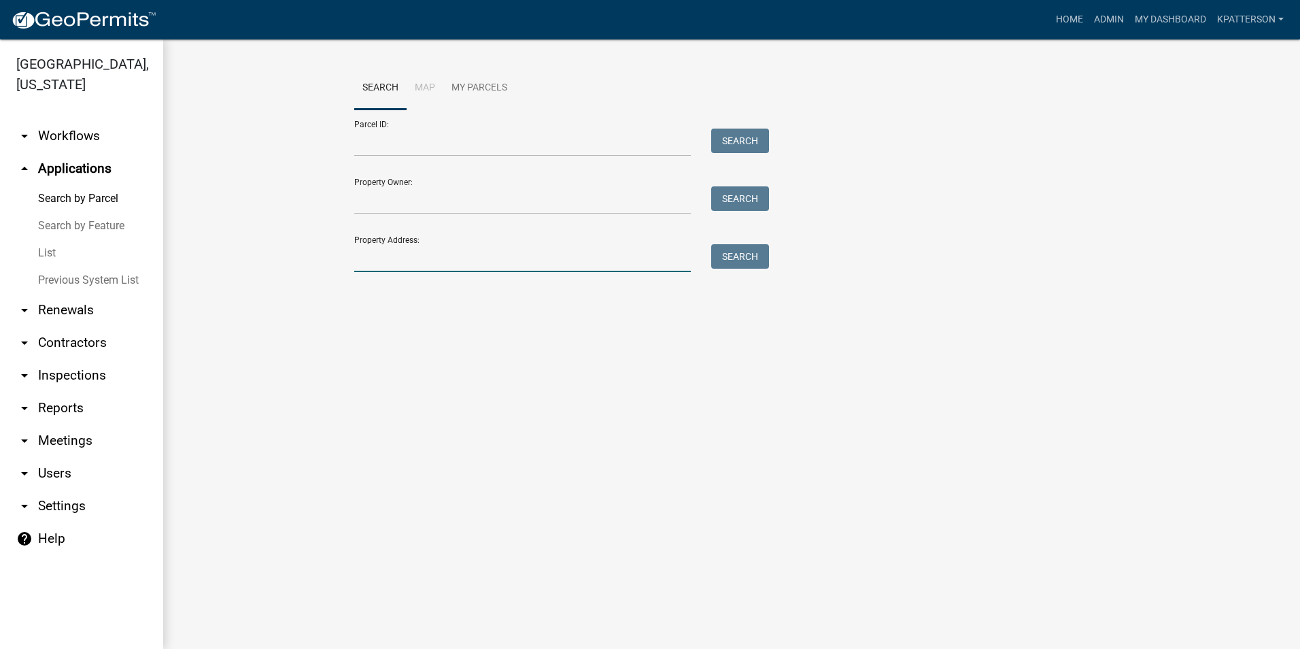
click at [387, 265] on input "Property Address:" at bounding box center [522, 258] width 337 height 28
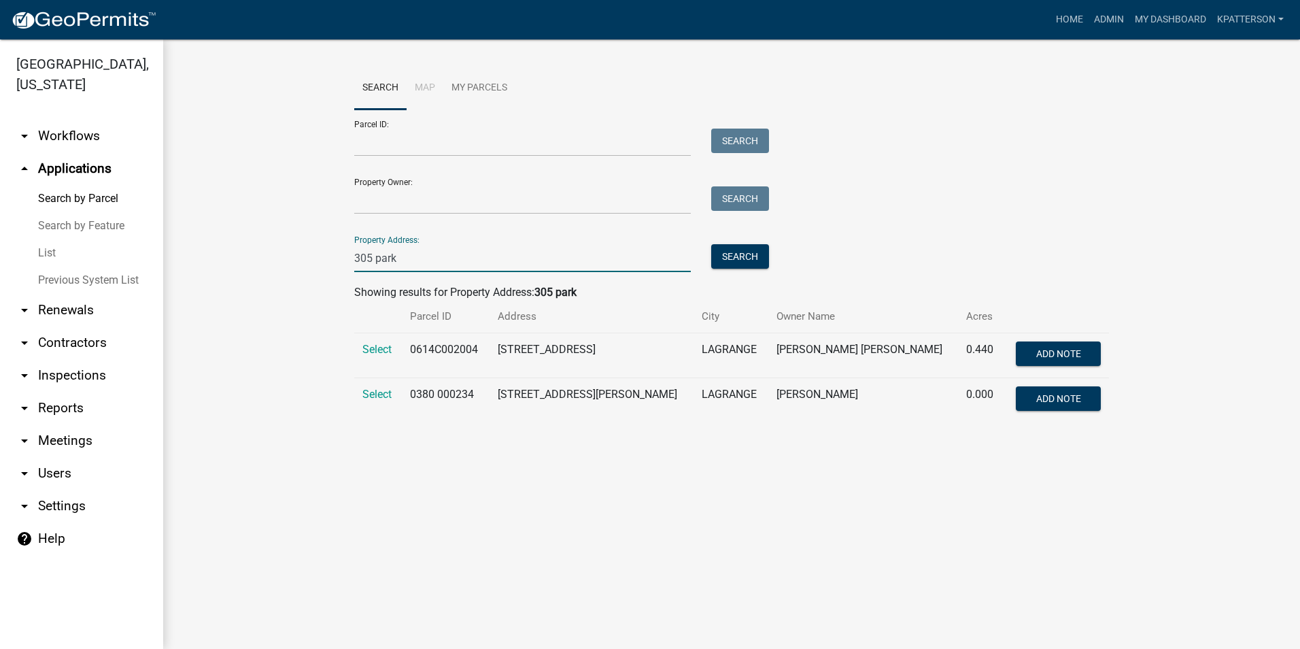
type input "305 park"
drag, startPoint x: 592, startPoint y: 344, endPoint x: 530, endPoint y: 344, distance: 61.2
click at [530, 344] on td "[STREET_ADDRESS]" at bounding box center [592, 355] width 204 height 45
drag, startPoint x: 530, startPoint y: 344, endPoint x: 609, endPoint y: 344, distance: 78.2
click at [609, 344] on td "[STREET_ADDRESS]" at bounding box center [592, 355] width 204 height 45
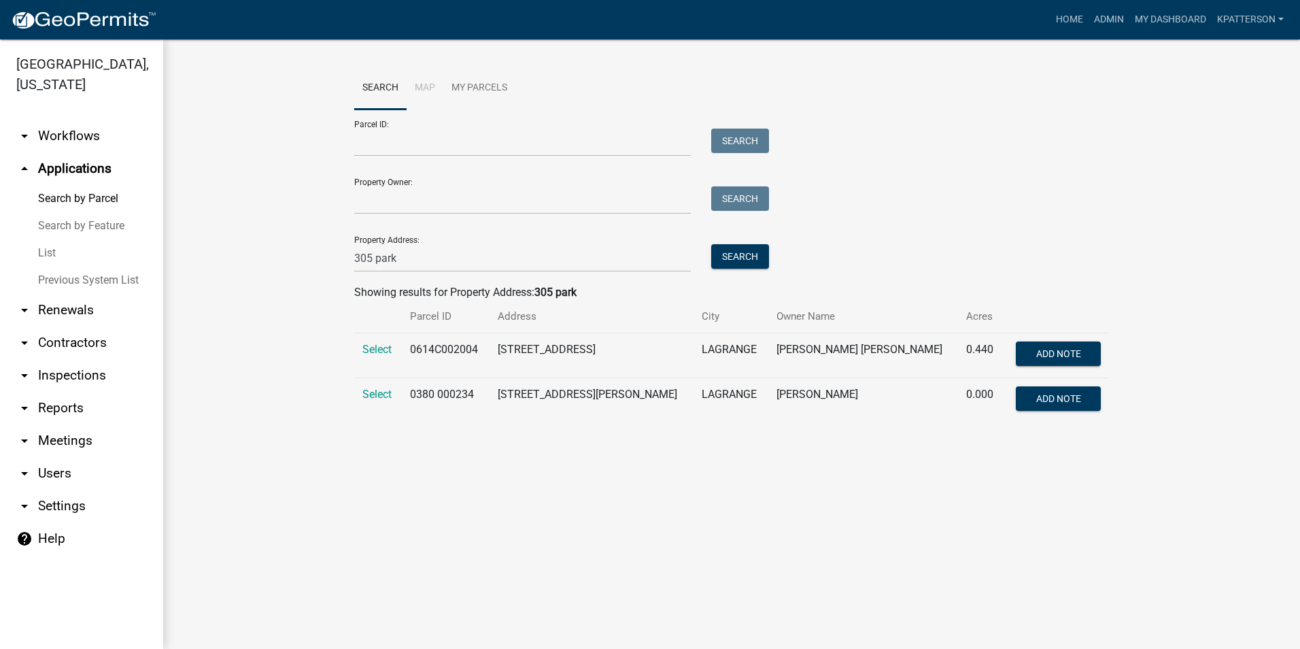
click at [76, 152] on link "arrow_drop_up Applications" at bounding box center [81, 168] width 163 height 33
click at [1075, 22] on link "Home" at bounding box center [1070, 20] width 38 height 26
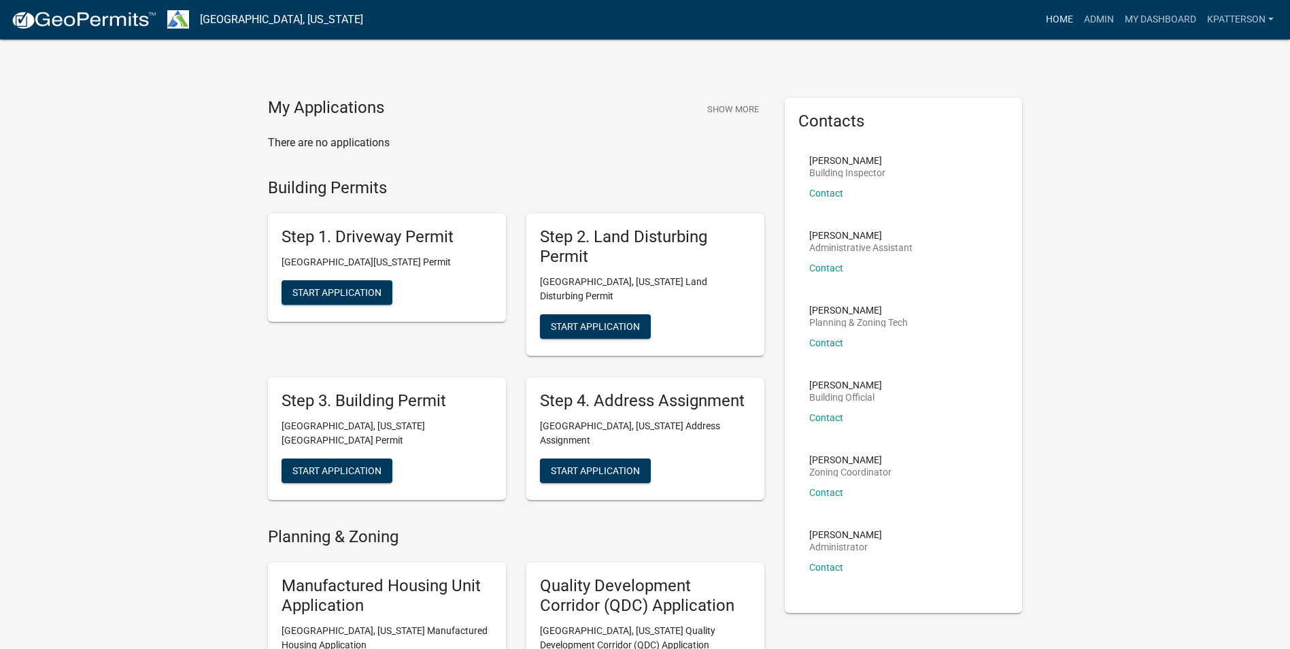
click at [1052, 17] on link "Home" at bounding box center [1060, 20] width 38 height 26
click at [1096, 20] on link "Admin" at bounding box center [1099, 20] width 41 height 26
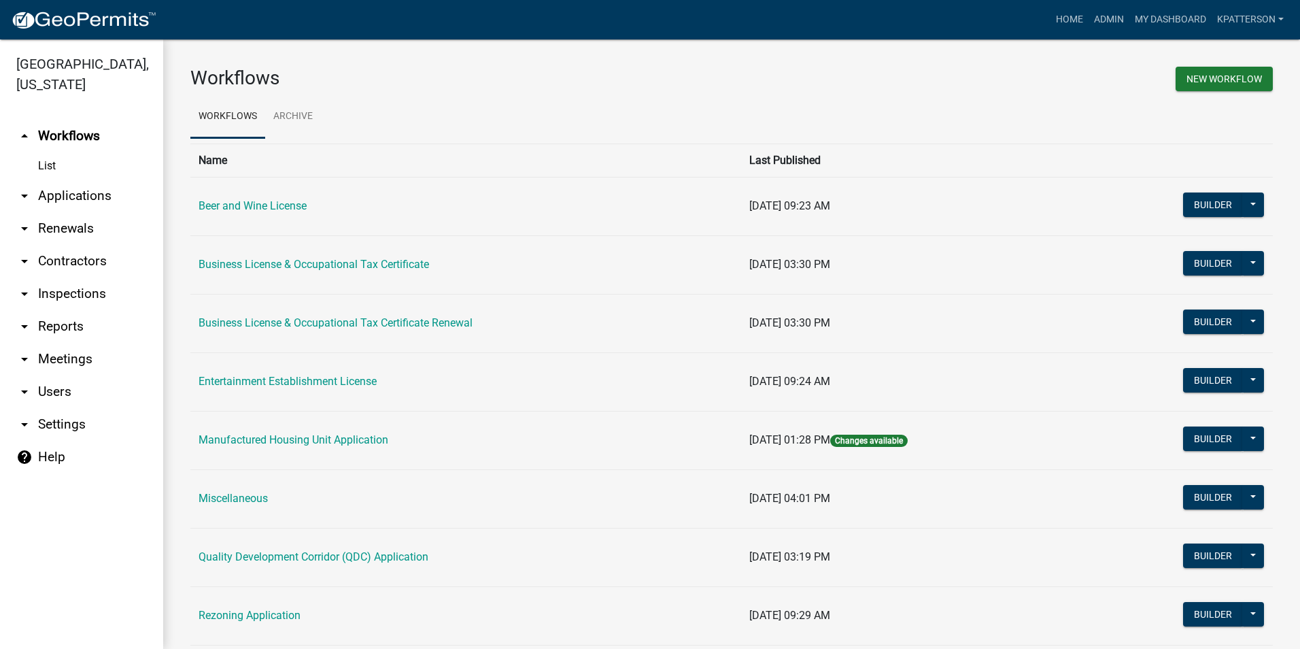
click at [93, 180] on link "arrow_drop_down Applications" at bounding box center [81, 196] width 163 height 33
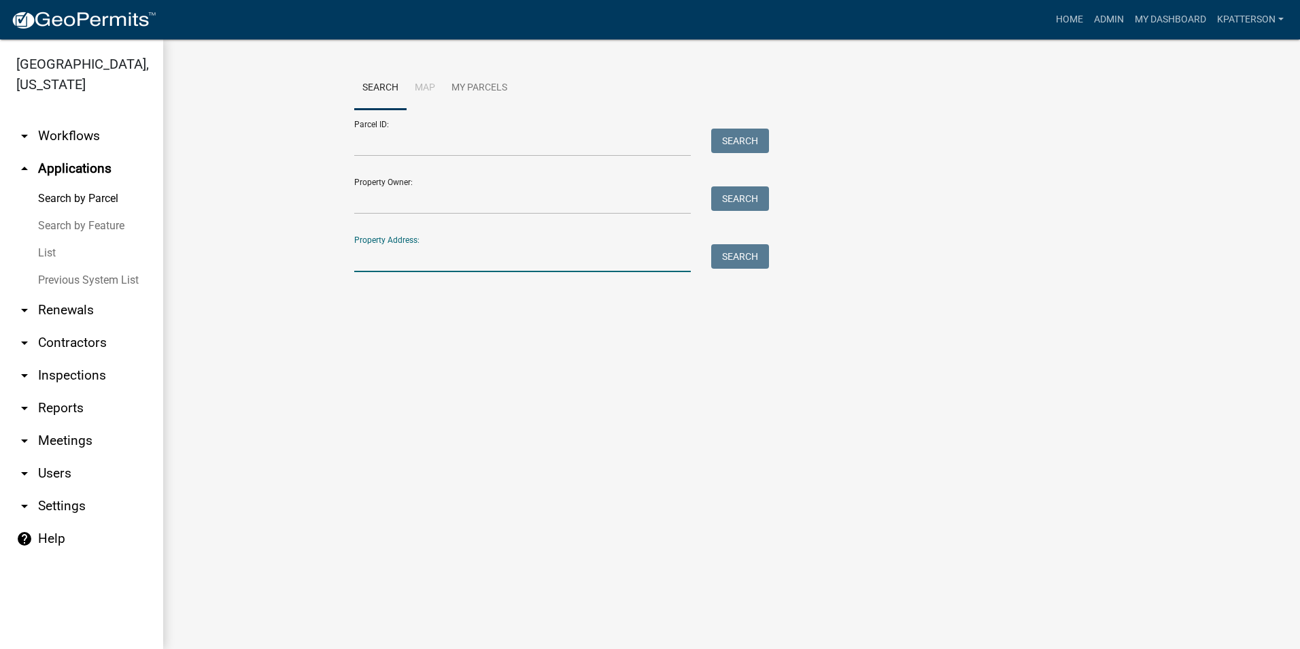
click at [417, 269] on input "Property Address:" at bounding box center [522, 258] width 337 height 28
